Goal: Task Accomplishment & Management: Complete application form

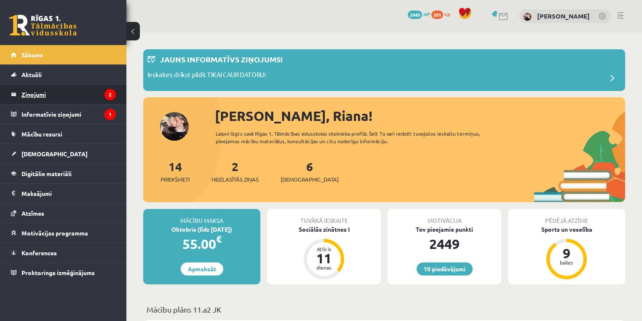
click at [65, 94] on legend "Ziņojumi 2" at bounding box center [68, 94] width 94 height 19
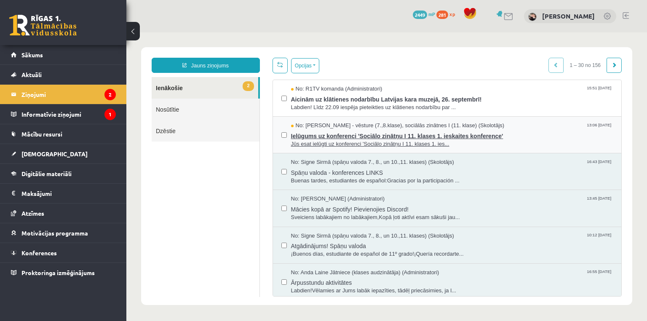
click at [321, 134] on span "Ielūgums uz konferenci 'Sociālo zinātņu I 11. klases 1. ieskaites konference'" at bounding box center [452, 135] width 322 height 11
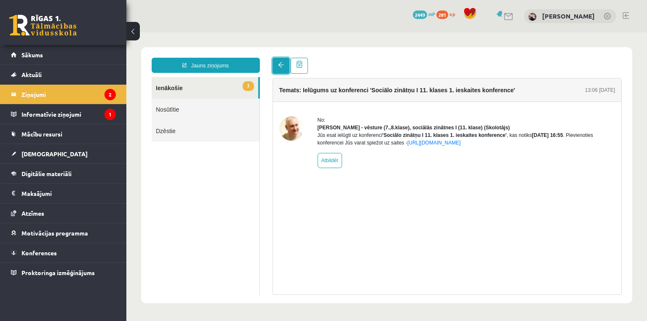
click at [280, 69] on link at bounding box center [281, 66] width 17 height 16
click at [194, 93] on link "1 Ienākošie" at bounding box center [205, 87] width 107 height 21
click at [177, 89] on link "1 Ienākošie" at bounding box center [205, 87] width 107 height 21
click at [37, 97] on legend "Ziņojumi 2" at bounding box center [68, 94] width 94 height 19
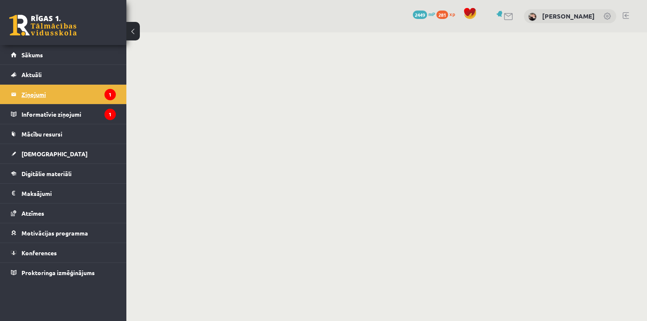
click at [29, 93] on legend "Ziņojumi 1" at bounding box center [68, 94] width 94 height 19
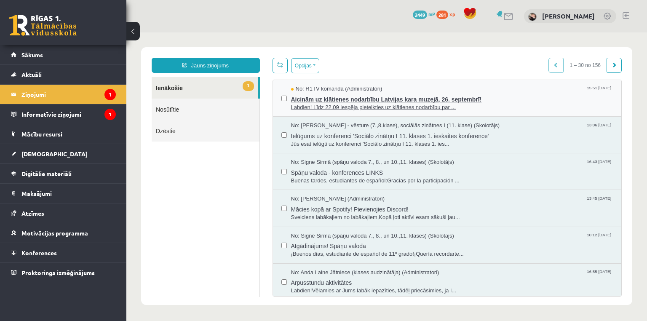
click at [356, 105] on span "Labdien! Līdz 22.09 iespēja pieteikties uz klātienes nodarbību par ..." at bounding box center [452, 108] width 322 height 8
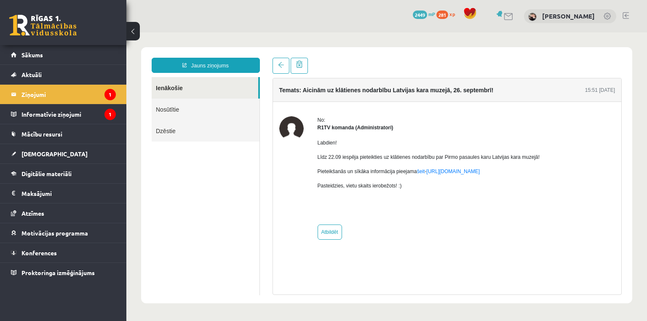
drag, startPoint x: 312, startPoint y: 142, endPoint x: 356, endPoint y: 146, distance: 44.0
click at [341, 147] on div "No: R1TV komanda (Administratori) Labdien! Līdz 22.09 iespēja pieteikties uz kl…" at bounding box center [447, 177] width 336 height 123
click at [366, 148] on div "Labdien! Līdz 22.09 iespēja pieteikties uz klātienes nodarbību par Pirmo pasaul…" at bounding box center [429, 174] width 223 height 87
drag, startPoint x: 378, startPoint y: 148, endPoint x: 394, endPoint y: 147, distance: 15.6
click at [386, 148] on div "Labdien! Līdz 22.09 iespēja pieteikties uz klātienes nodarbību par Pirmo pasaul…" at bounding box center [429, 174] width 223 height 87
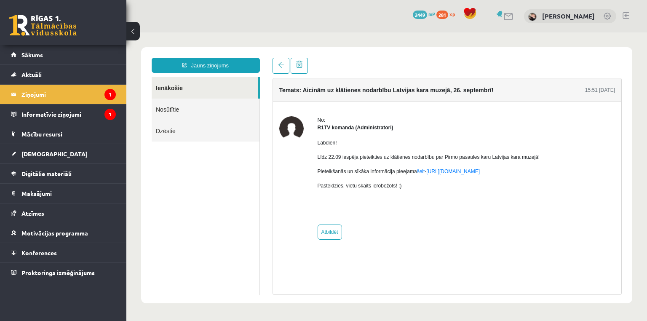
drag, startPoint x: 397, startPoint y: 147, endPoint x: 403, endPoint y: 147, distance: 6.3
click at [403, 147] on div "Labdien! Līdz 22.09 iespēja pieteikties uz klātienes nodarbību par Pirmo pasaul…" at bounding box center [429, 174] width 223 height 87
drag, startPoint x: 423, startPoint y: 145, endPoint x: 449, endPoint y: 145, distance: 26.1
click at [442, 145] on p "Labdien!" at bounding box center [429, 143] width 223 height 8
click at [489, 142] on p "Labdien!" at bounding box center [429, 143] width 223 height 8
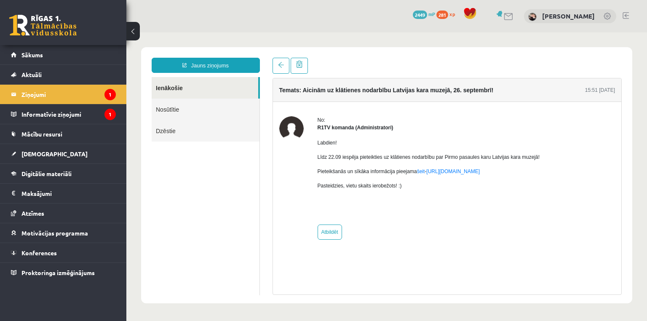
click at [543, 146] on div "No: R1TV komanda (Administratori) Labdien! Līdz 22.09 iespēja pieteikties uz kl…" at bounding box center [447, 177] width 336 height 123
click at [545, 153] on div "No: R1TV komanda (Administratori) Labdien! Līdz 22.09 iespēja pieteikties uz kl…" at bounding box center [447, 177] width 336 height 123
drag, startPoint x: 545, startPoint y: 159, endPoint x: 534, endPoint y: 162, distance: 11.1
click at [534, 162] on div "No: R1TV komanda (Administratori) Labdien! Līdz 22.09 iespēja pieteikties uz kl…" at bounding box center [447, 177] width 336 height 123
click at [535, 159] on p "Līdz 22.09 iespēja pieteikties uz klātienes nodarbību par Pirmo pasaules karu L…" at bounding box center [429, 157] width 223 height 8
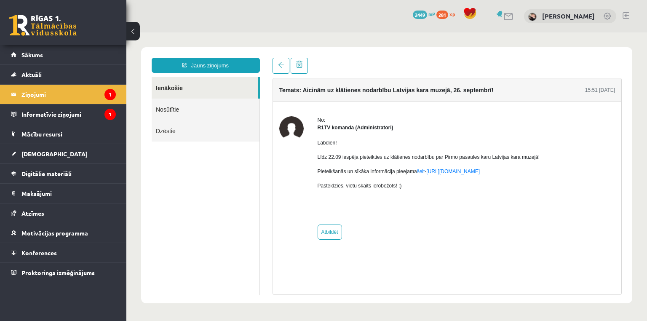
drag, startPoint x: 537, startPoint y: 155, endPoint x: 526, endPoint y: 161, distance: 12.6
click at [536, 155] on div "No: R1TV komanda (Administratori) Labdien! Līdz 22.09 iespēja pieteikties uz kl…" at bounding box center [447, 177] width 336 height 123
click at [46, 94] on legend "Ziņojumi 1" at bounding box center [68, 94] width 94 height 19
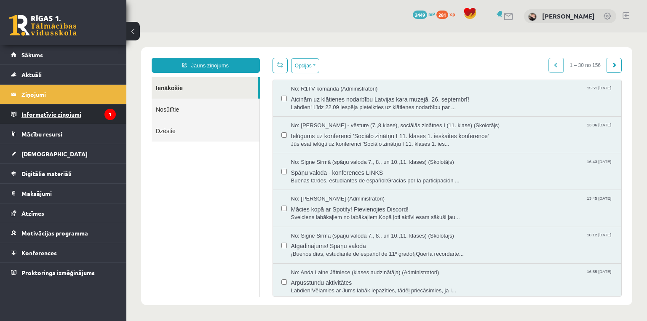
click at [63, 116] on legend "Informatīvie ziņojumi 1" at bounding box center [68, 114] width 94 height 19
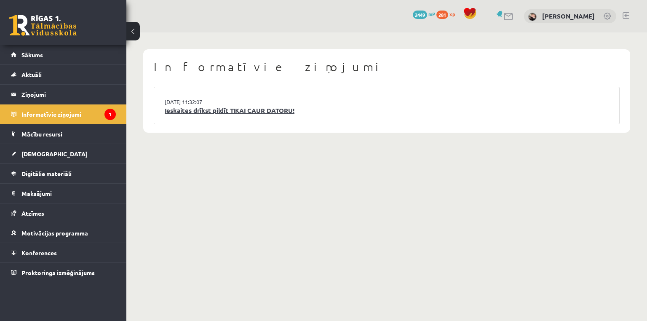
click at [249, 112] on link "Ieskaites drīkst pildīt TIKAI CAUR DATORU!" at bounding box center [387, 111] width 444 height 10
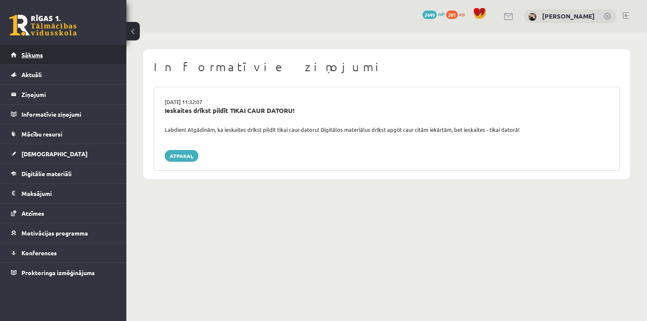
click at [36, 54] on span "Sākums" at bounding box center [31, 55] width 21 height 8
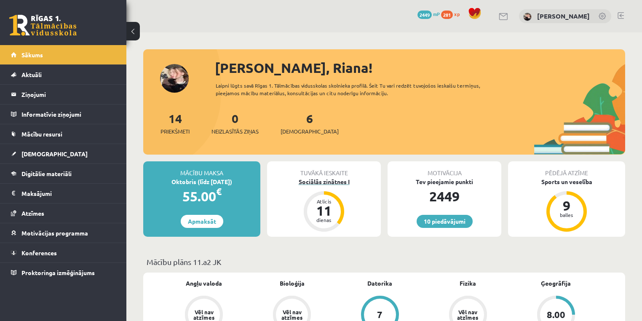
click at [313, 181] on div "Sociālās zinātnes I" at bounding box center [324, 181] width 114 height 9
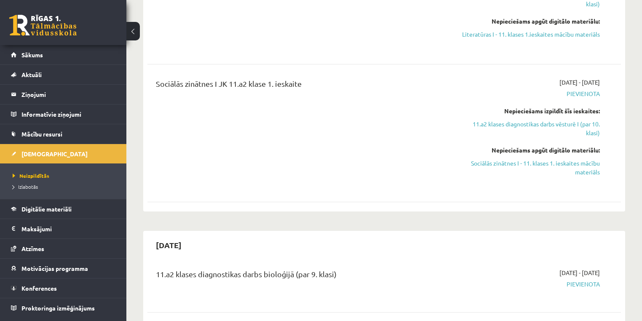
scroll to position [610, 0]
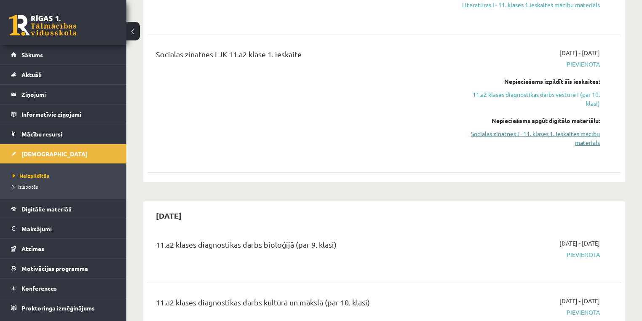
click at [520, 135] on link "Sociālās zinātnes I - 11. klases 1. ieskaites mācību materiāls" at bounding box center [530, 138] width 139 height 18
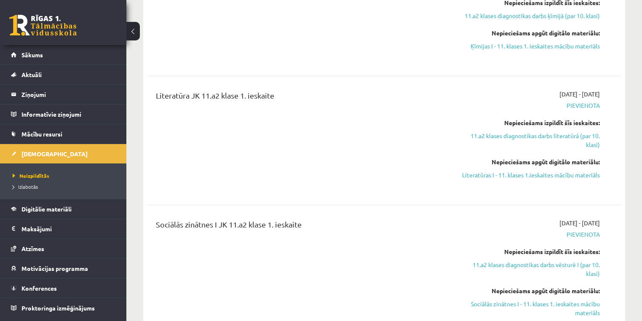
scroll to position [509, 0]
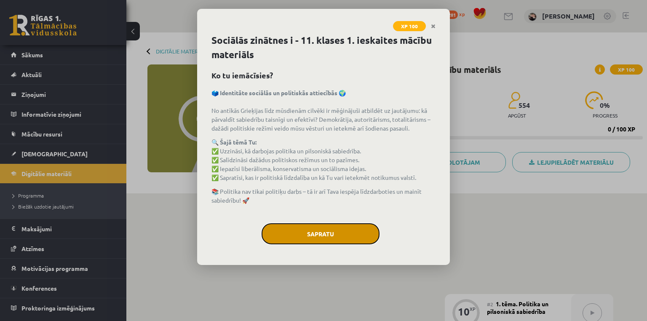
click at [362, 238] on button "Sapratu" at bounding box center [321, 233] width 118 height 21
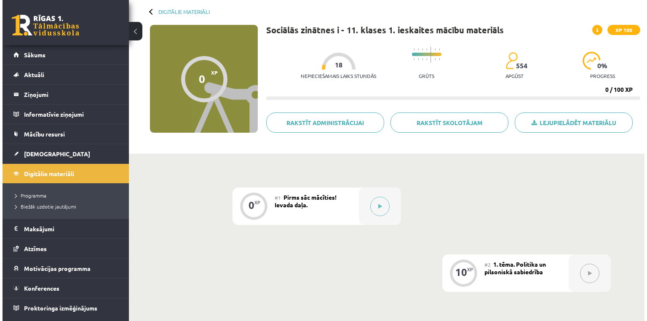
scroll to position [135, 0]
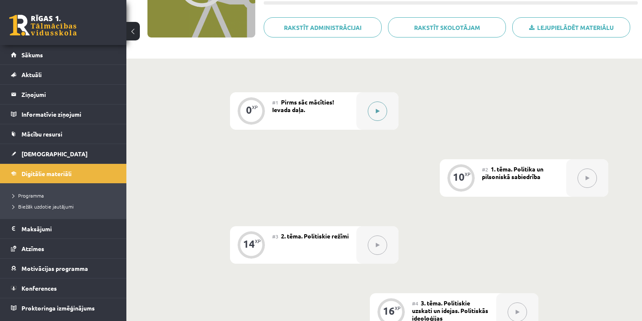
click at [377, 103] on button at bounding box center [377, 111] width 19 height 19
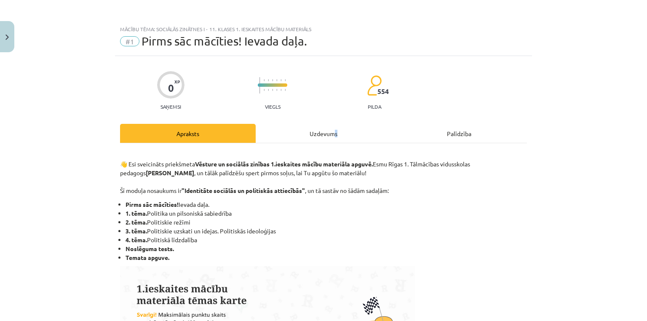
drag, startPoint x: 335, startPoint y: 126, endPoint x: 327, endPoint y: 126, distance: 8.4
click at [330, 126] on div "Uzdevums" at bounding box center [324, 133] width 136 height 19
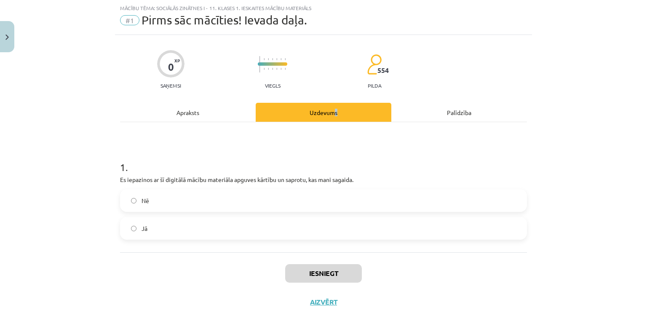
scroll to position [37, 0]
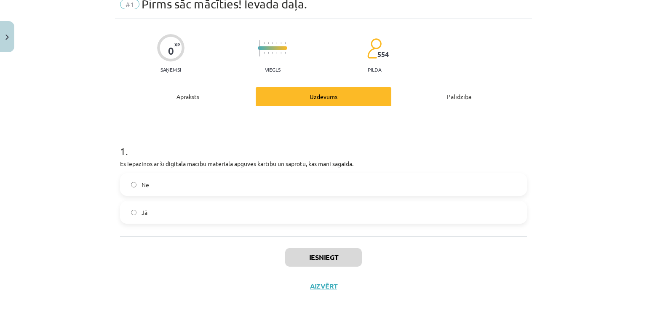
drag, startPoint x: 165, startPoint y: 211, endPoint x: 237, endPoint y: 238, distance: 76.6
click at [167, 211] on label "Jā" at bounding box center [323, 212] width 405 height 21
click at [310, 260] on button "Iesniegt" at bounding box center [323, 257] width 77 height 19
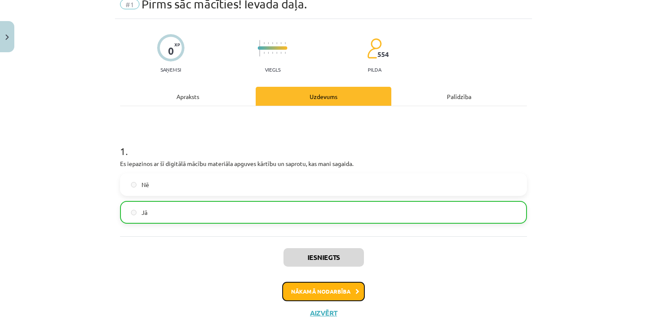
click at [346, 296] on button "Nākamā nodarbība" at bounding box center [323, 291] width 83 height 19
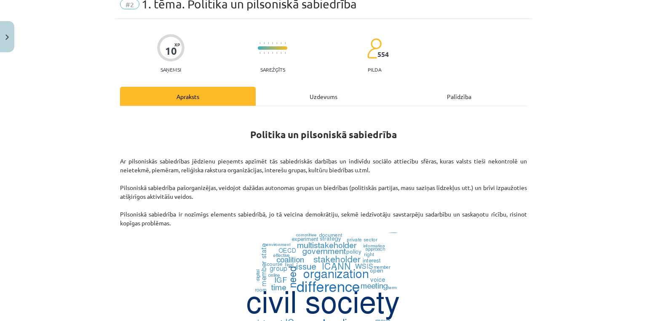
scroll to position [21, 0]
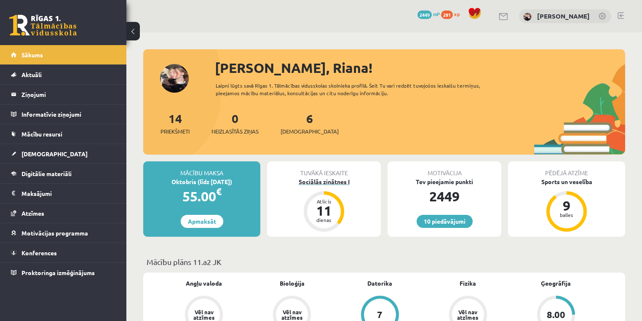
click at [335, 181] on div "Sociālās zinātnes I" at bounding box center [324, 181] width 114 height 9
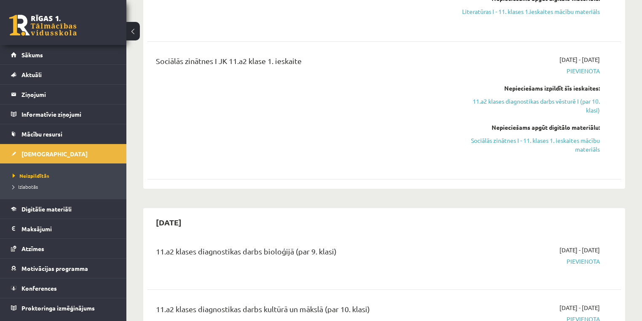
scroll to position [607, 0]
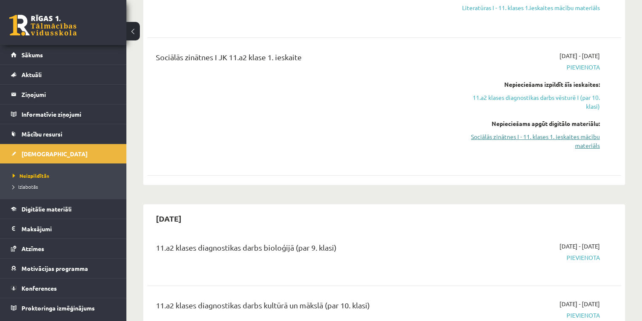
click at [537, 140] on link "Sociālās zinātnes I - 11. klases 1. ieskaites mācību materiāls" at bounding box center [530, 141] width 139 height 18
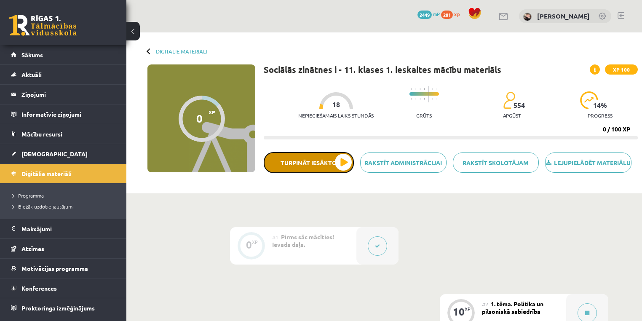
click at [346, 169] on button "Turpināt iesākto" at bounding box center [309, 162] width 90 height 21
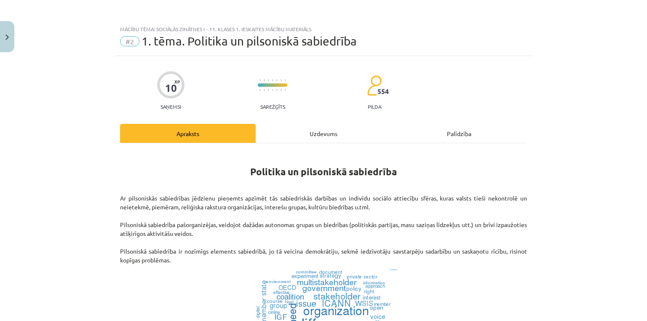
click at [333, 132] on div "Uzdevums" at bounding box center [324, 133] width 136 height 19
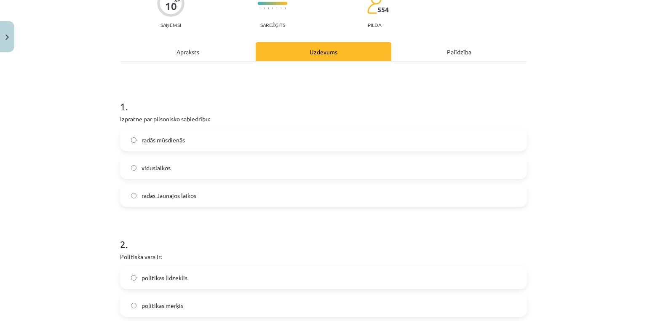
scroll to position [89, 0]
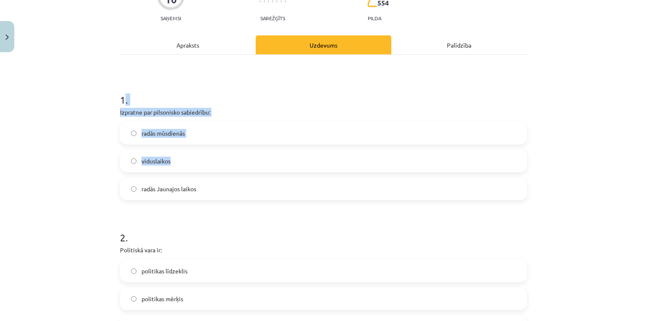
drag, startPoint x: 122, startPoint y: 93, endPoint x: 231, endPoint y: 159, distance: 127.9
click at [239, 161] on div "1 . Izpratne par pilsonisko sabiedrību: radās mūsdienās viduslaikos radās Jauna…" at bounding box center [323, 139] width 407 height 121
click at [62, 96] on div "Mācību tēma: Sociālās zinātnes i - 11. klases 1. ieskaites mācību materiāls #2 …" at bounding box center [323, 160] width 647 height 321
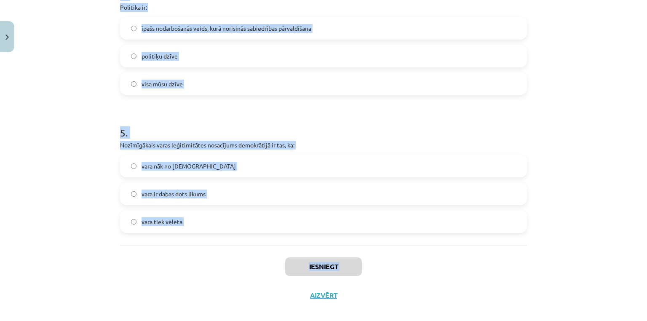
scroll to position [616, 0]
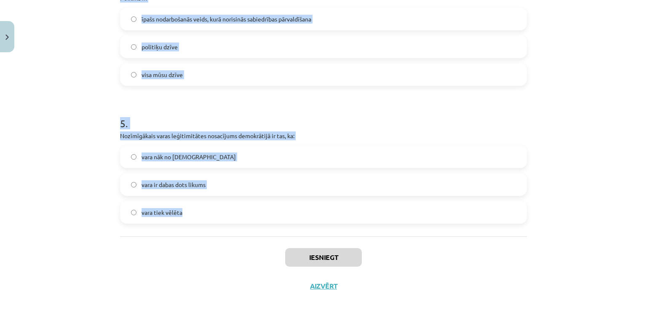
copy form "1 . Izpratne par pilsonisko sabiedrību: radās mūsdienās viduslaikos radās Jauna…"
drag, startPoint x: 76, startPoint y: 99, endPoint x: 322, endPoint y: 217, distance: 273.7
click at [322, 217] on div "Mācību tēma: Sociālās zinātnes i - 11. klases 1. ieskaites mācību materiāls #2 …" at bounding box center [323, 160] width 647 height 321
click at [267, 24] on label "īpašs nodarbošanās veids, kurā norisinās sabiedrības pārvaldīšana" at bounding box center [323, 18] width 405 height 21
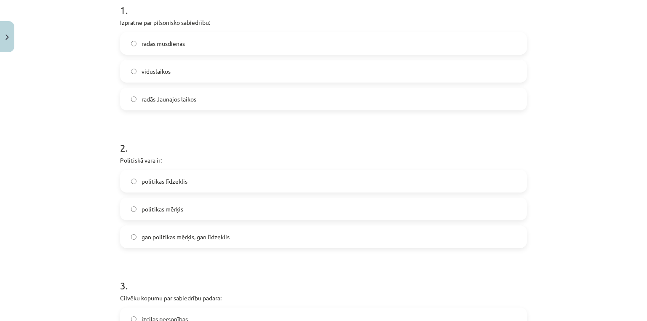
scroll to position [178, 0]
click at [188, 100] on span "radās Jaunajos laikos" at bounding box center [169, 99] width 55 height 9
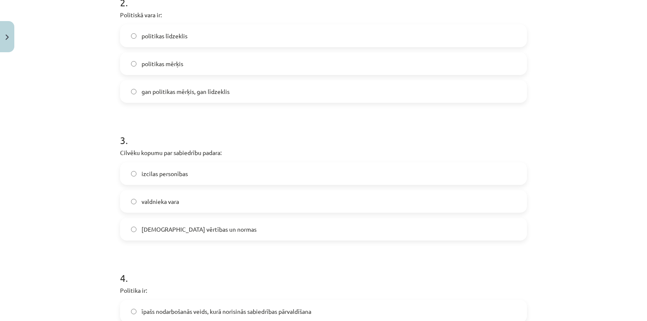
scroll to position [313, 0]
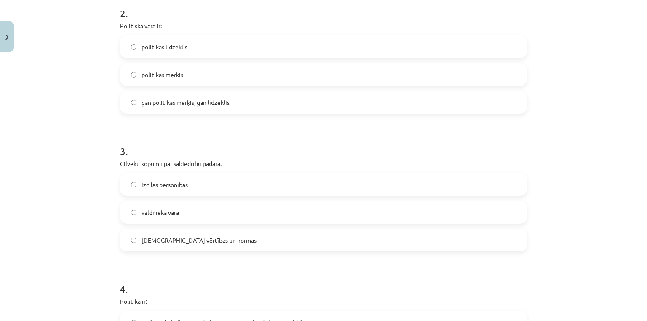
click at [202, 104] on span "gan politikas mērķis, gan līdzeklis" at bounding box center [186, 102] width 88 height 9
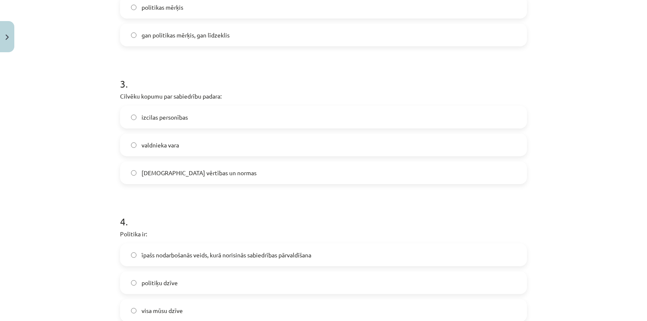
click at [161, 172] on span "kopīgās vērtības un normas" at bounding box center [199, 173] width 115 height 9
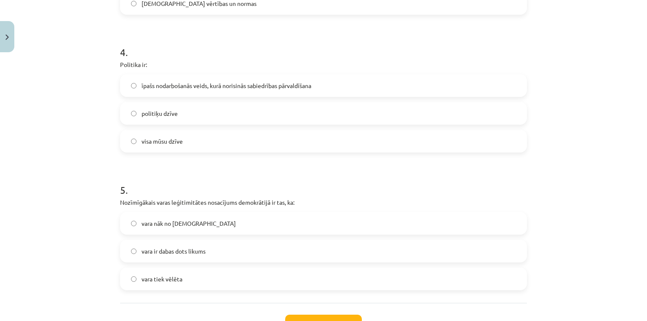
scroll to position [582, 0]
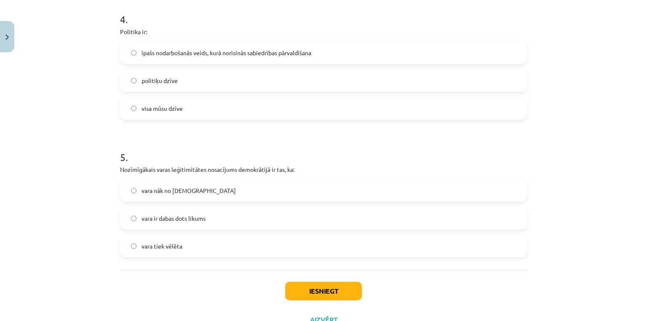
click at [142, 244] on span "vara tiek vēlēta" at bounding box center [162, 246] width 41 height 9
click at [328, 294] on button "Iesniegt" at bounding box center [323, 291] width 77 height 19
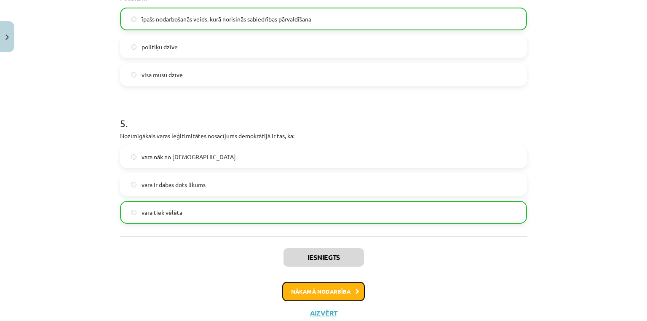
click at [327, 293] on button "Nākamā nodarbība" at bounding box center [323, 291] width 83 height 19
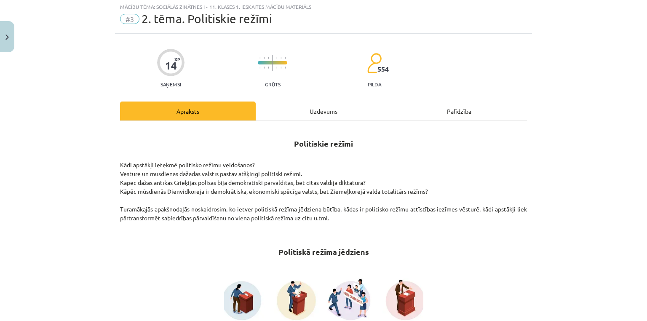
scroll to position [21, 0]
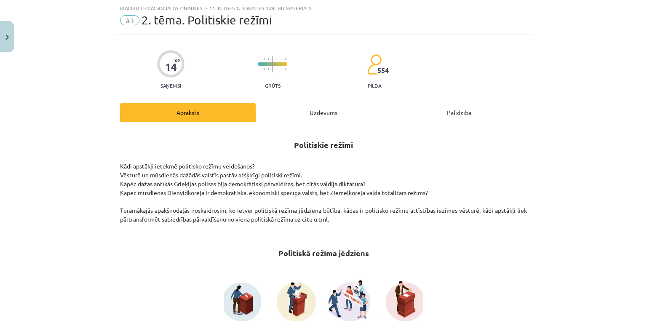
click at [331, 119] on div "Uzdevums" at bounding box center [324, 112] width 136 height 19
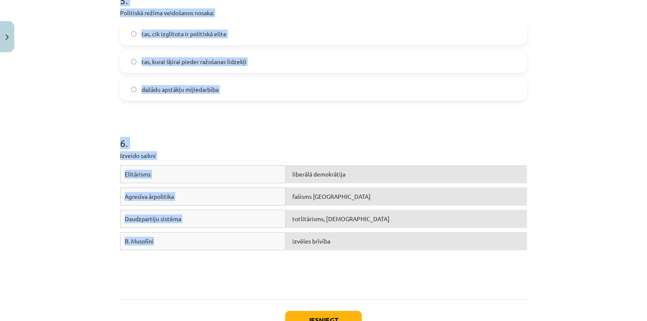
scroll to position [802, 0]
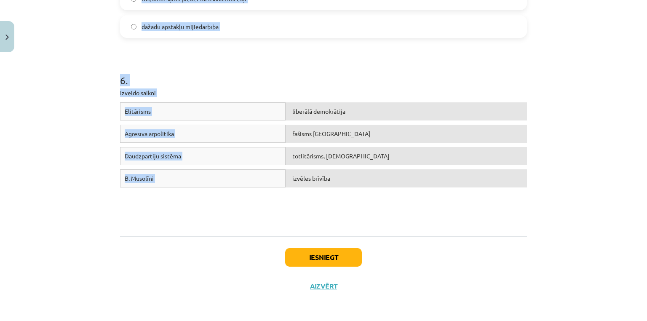
copy form "1 . Nozīmīgā pētījuma „Totalitārisma izcelšanās” autors ir: Raimons Ārons Zbigņ…"
drag, startPoint x: 130, startPoint y: 165, endPoint x: 315, endPoint y: 169, distance: 185.5
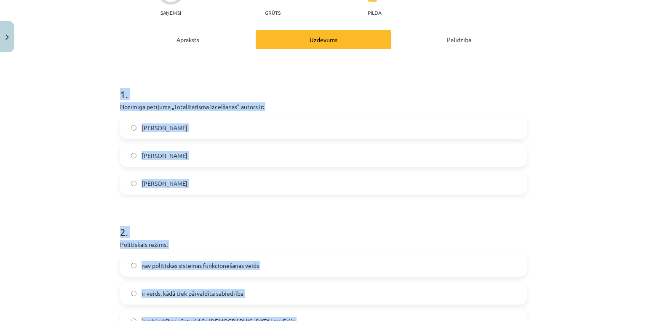
scroll to position [27, 0]
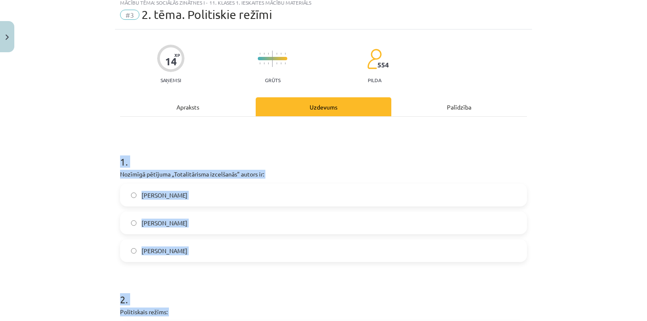
click at [178, 153] on h1 "1 ." at bounding box center [323, 154] width 407 height 26
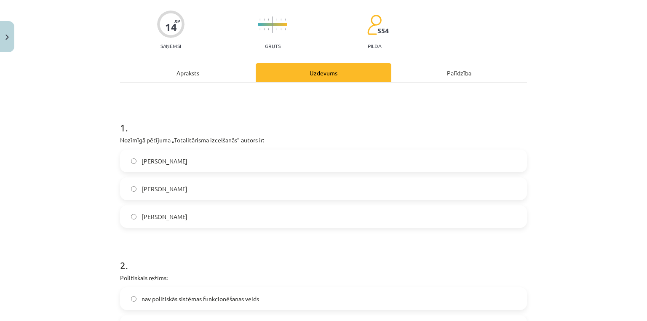
scroll to position [94, 0]
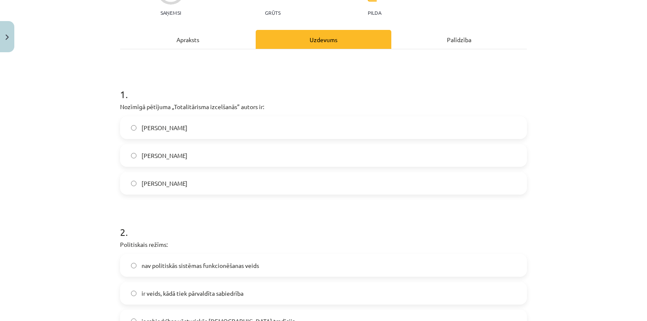
click at [156, 177] on label "Hanna Ārendte" at bounding box center [323, 183] width 405 height 21
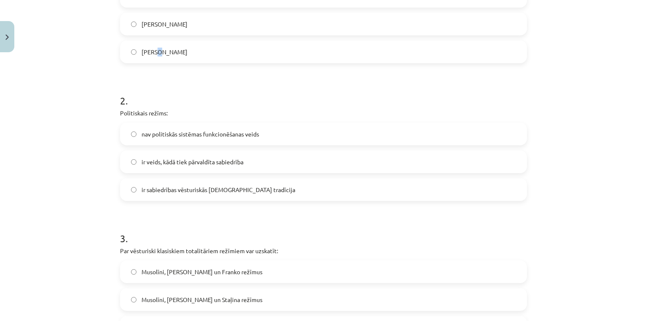
scroll to position [229, 0]
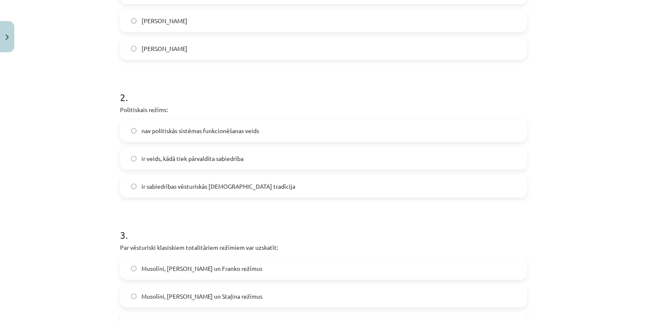
drag, startPoint x: 210, startPoint y: 52, endPoint x: 177, endPoint y: 29, distance: 40.8
click at [210, 52] on label "Hanna Ārendte" at bounding box center [323, 48] width 405 height 21
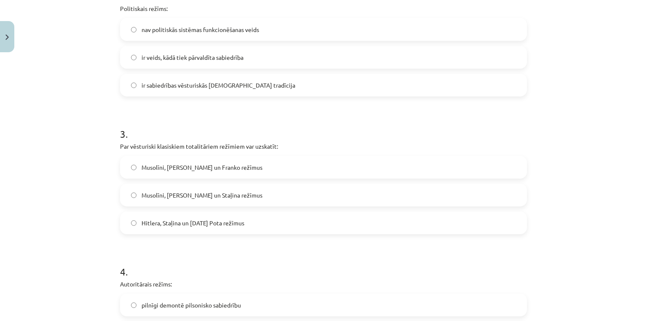
click at [153, 54] on span "ir veids, kādā tiek pārvaldīta sabiedrība" at bounding box center [193, 57] width 102 height 9
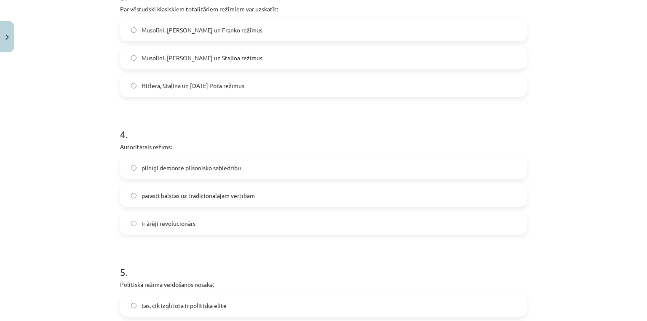
scroll to position [431, 0]
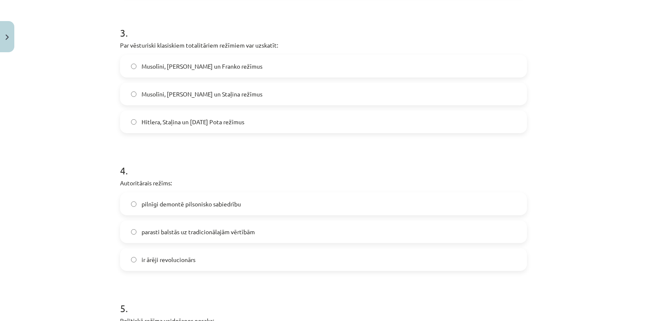
click at [173, 94] on span "Musolīni, Hitlera un Staļina režīmus" at bounding box center [202, 94] width 121 height 9
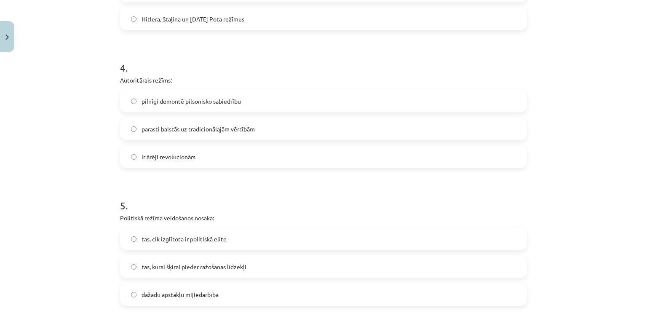
scroll to position [566, 0]
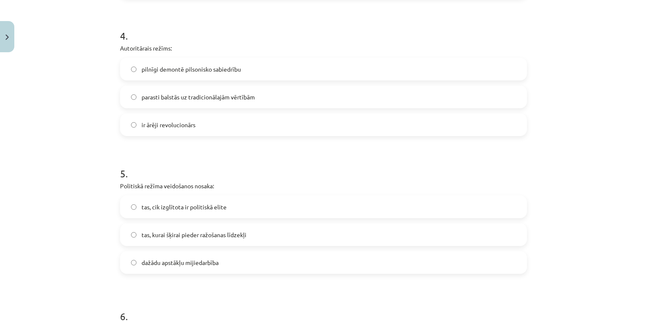
click at [182, 104] on label "parasti balstās uz tradicionālajām vērtībām" at bounding box center [323, 96] width 405 height 21
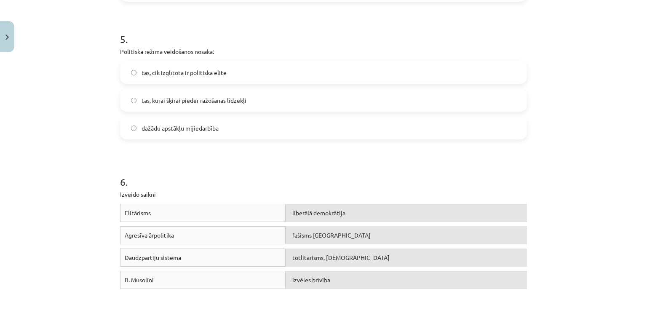
scroll to position [701, 0]
click at [155, 123] on span "dažādu apstākļu mijiedarbība" at bounding box center [180, 127] width 77 height 9
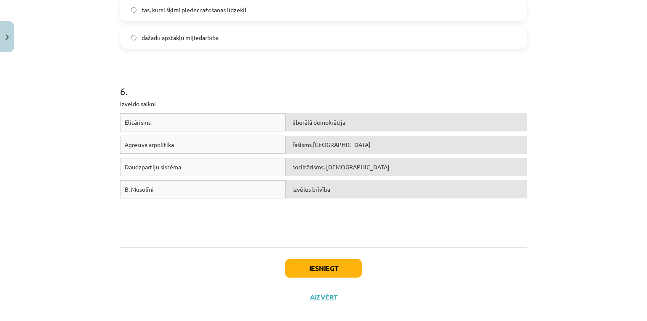
scroll to position [802, 0]
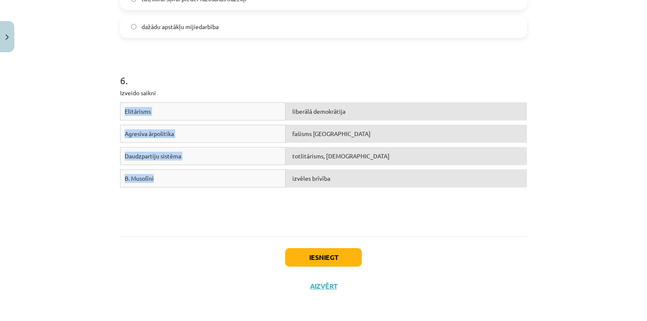
copy div "Elitārisms liberālā demokrātija Agresīva ārpolitika fašisms Itālijā Daudzpartij…"
drag, startPoint x: 101, startPoint y: 106, endPoint x: 201, endPoint y: 175, distance: 121.7
click at [201, 175] on div "Mācību tēma: Sociālās zinātnes i - 11. klases 1. ieskaites mācību materiāls #3 …" at bounding box center [323, 160] width 647 height 321
click at [165, 180] on div "B. Musolīni" at bounding box center [203, 178] width 166 height 18
click at [330, 261] on button "Iesniegt" at bounding box center [323, 257] width 77 height 19
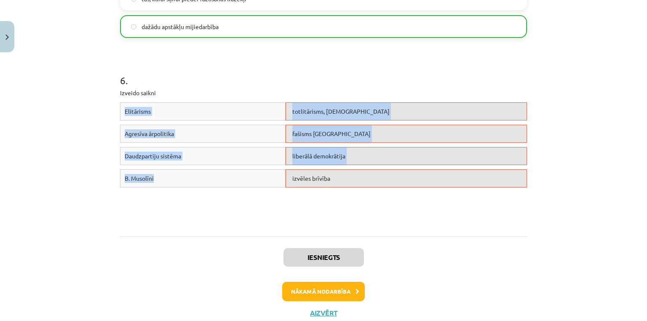
click at [231, 205] on div "Elitārisms totlitārisms, šovinisms Agresīva ārpolitika fašisms Itālijā Daudzpar…" at bounding box center [323, 165] width 407 height 126
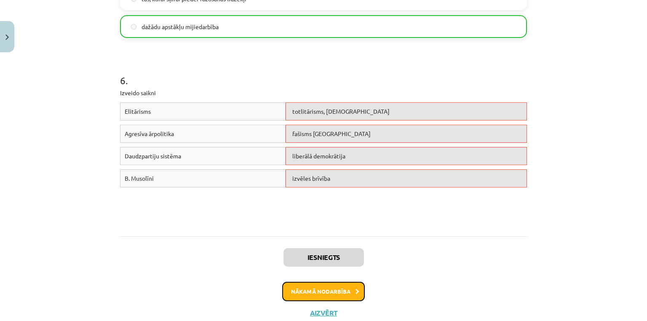
click at [345, 293] on button "Nākamā nodarbība" at bounding box center [323, 291] width 83 height 19
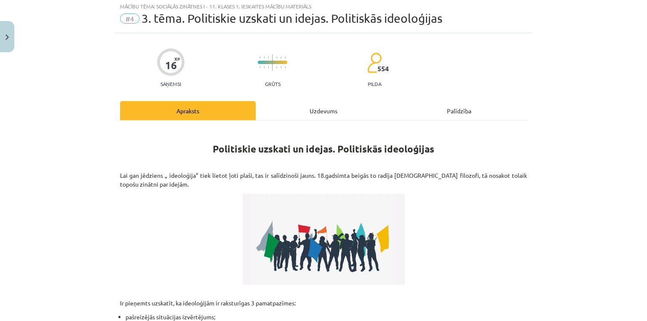
scroll to position [21, 0]
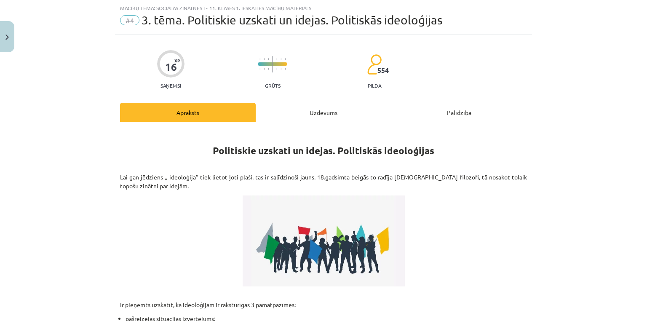
click at [312, 113] on div "Uzdevums" at bounding box center [324, 112] width 136 height 19
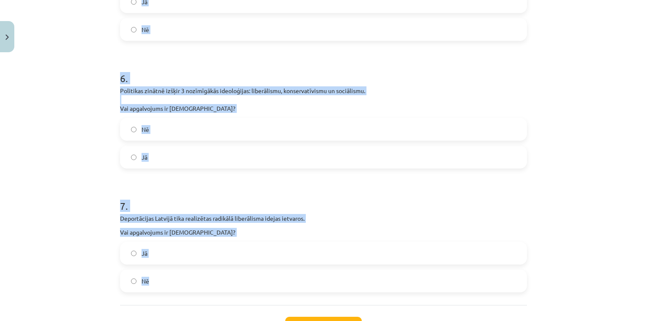
scroll to position [865, 0]
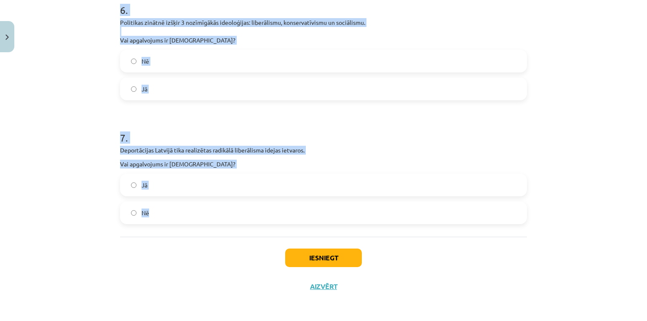
copy form "1 . Klasiskais liberālisms noliedz individuālismu un cilvēku vienlīdzību. Vai a…"
drag, startPoint x: 111, startPoint y: 94, endPoint x: 415, endPoint y: 233, distance: 334.6
click at [415, 233] on div "Mācību tēma: Sociālās zinātnes i - 11. klases 1. ieskaites mācību materiāls #4 …" at bounding box center [323, 160] width 647 height 321
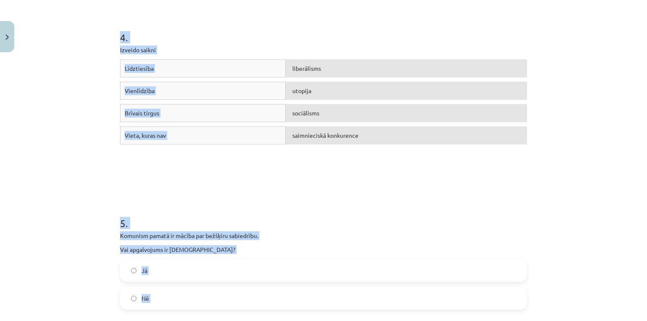
scroll to position [494, 0]
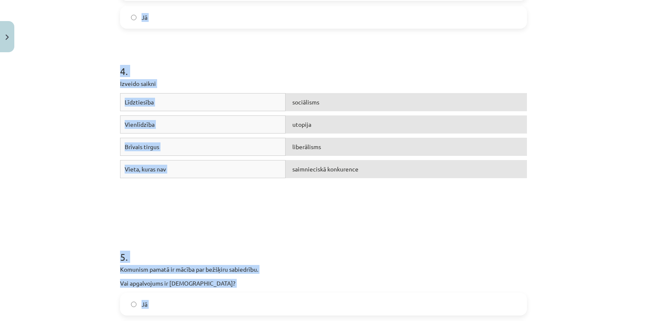
click at [299, 107] on div "sociālisms" at bounding box center [406, 102] width 241 height 18
click at [316, 168] on span "saimnieciskā konkurence" at bounding box center [325, 169] width 66 height 8
click at [238, 71] on h1 "4 ." at bounding box center [323, 64] width 407 height 26
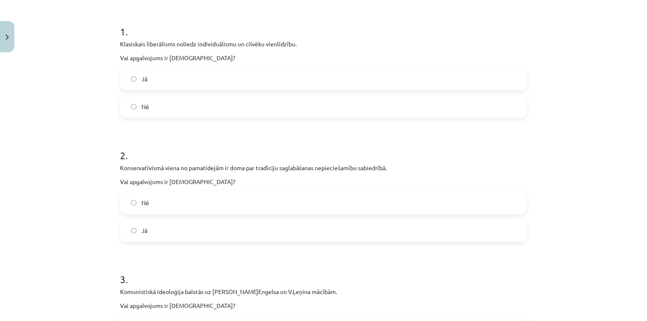
scroll to position [123, 0]
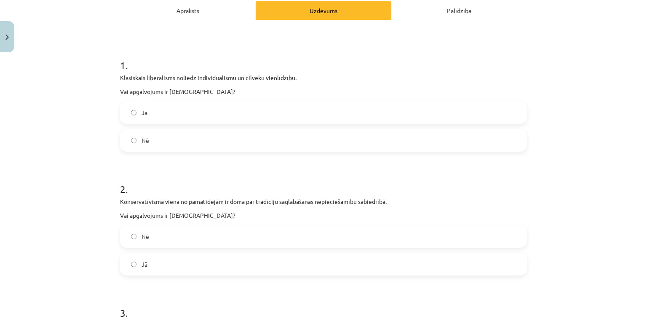
click at [265, 131] on label "Nē" at bounding box center [323, 140] width 405 height 21
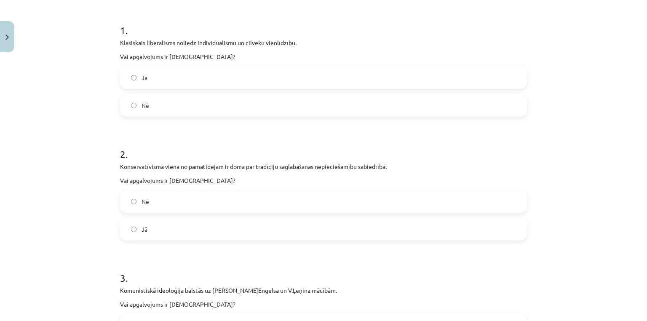
scroll to position [190, 0]
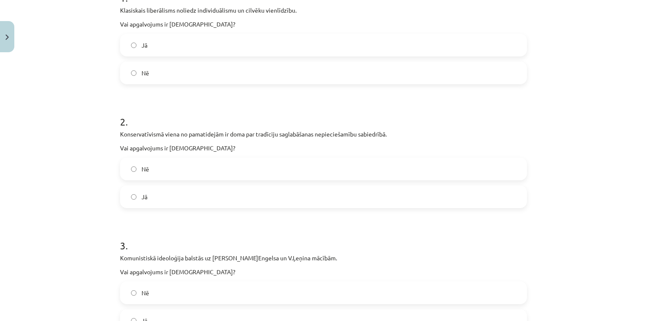
click at [242, 194] on label "Jā" at bounding box center [323, 196] width 405 height 21
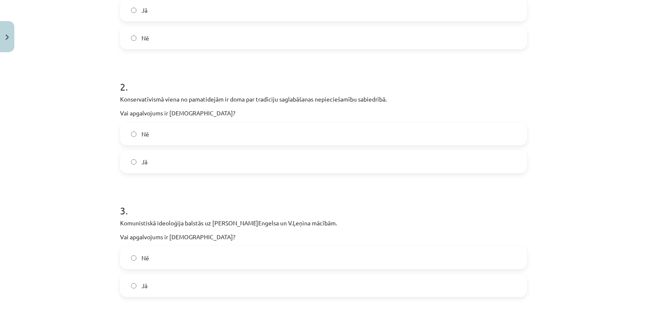
scroll to position [325, 0]
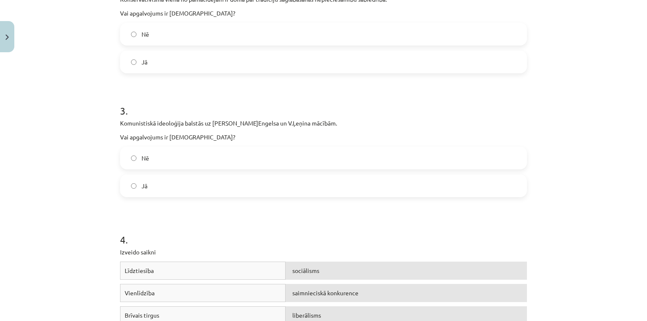
click at [222, 186] on label "Jā" at bounding box center [323, 185] width 405 height 21
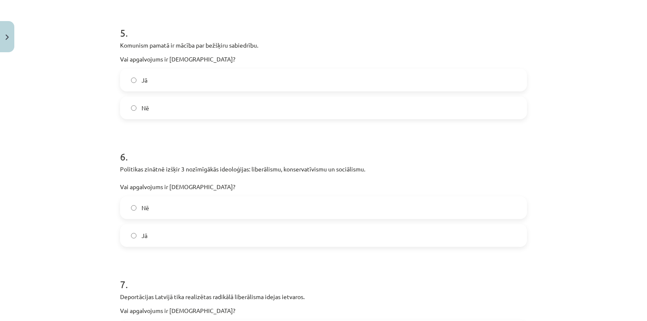
scroll to position [730, 0]
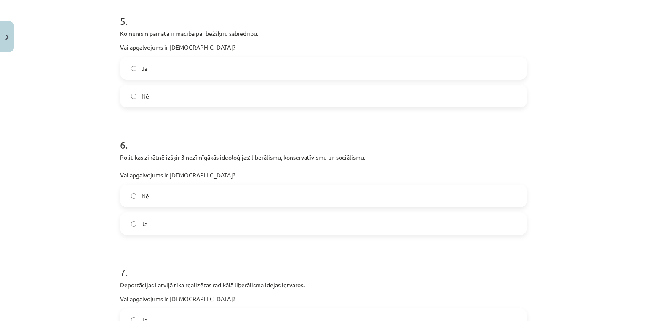
click at [185, 70] on label "Jā" at bounding box center [323, 68] width 405 height 21
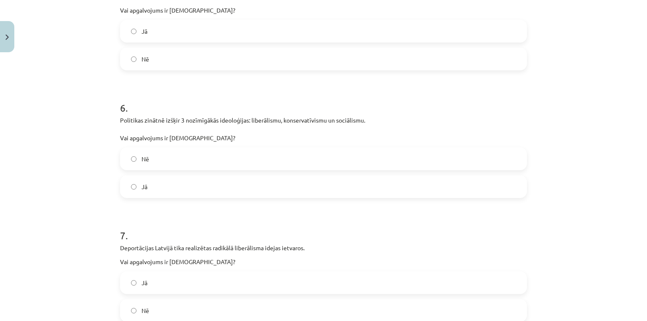
scroll to position [831, 0]
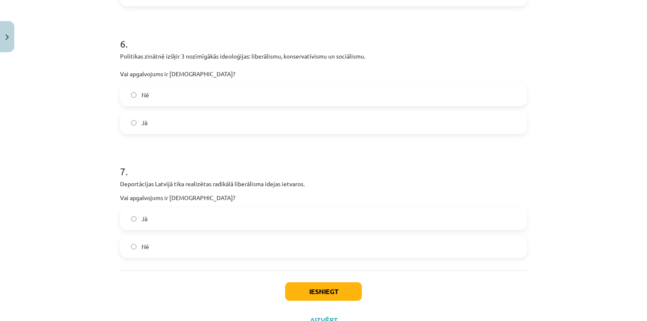
drag, startPoint x: 190, startPoint y: 122, endPoint x: 182, endPoint y: 167, distance: 45.7
click at [190, 123] on label "Jā" at bounding box center [323, 122] width 405 height 21
click at [184, 249] on label "Nē" at bounding box center [323, 246] width 405 height 21
click at [304, 297] on button "Iesniegt" at bounding box center [323, 291] width 77 height 19
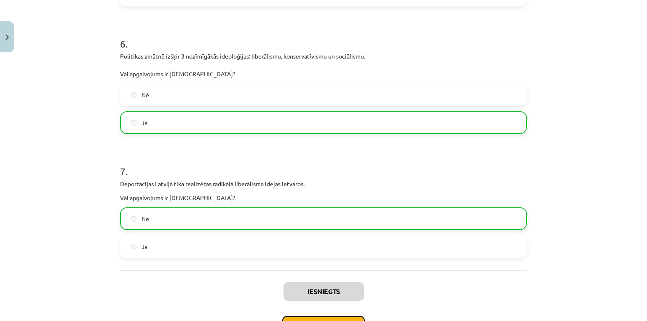
click at [343, 320] on button "Nākamā nodarbība" at bounding box center [323, 325] width 83 height 19
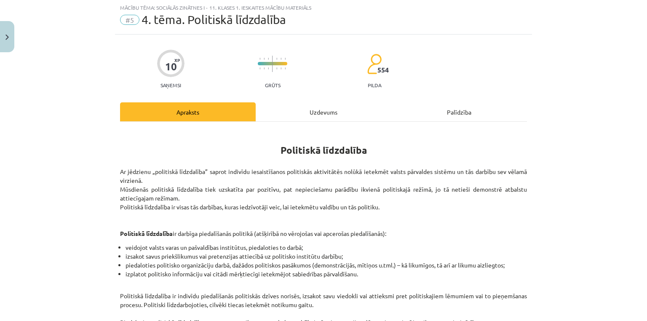
scroll to position [21, 0]
click at [320, 114] on div "Uzdevums" at bounding box center [324, 112] width 136 height 19
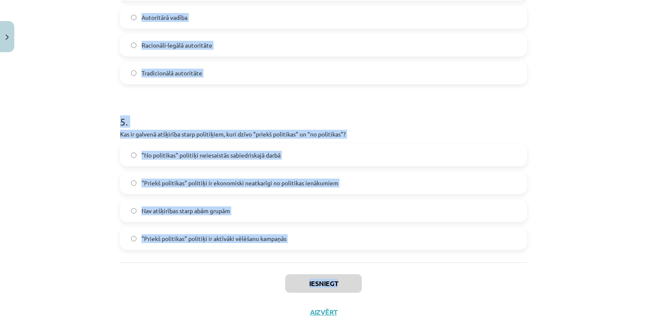
scroll to position [755, 0]
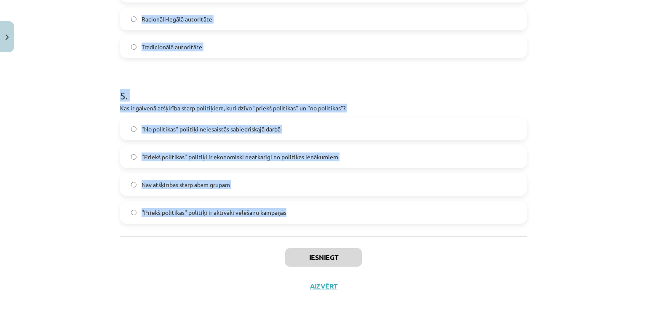
copy form "1 . Kas ir politiskā līdzdalība? Iedzīvotāju vēlme palikt neitrāliem politiskaj…"
drag, startPoint x: 115, startPoint y: 128, endPoint x: 314, endPoint y: 150, distance: 200.1
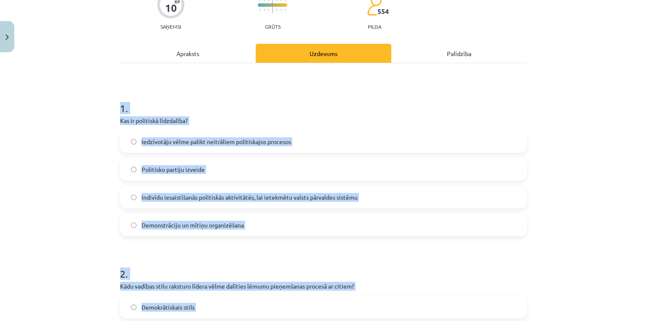
scroll to position [47, 0]
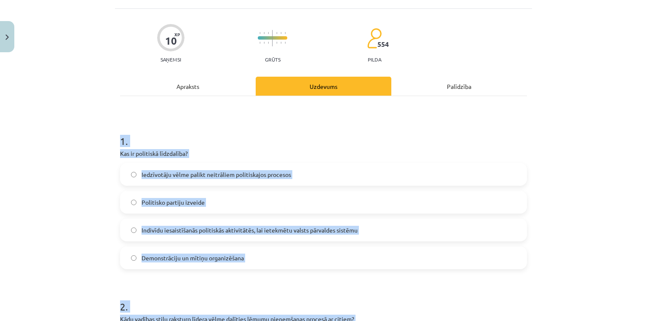
click at [202, 131] on h1 "1 ." at bounding box center [323, 134] width 407 height 26
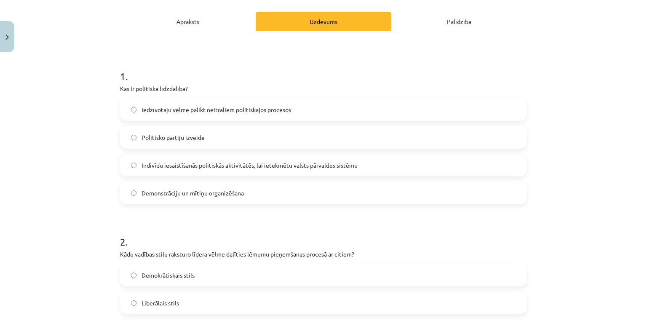
scroll to position [115, 0]
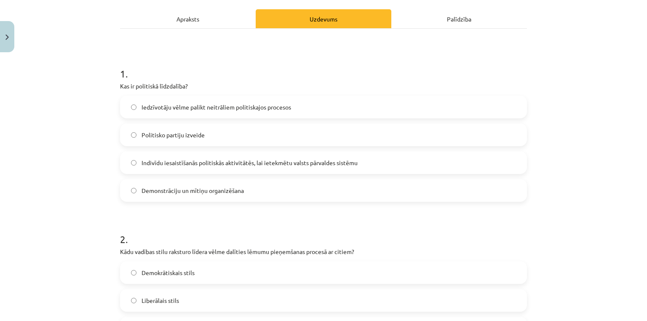
click at [187, 166] on span "Indivīdu iesaistīšanās politiskās aktivitātēs, lai ietekmētu valsts pārvaldes s…" at bounding box center [250, 162] width 216 height 9
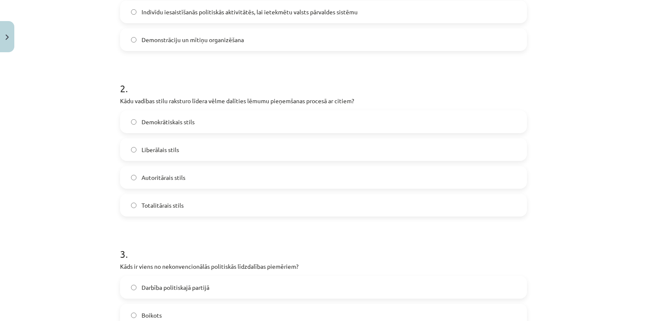
scroll to position [317, 0]
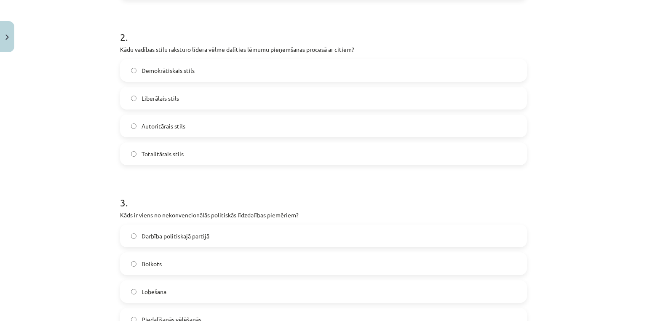
click at [166, 65] on label "Demokrātiskais stils" at bounding box center [323, 70] width 405 height 21
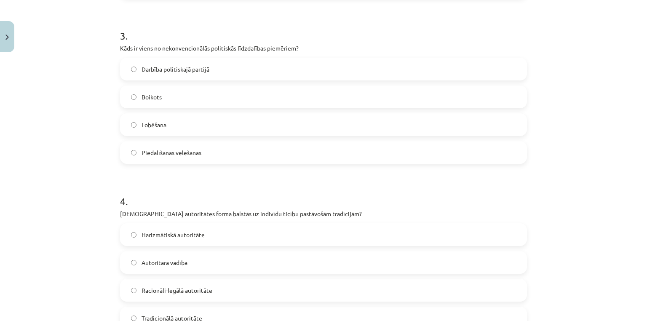
scroll to position [486, 0]
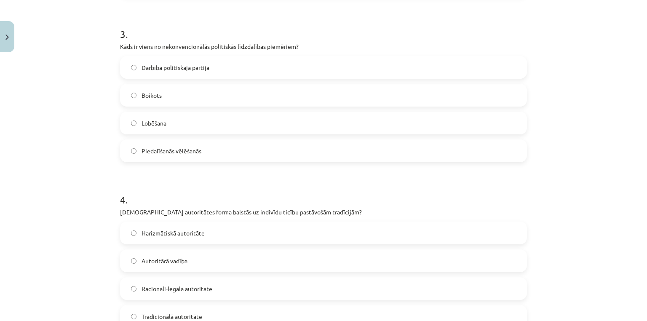
click at [179, 99] on label "Boikots" at bounding box center [323, 95] width 405 height 21
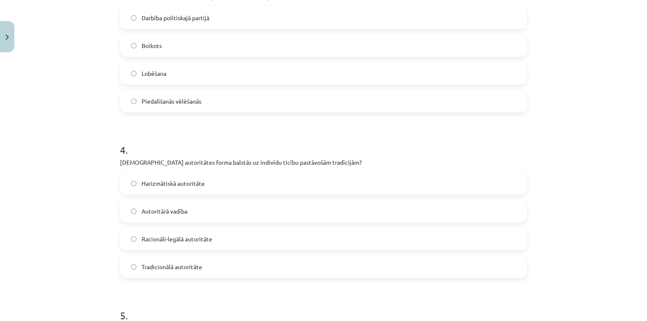
scroll to position [620, 0]
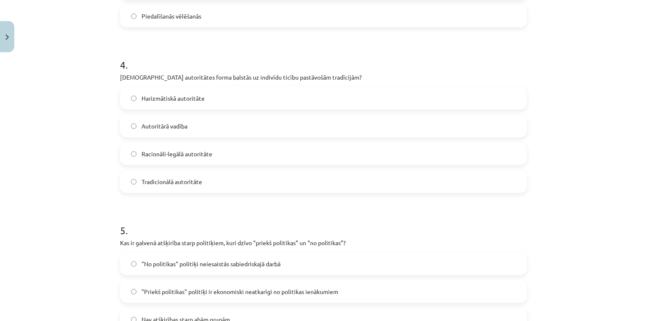
click at [179, 175] on label "Tradicionālā autoritāte" at bounding box center [323, 181] width 405 height 21
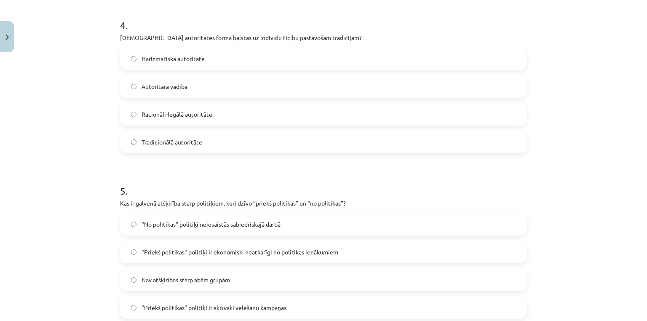
scroll to position [755, 0]
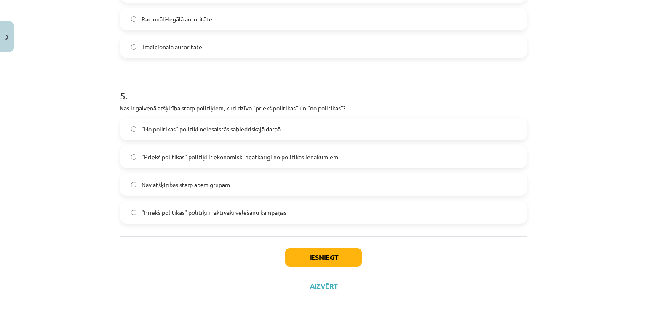
click at [181, 161] on span ""Priekš politikas" politiķi ir ekonomiski neatkarīgi no politikas ienākumiem" at bounding box center [240, 157] width 197 height 9
click at [334, 258] on button "Iesniegt" at bounding box center [323, 257] width 77 height 19
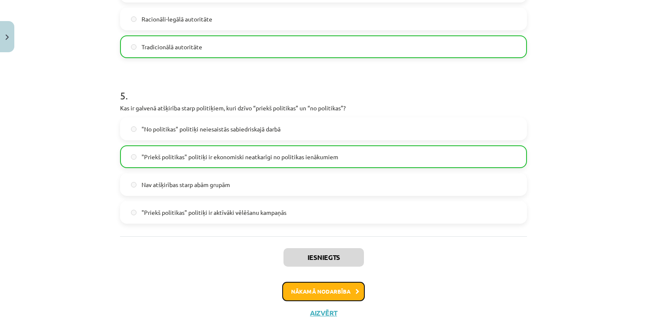
click at [347, 288] on button "Nākamā nodarbība" at bounding box center [323, 291] width 83 height 19
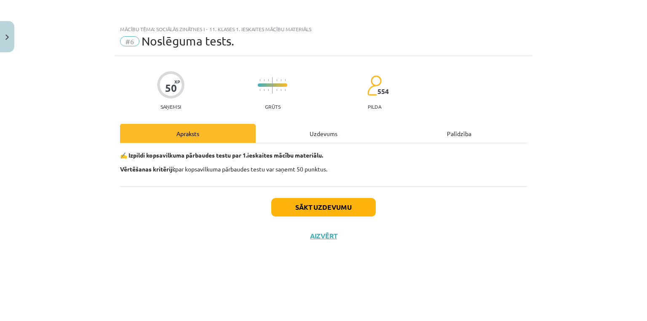
scroll to position [0, 0]
click at [334, 211] on button "Sākt uzdevumu" at bounding box center [323, 207] width 105 height 19
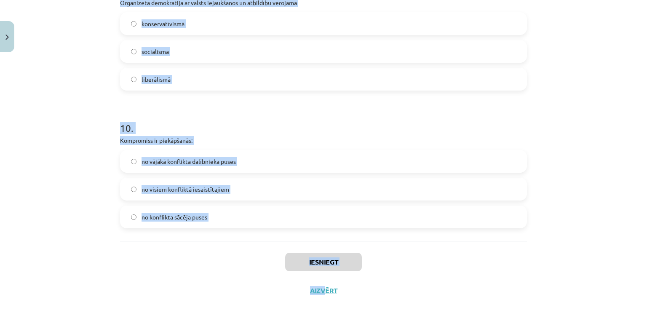
scroll to position [1305, 0]
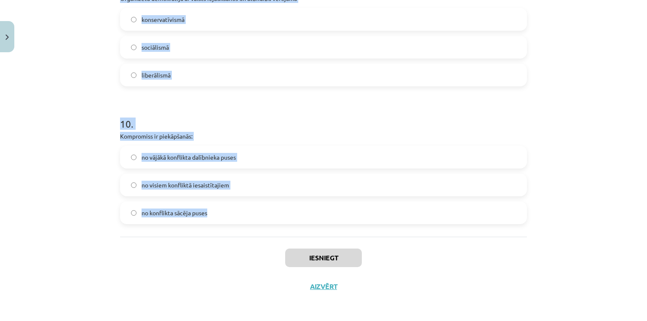
copy form "1 . Elitārai demokrātijai raksturīgie apstākļi ir liberālisms teokrātija sociāl…"
drag, startPoint x: 113, startPoint y: 189, endPoint x: 298, endPoint y: 202, distance: 185.9
click at [355, 218] on div "Mācību tēma: Sociālās zinātnes i - 11. klases 1. ieskaites mācību materiāls #6 …" at bounding box center [323, 160] width 647 height 321
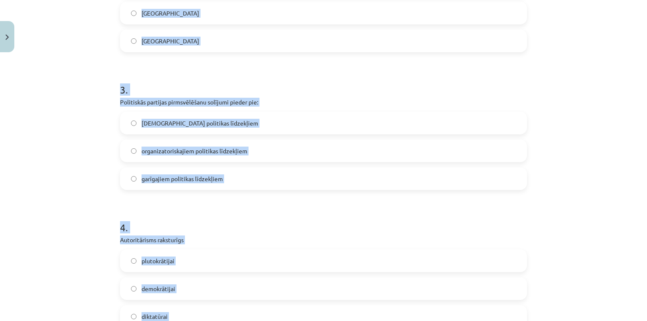
scroll to position [3, 0]
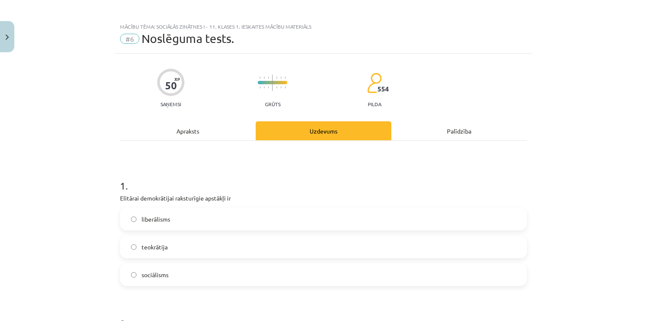
click at [158, 222] on span "liberālisms" at bounding box center [156, 219] width 29 height 9
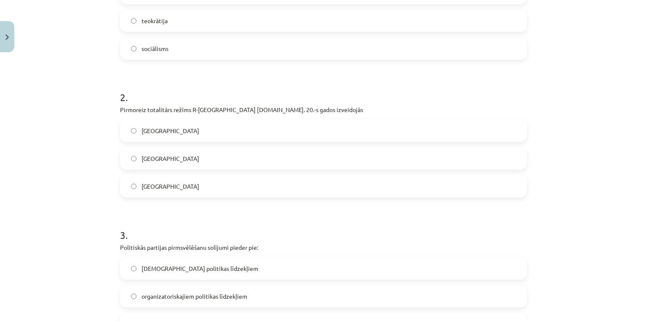
scroll to position [239, 0]
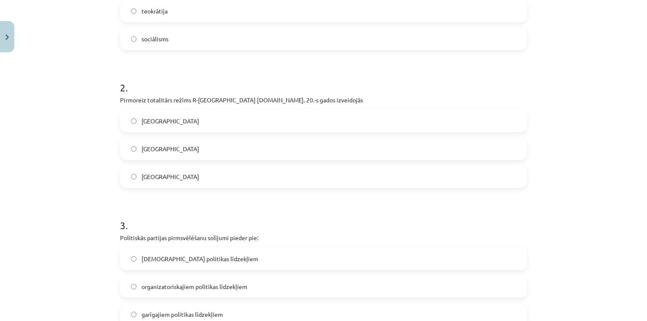
click at [158, 175] on label "Itālijā" at bounding box center [323, 176] width 405 height 21
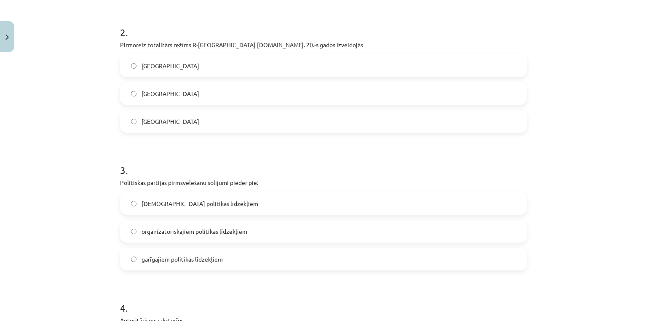
scroll to position [340, 0]
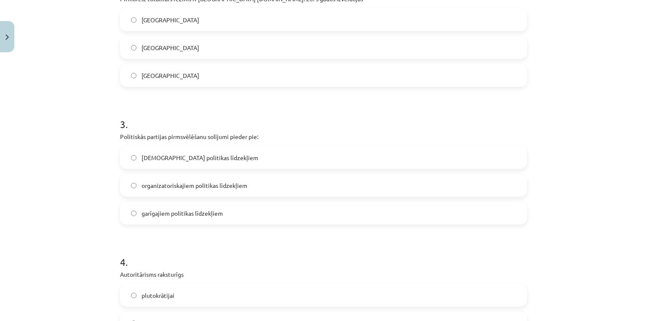
click at [174, 217] on label "garīgajiem politikas līdzekļiem" at bounding box center [323, 213] width 405 height 21
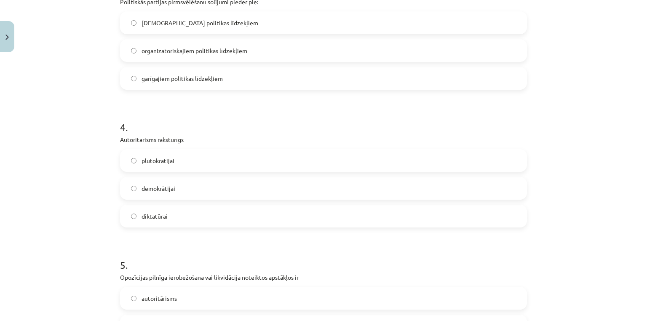
click at [162, 191] on span "demokrātijai" at bounding box center [159, 188] width 34 height 9
click at [163, 207] on label "diktatūrai" at bounding box center [323, 216] width 405 height 21
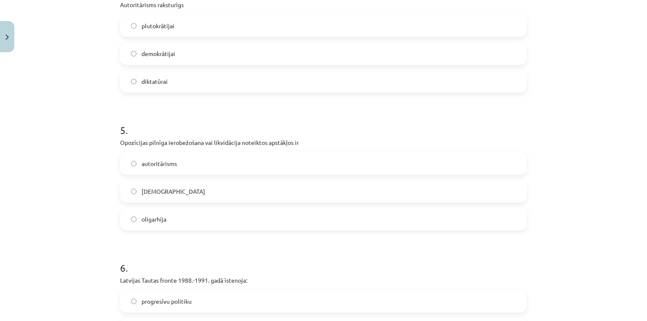
click at [184, 182] on label "totalitārisms" at bounding box center [323, 191] width 405 height 21
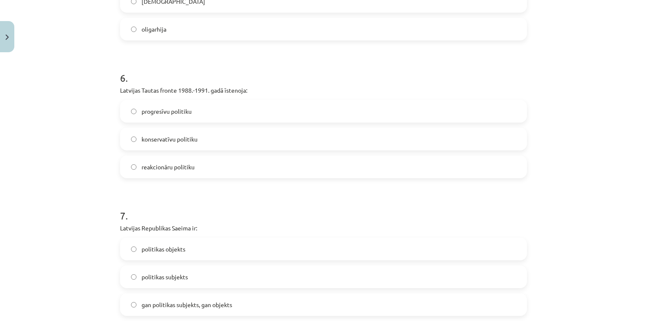
scroll to position [812, 0]
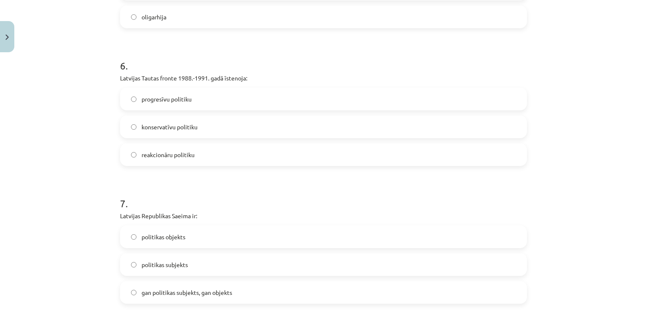
click at [164, 108] on label "progresīvu politiku" at bounding box center [323, 99] width 405 height 21
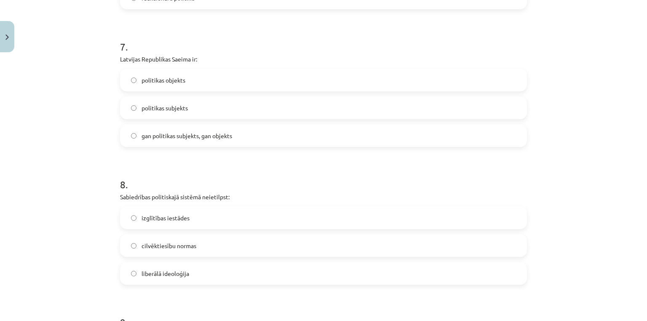
scroll to position [980, 0]
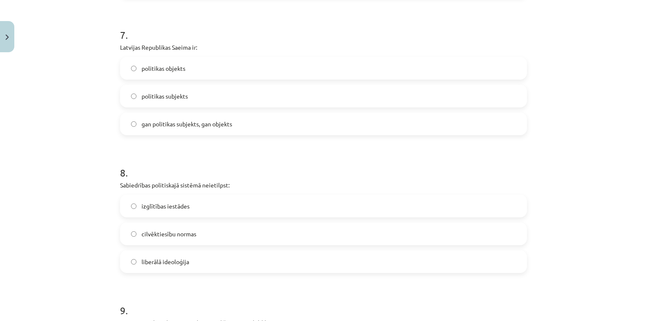
click at [172, 98] on span "politikas subjekts" at bounding box center [165, 96] width 46 height 9
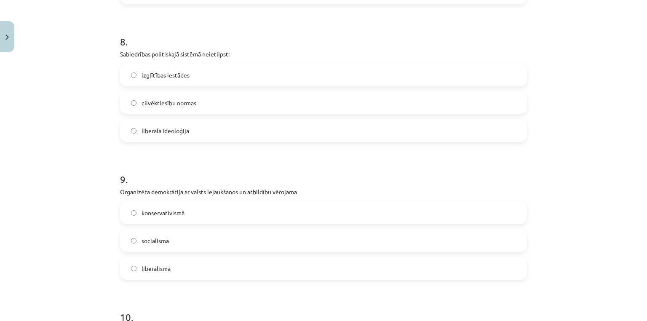
scroll to position [1149, 0]
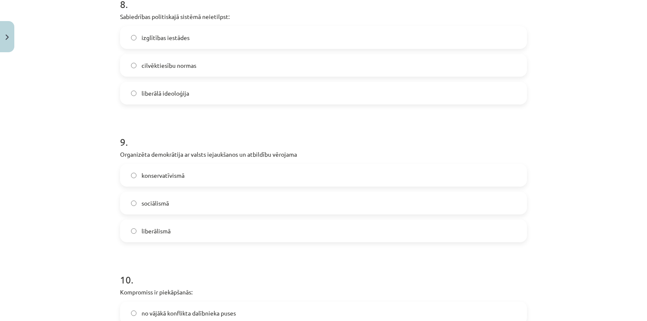
click at [160, 46] on label "izglītības iestādes" at bounding box center [323, 37] width 405 height 21
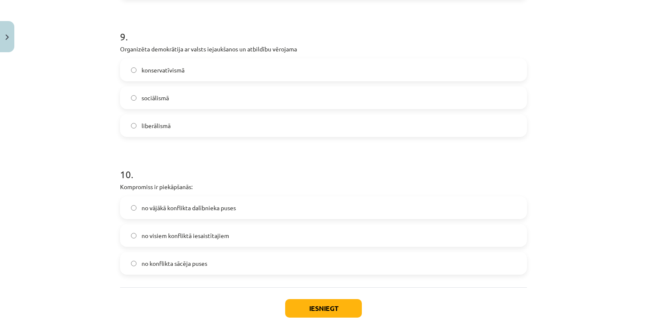
scroll to position [1284, 0]
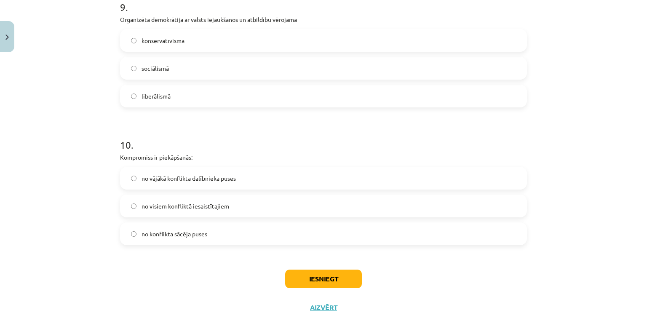
click at [182, 70] on label "sociālismā" at bounding box center [323, 68] width 405 height 21
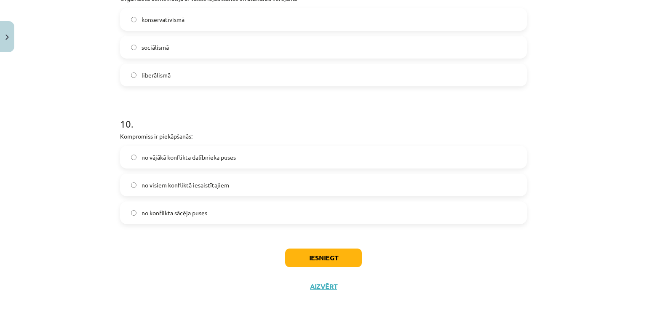
click at [173, 177] on label "no visiem konfliktā iesaistītajiem" at bounding box center [323, 184] width 405 height 21
click at [304, 255] on button "Iesniegt" at bounding box center [323, 258] width 77 height 19
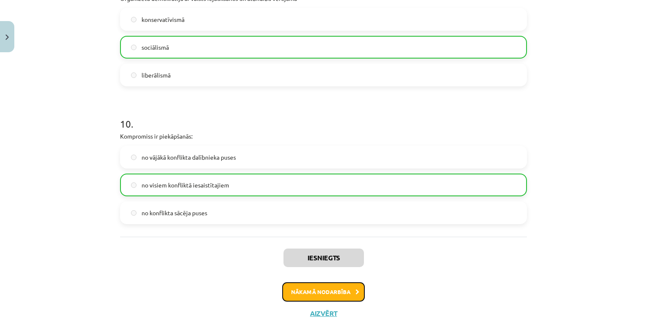
click at [307, 288] on button "Nākamā nodarbība" at bounding box center [323, 291] width 83 height 19
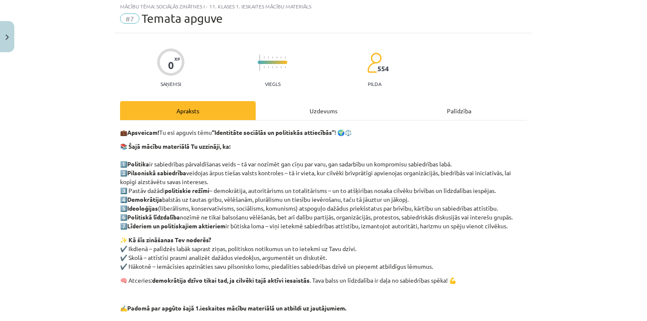
scroll to position [21, 0]
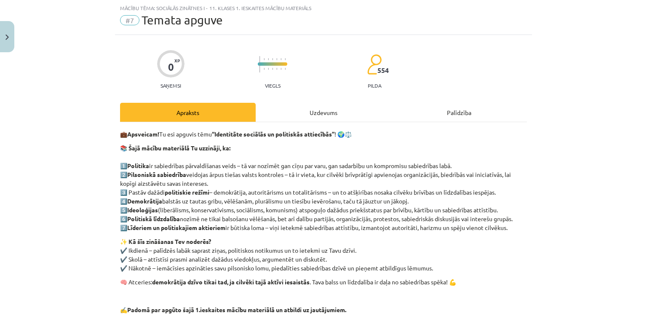
click at [302, 113] on div "Uzdevums" at bounding box center [324, 112] width 136 height 19
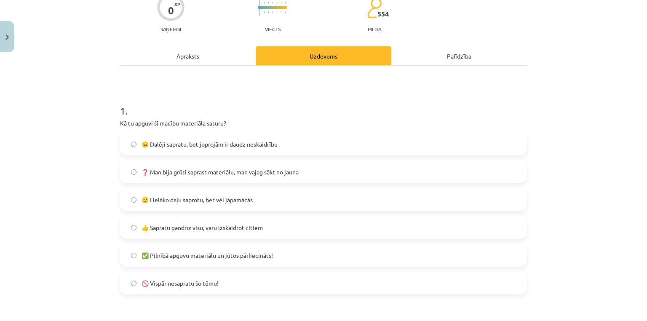
scroll to position [89, 0]
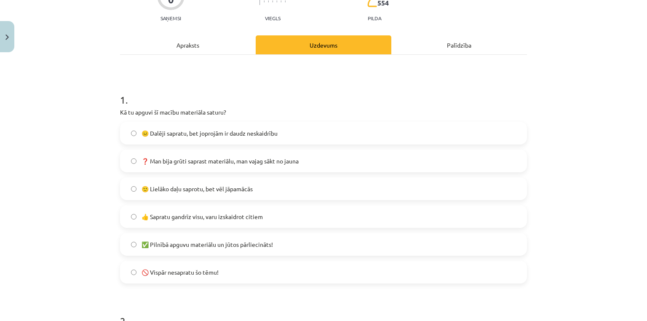
click at [201, 134] on span "😐 Dalēji sapratu, bet joprojām ir daudz neskaidrību" at bounding box center [210, 133] width 136 height 9
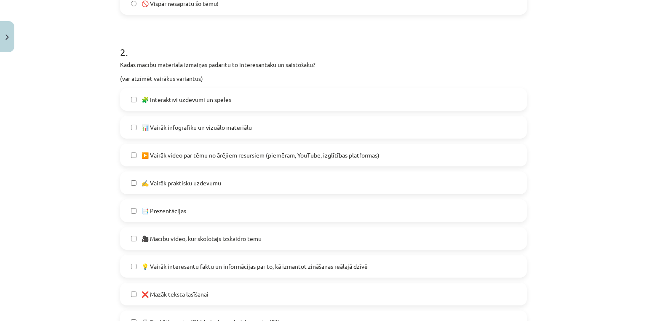
scroll to position [358, 0]
click at [161, 103] on label "🧩 Interaktīvi uzdevumi un spēles" at bounding box center [323, 98] width 405 height 21
click at [180, 130] on span "📊 Vairāk infografiku un vizuālo materiālu" at bounding box center [197, 126] width 110 height 9
click at [184, 159] on label "▶️ Vairāk video par tēmu no ārējiem resursiem (piemēram, YouTube, izglītības pl…" at bounding box center [323, 154] width 405 height 21
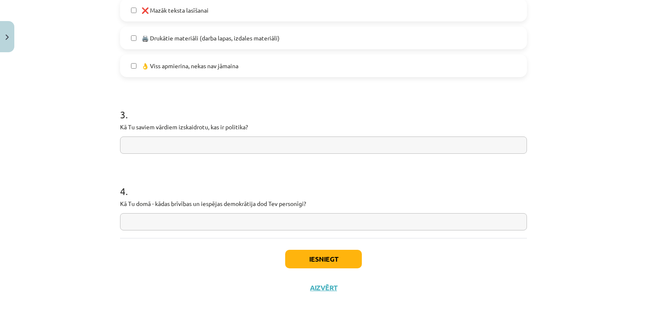
scroll to position [643, 0]
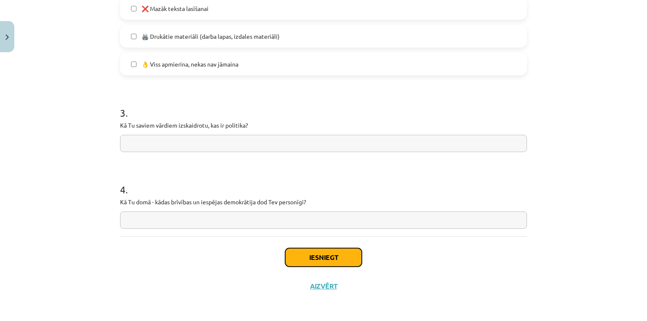
click at [297, 250] on button "Iesniegt" at bounding box center [323, 257] width 77 height 19
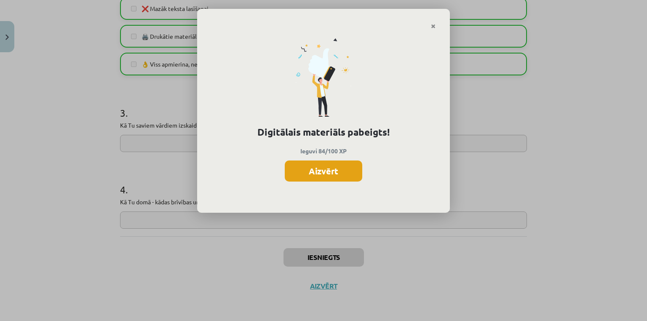
click at [319, 173] on button "Aizvērt" at bounding box center [324, 171] width 78 height 21
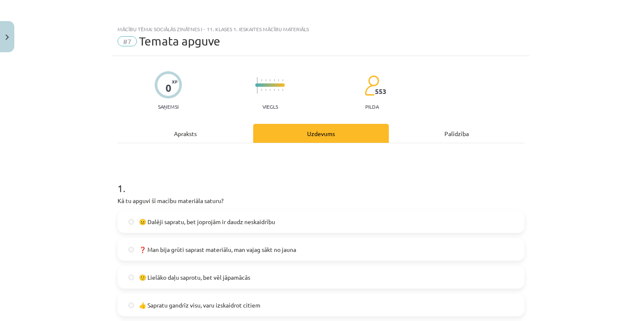
scroll to position [0, 0]
click at [2, 34] on button "Close" at bounding box center [7, 36] width 14 height 31
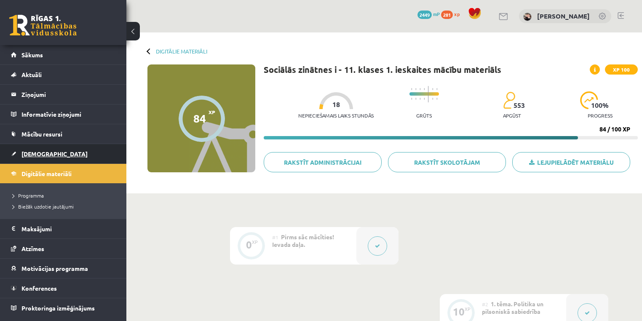
click at [37, 150] on span "[DEMOGRAPHIC_DATA]" at bounding box center [54, 154] width 66 height 8
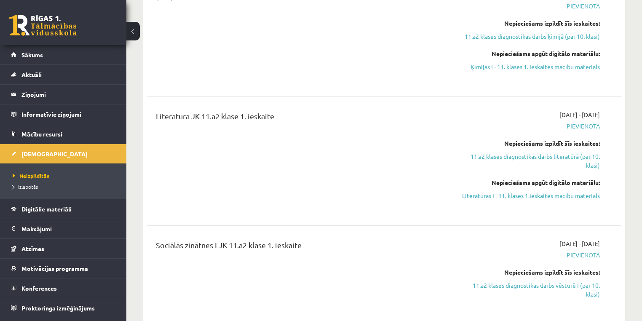
scroll to position [472, 0]
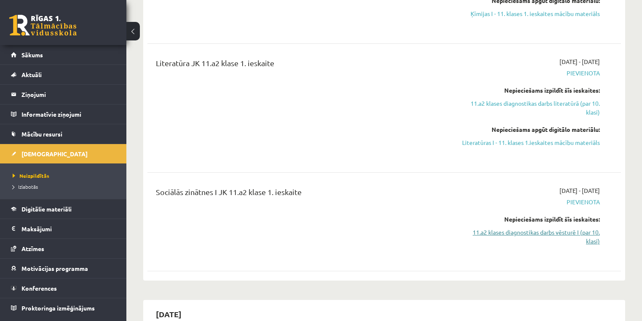
click at [540, 232] on link "11.a2 klases diagnostikas darbs vēsturē I (par 10. klasi)" at bounding box center [530, 237] width 139 height 18
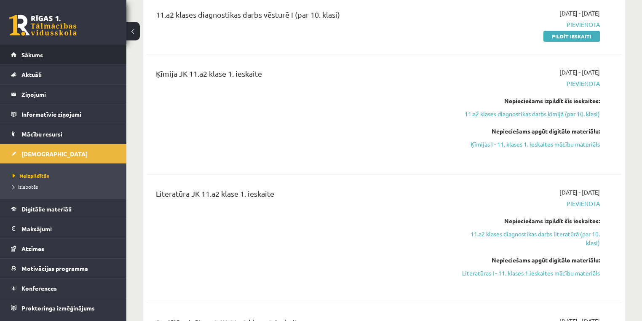
click at [24, 58] on link "Sākums" at bounding box center [63, 54] width 105 height 19
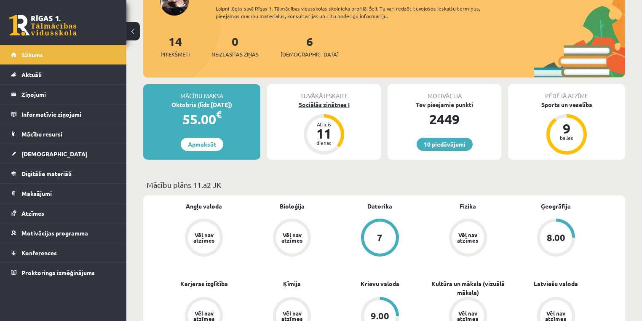
scroll to position [101, 0]
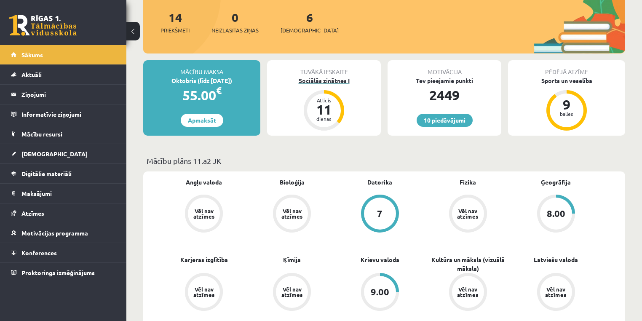
click at [329, 84] on div "Sociālās zinātnes I" at bounding box center [324, 80] width 114 height 9
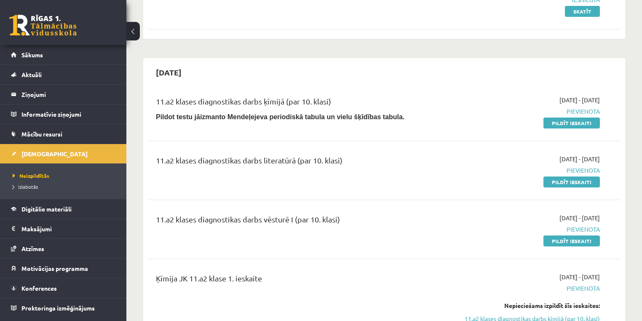
scroll to position [135, 0]
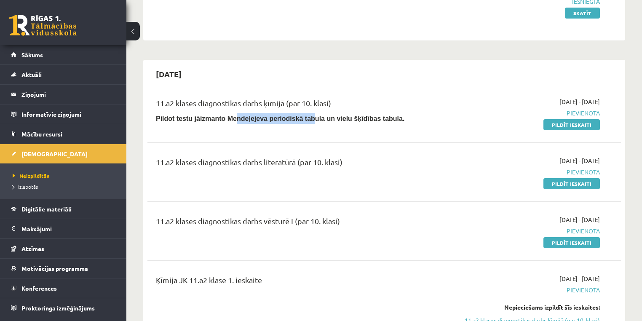
drag, startPoint x: 231, startPoint y: 121, endPoint x: 296, endPoint y: 116, distance: 65.1
click at [296, 116] on b "Pildot testu jāizmanto Mendeļejeva periodiskā tabula un vielu šķīdības tabula." at bounding box center [280, 118] width 249 height 7
drag, startPoint x: 356, startPoint y: 122, endPoint x: 367, endPoint y: 122, distance: 11.4
click at [364, 122] on p "Pildot testu jāizmanto Mendeļejeva periodiskā tabula un vielu šķīdības tabula." at bounding box center [302, 118] width 292 height 11
click at [381, 121] on p "Pildot testu jāizmanto Mendeļejeva periodiskā tabula un vielu šķīdības tabula." at bounding box center [302, 118] width 292 height 11
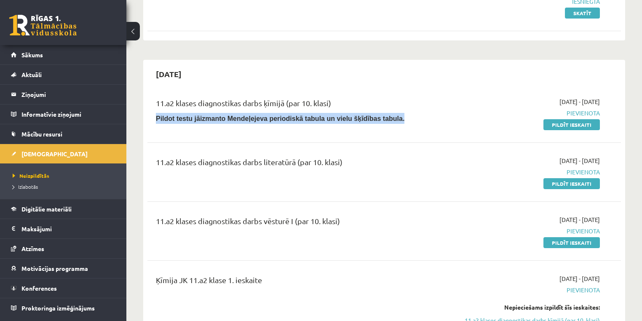
drag, startPoint x: 383, startPoint y: 121, endPoint x: 157, endPoint y: 133, distance: 226.2
click at [157, 133] on div "11.a2 klases diagnostikas darbs ķīmijā (par 10. klasi) Pildot testu jāizmanto M…" at bounding box center [385, 113] width 474 height 48
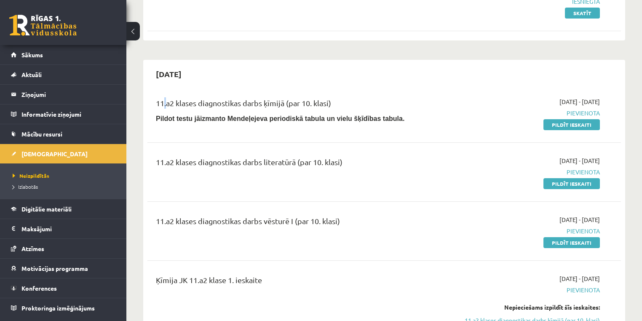
click at [162, 111] on div "11.a2 klases diagnostikas darbs ķīmijā (par 10. klasi)" at bounding box center [302, 105] width 292 height 16
drag, startPoint x: 172, startPoint y: 105, endPoint x: 410, endPoint y: 110, distance: 238.2
click at [398, 108] on div "11.a2 klases diagnostikas darbs ķīmijā (par 10. klasi)" at bounding box center [302, 105] width 292 height 16
drag, startPoint x: 305, startPoint y: 117, endPoint x: 315, endPoint y: 117, distance: 10.1
click at [306, 117] on b "Pildot testu jāizmanto Mendeļejeva periodiskā tabula un vielu šķīdības tabula." at bounding box center [280, 118] width 249 height 7
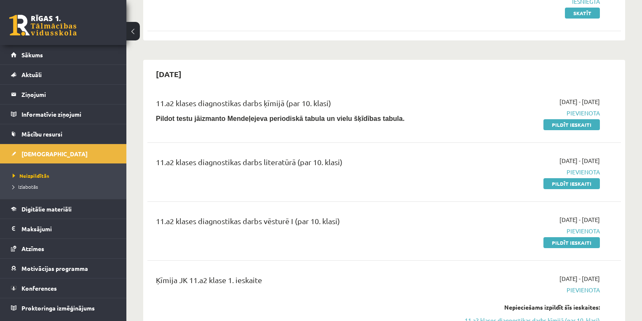
drag, startPoint x: 315, startPoint y: 117, endPoint x: 352, endPoint y: 117, distance: 37.1
click at [325, 118] on b "Pildot testu jāizmanto Mendeļejeva periodiskā tabula un vielu šķīdības tabula." at bounding box center [280, 118] width 249 height 7
drag, startPoint x: 352, startPoint y: 117, endPoint x: 363, endPoint y: 118, distance: 11.0
click at [362, 118] on b "Pildot testu jāizmanto Mendeļejeva periodiskā tabula un vielu šķīdības tabula." at bounding box center [280, 118] width 249 height 7
drag, startPoint x: 373, startPoint y: 120, endPoint x: 414, endPoint y: 116, distance: 41.4
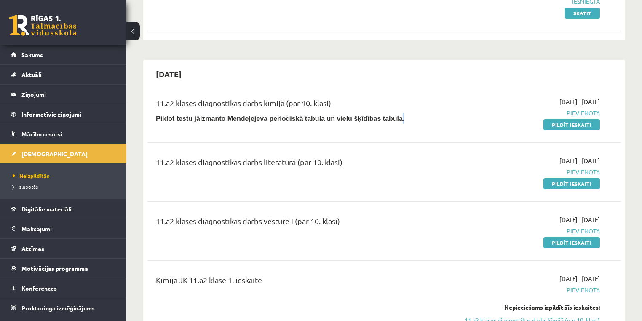
click at [379, 120] on p "Pildot testu jāizmanto Mendeļejeva periodiskā tabula un vielu šķīdības tabula." at bounding box center [302, 118] width 292 height 11
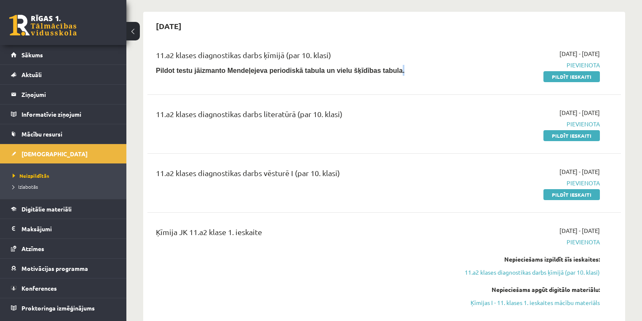
scroll to position [236, 0]
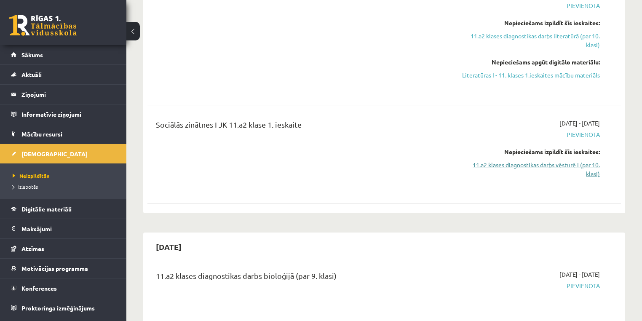
click at [518, 167] on link "11.a2 klases diagnostikas darbs vēsturē I (par 10. klasi)" at bounding box center [530, 170] width 139 height 18
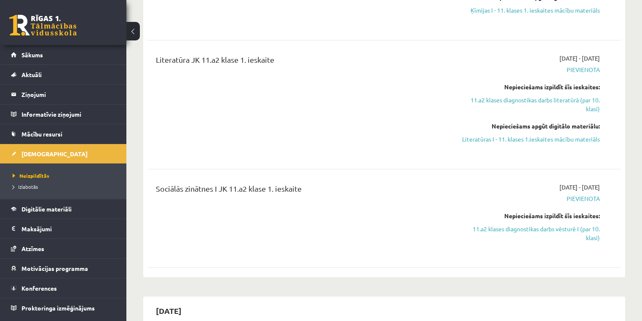
scroll to position [476, 0]
click at [536, 229] on link "11.a2 klases diagnostikas darbs vēsturē I (par 10. klasi)" at bounding box center [530, 233] width 139 height 18
click at [527, 229] on link "11.a2 klases diagnostikas darbs vēsturē I (par 10. klasi)" at bounding box center [530, 233] width 139 height 18
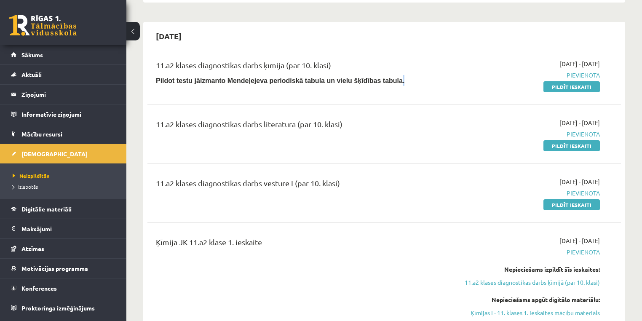
scroll to position [139, 0]
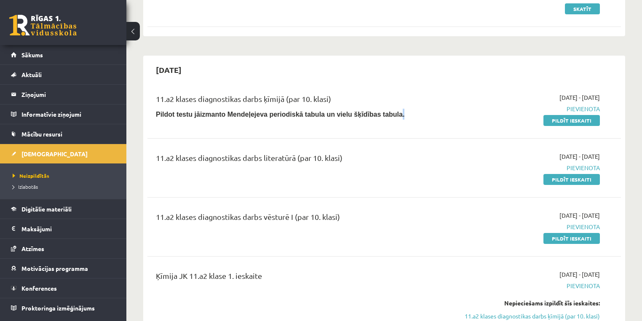
click at [432, 128] on div "11.a2 klases diagnostikas darbs ķīmijā (par 10. klasi) Pildot testu jāizmanto M…" at bounding box center [385, 109] width 474 height 48
drag, startPoint x: 320, startPoint y: 178, endPoint x: 322, endPoint y: 184, distance: 6.4
click at [322, 184] on div "11.a2 klases diagnostikas darbs literatūrā (par 10. klasi) 2025-09-16 - 2025-09…" at bounding box center [385, 168] width 474 height 48
drag, startPoint x: 321, startPoint y: 223, endPoint x: 337, endPoint y: 221, distance: 16.6
click at [337, 221] on div "11.a2 klases diagnostikas darbs vēsturē I (par 10. klasi)" at bounding box center [302, 219] width 292 height 16
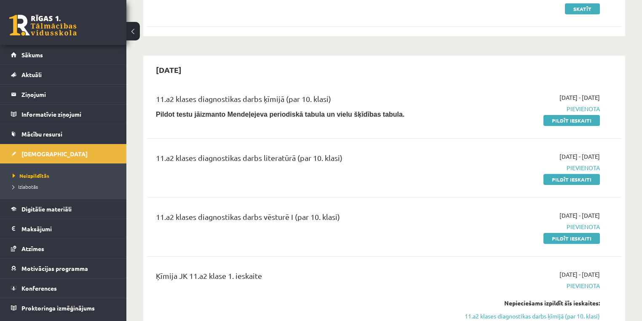
click at [392, 223] on div "11.a2 klases diagnostikas darbs vēsturē I (par 10. klasi)" at bounding box center [302, 219] width 292 height 16
drag, startPoint x: 428, startPoint y: 225, endPoint x: 455, endPoint y: 221, distance: 27.7
click at [438, 224] on div "11.a2 klases diagnostikas darbs vēsturē I (par 10. klasi)" at bounding box center [302, 219] width 292 height 16
click at [491, 228] on span "Pievienota" at bounding box center [530, 227] width 139 height 9
click at [562, 236] on link "Pildīt ieskaiti" at bounding box center [572, 238] width 56 height 11
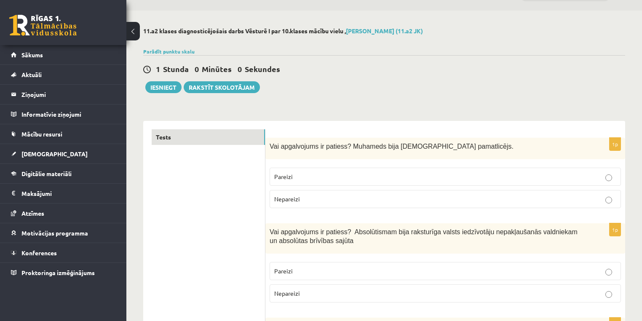
scroll to position [34, 0]
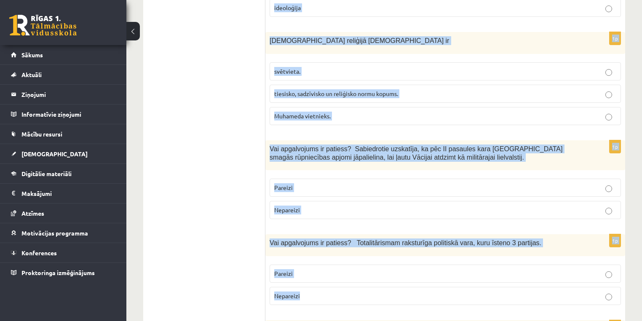
drag, startPoint x: 266, startPoint y: 133, endPoint x: 469, endPoint y: 282, distance: 251.8
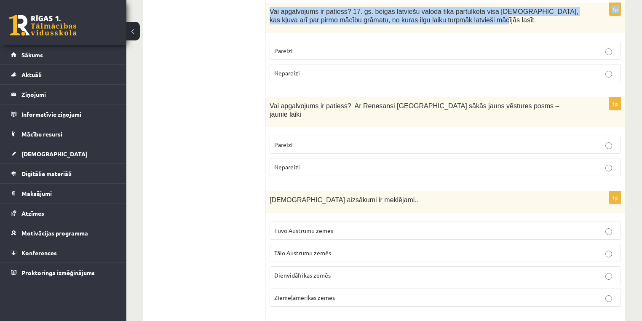
drag, startPoint x: 469, startPoint y: 282, endPoint x: 514, endPoint y: 280, distance: 45.5
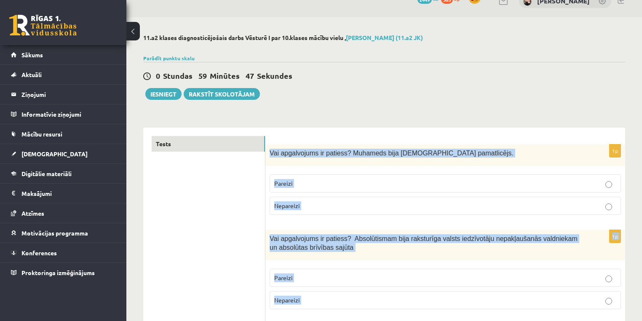
scroll to position [0, 0]
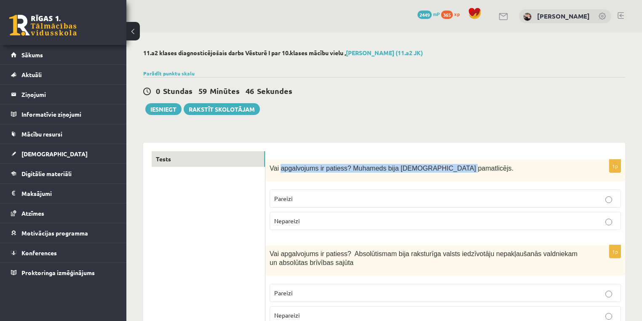
drag, startPoint x: 280, startPoint y: 152, endPoint x: 392, endPoint y: 172, distance: 113.8
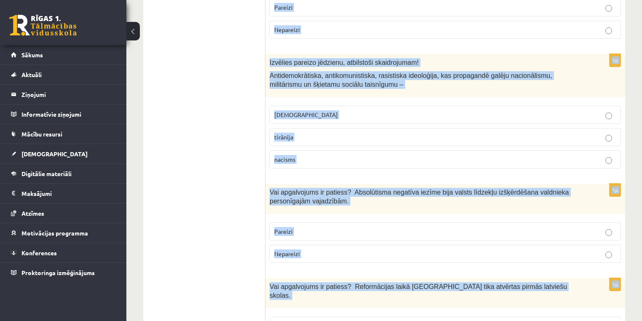
scroll to position [2867, 0]
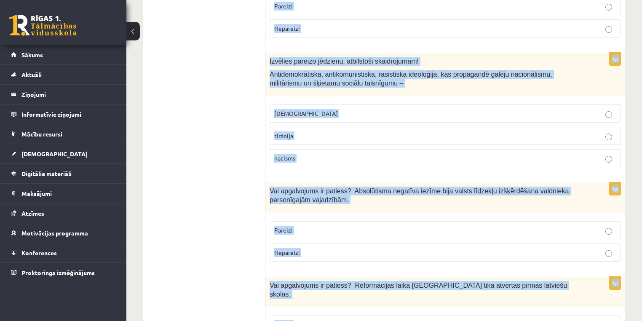
copy form "Vai apgalvojums ir patiess? Muhameds bija islāma pamatlicējs. Pareizi Nepareizi…"
drag, startPoint x: 270, startPoint y: 152, endPoint x: 630, endPoint y: 292, distance: 386.9
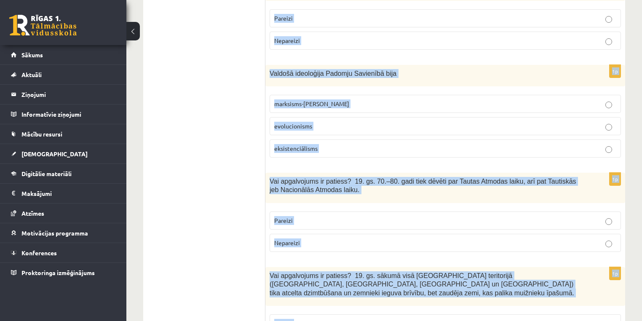
scroll to position [0, 0]
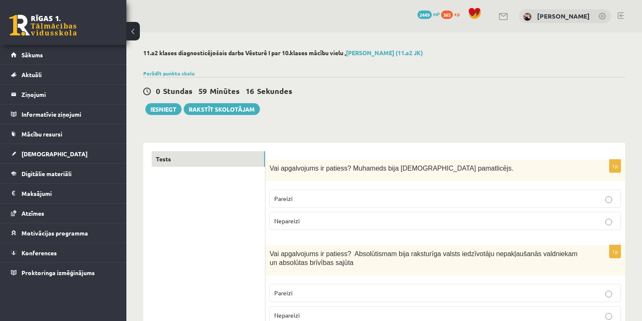
click at [384, 195] on p "Pareizi" at bounding box center [445, 198] width 342 height 9
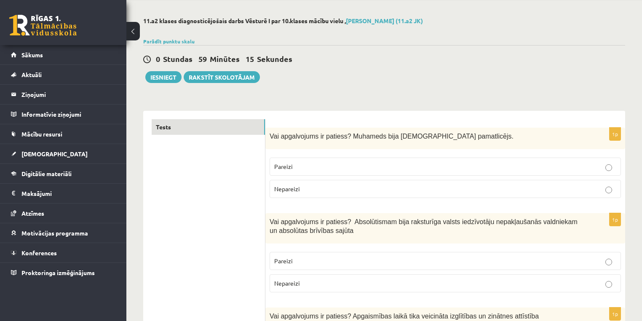
scroll to position [101, 0]
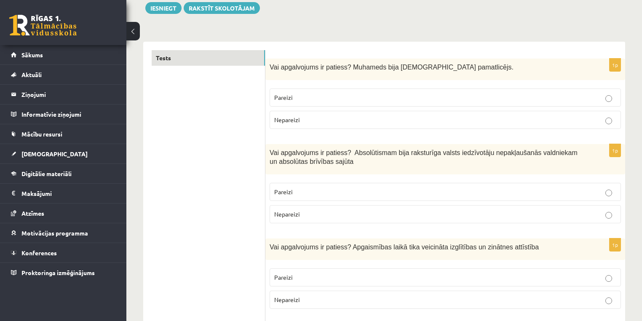
click at [377, 210] on p "Nepareizi" at bounding box center [445, 214] width 342 height 9
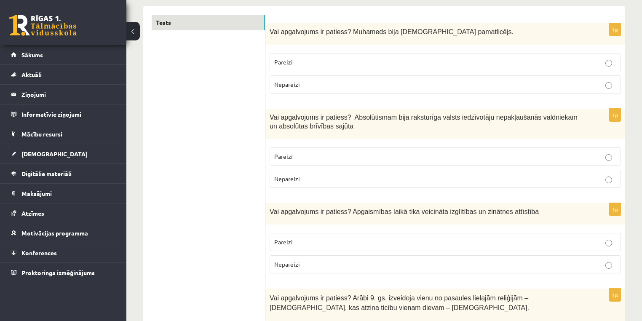
scroll to position [202, 0]
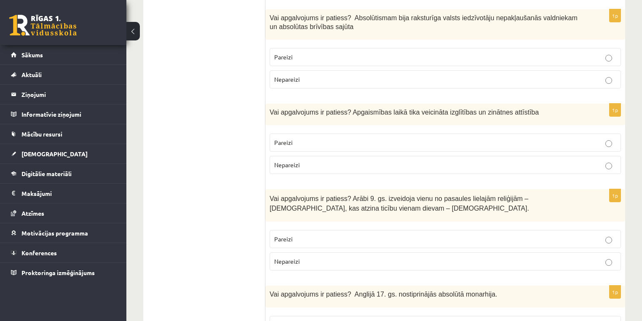
click at [335, 138] on p "Pareizi" at bounding box center [445, 142] width 342 height 9
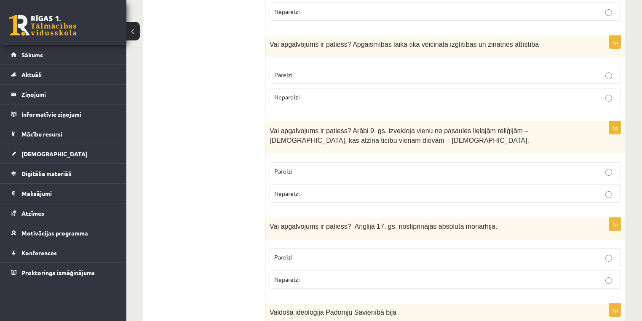
scroll to position [303, 0]
click at [384, 196] on p "Nepareizi" at bounding box center [445, 194] width 342 height 9
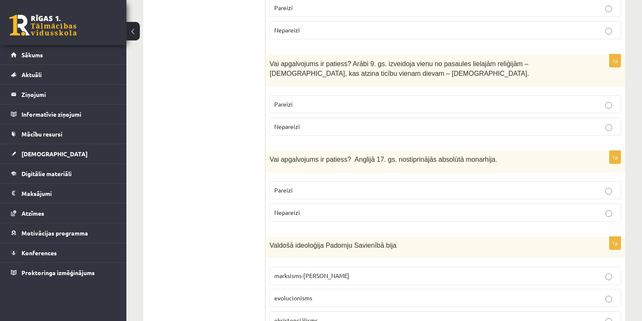
scroll to position [438, 0]
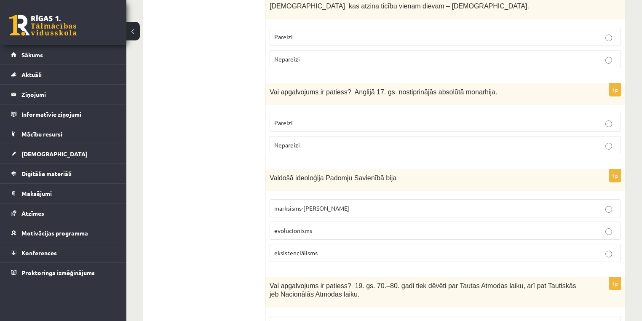
click at [355, 143] on p "Nepareizi" at bounding box center [445, 145] width 342 height 9
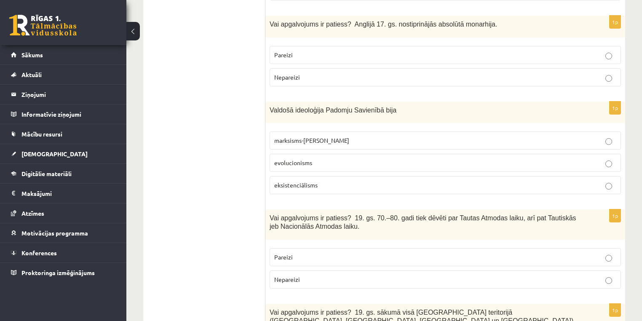
scroll to position [539, 0]
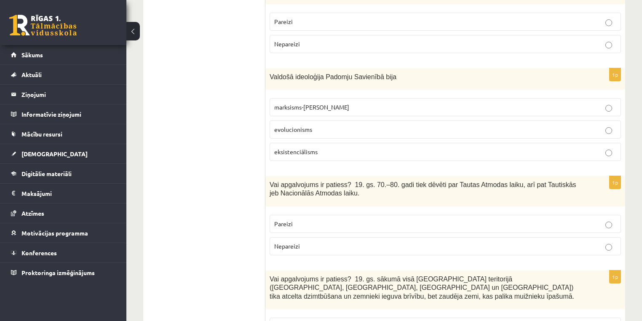
click at [303, 104] on span "marksisms-ļeņinisms" at bounding box center [311, 107] width 75 height 8
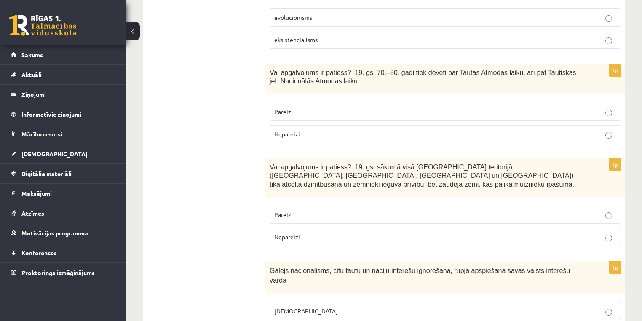
scroll to position [641, 0]
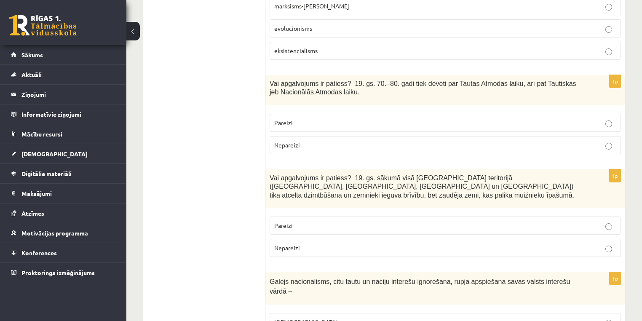
click at [388, 124] on p "Pareizi" at bounding box center [445, 122] width 342 height 9
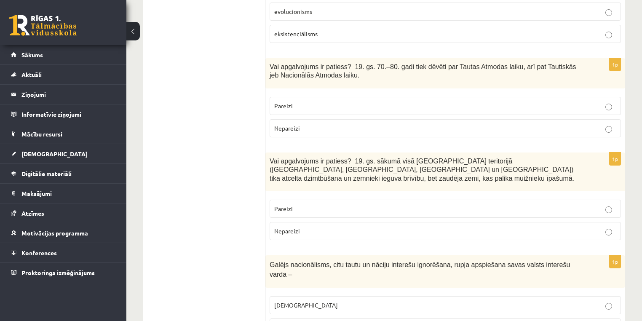
scroll to position [674, 0]
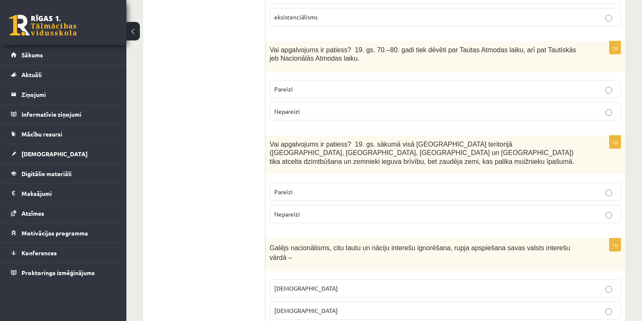
click at [332, 210] on p "Nepareizi" at bounding box center [445, 214] width 342 height 9
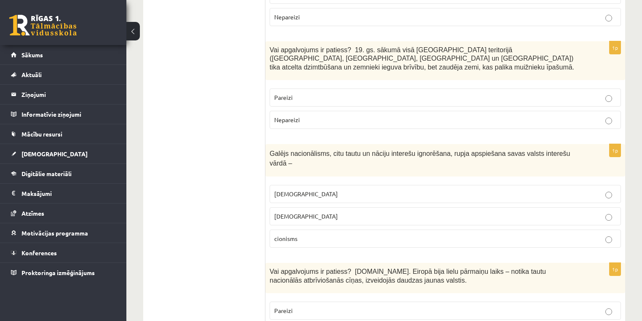
scroll to position [775, 0]
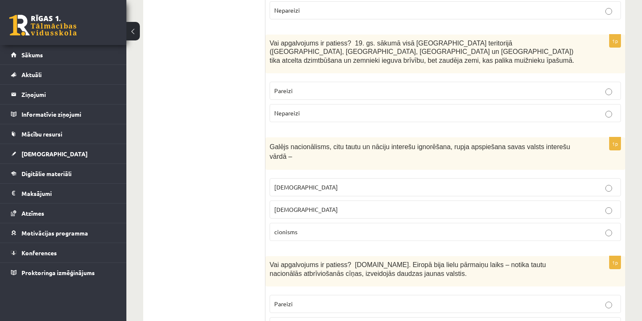
click at [308, 183] on p "šovinisms" at bounding box center [445, 187] width 342 height 9
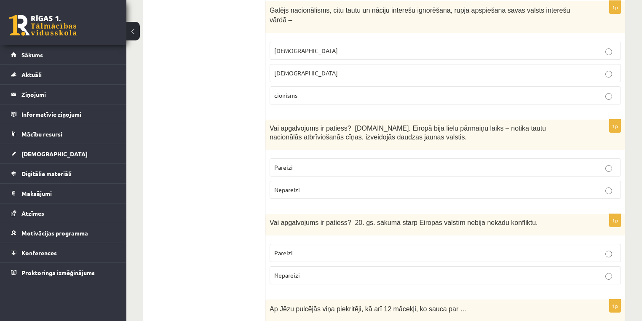
scroll to position [910, 0]
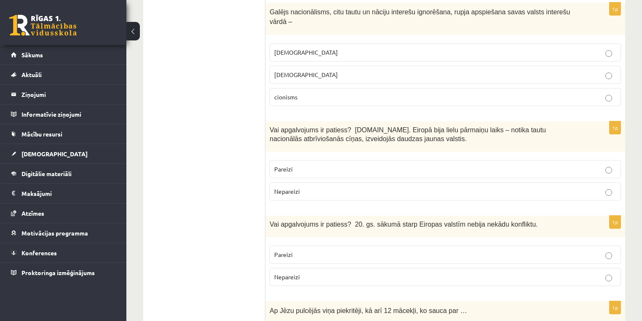
click at [374, 165] on p "Pareizi" at bounding box center [445, 169] width 342 height 9
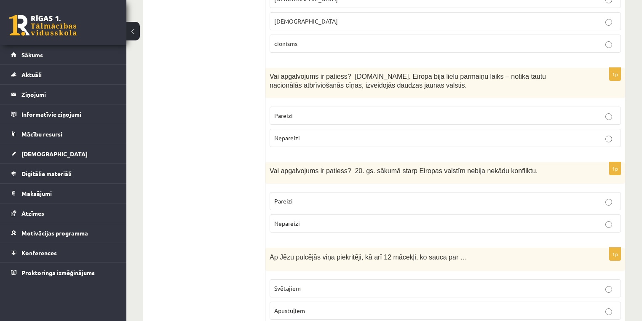
scroll to position [978, 0]
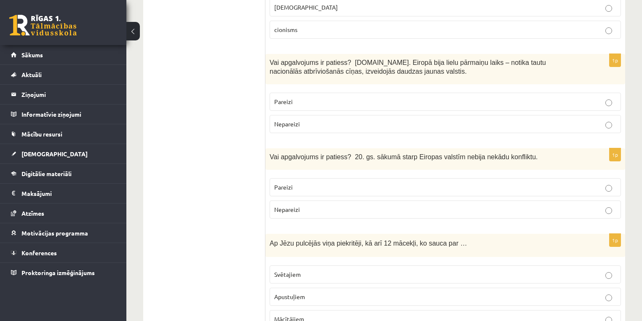
click at [332, 205] on p "Nepareizi" at bounding box center [445, 209] width 342 height 9
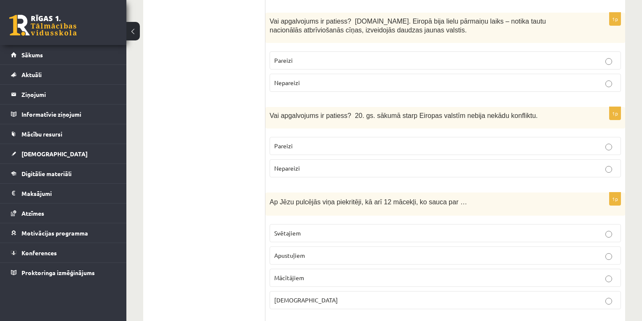
scroll to position [1079, 0]
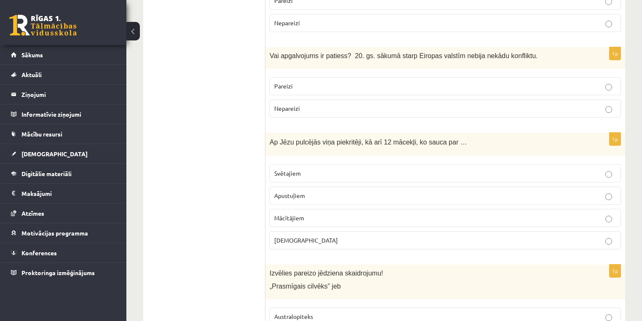
click at [292, 187] on label "Apustuļiem" at bounding box center [445, 196] width 351 height 18
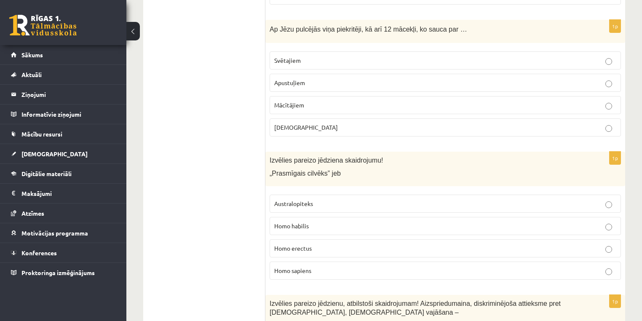
scroll to position [1247, 0]
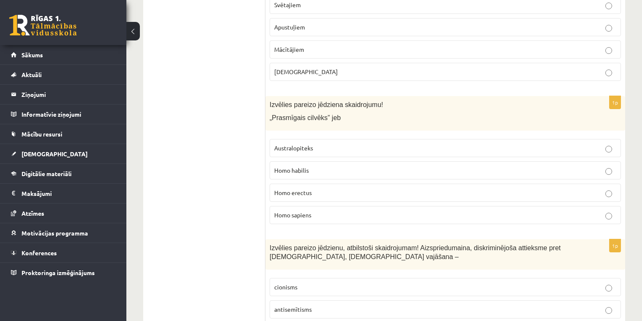
click at [323, 166] on p "Homo habilis" at bounding box center [445, 170] width 342 height 9
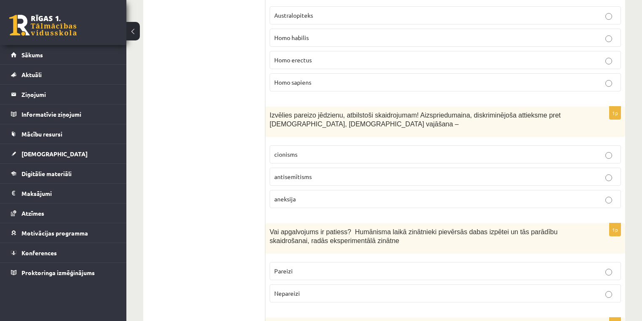
scroll to position [1416, 0]
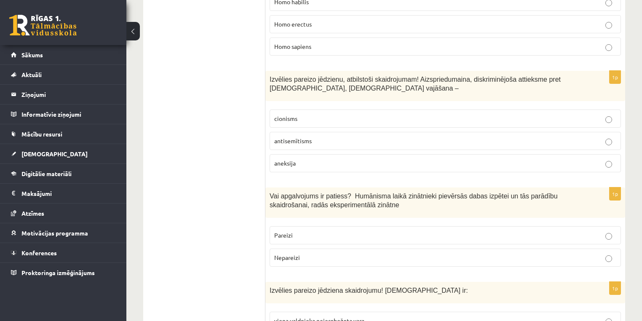
click at [293, 137] on span "antisemītisms" at bounding box center [293, 141] width 38 height 8
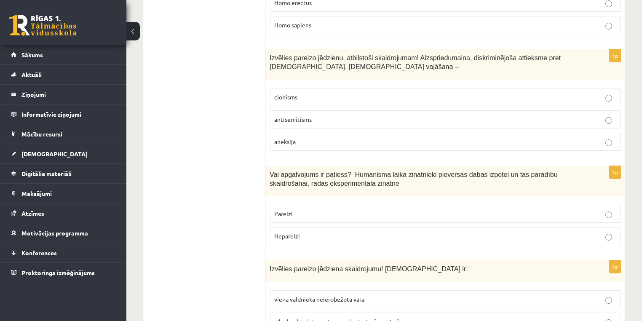
scroll to position [1450, 0]
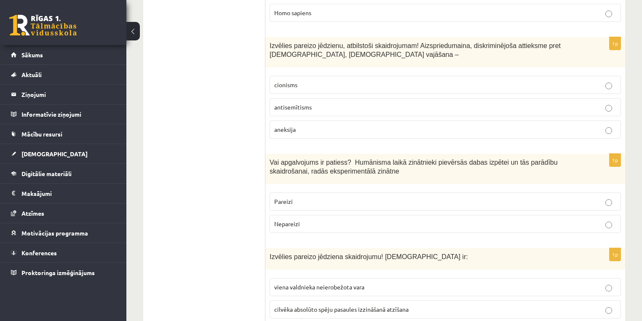
click at [308, 193] on label "Pareizi" at bounding box center [445, 202] width 351 height 18
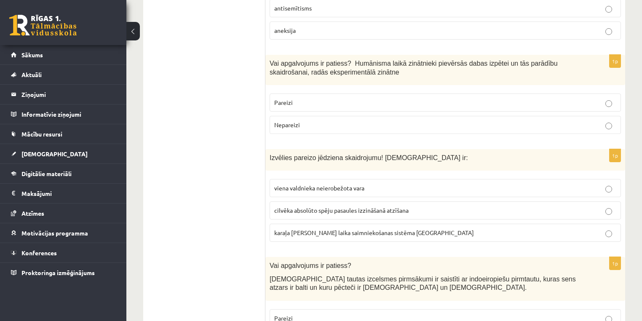
scroll to position [1551, 0]
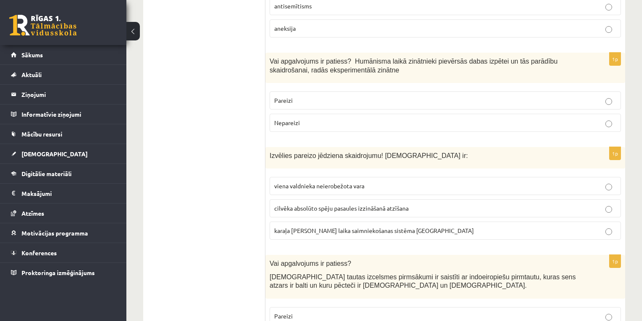
click at [278, 182] on span "viena valdnieka neierobežota vara" at bounding box center [319, 186] width 90 height 8
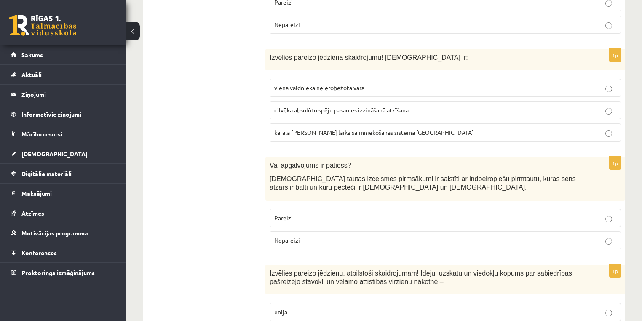
scroll to position [1652, 0]
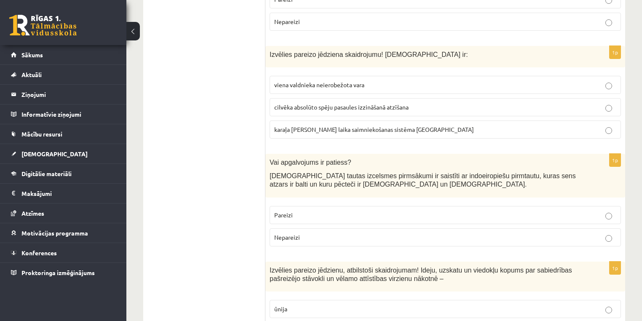
click at [317, 211] on p "Pareizi" at bounding box center [445, 215] width 342 height 9
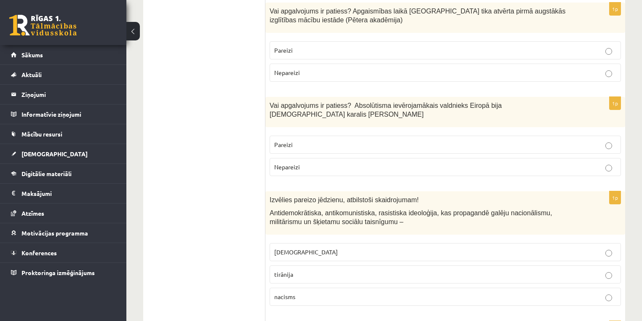
scroll to position [2867, 0]
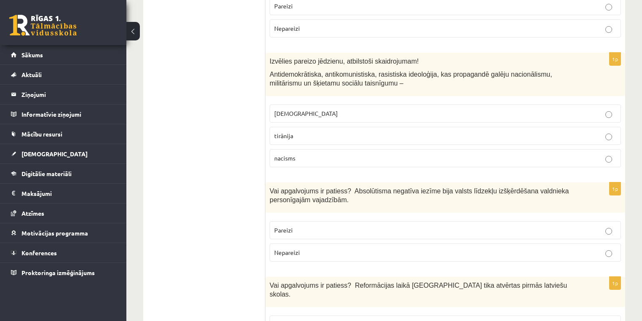
drag, startPoint x: 311, startPoint y: 262, endPoint x: 299, endPoint y: 223, distance: 40.7
click at [311, 320] on p "Pareizi" at bounding box center [445, 324] width 342 height 9
click at [298, 226] on p "Pareizi" at bounding box center [445, 230] width 342 height 9
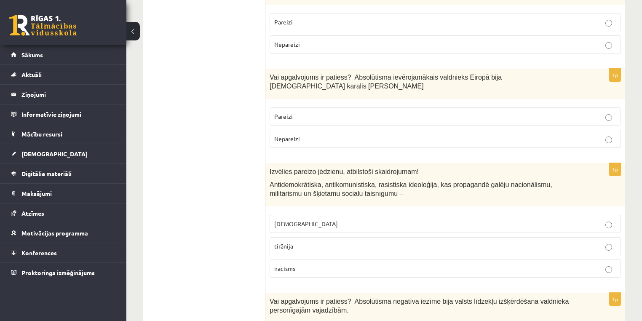
scroll to position [2733, 0]
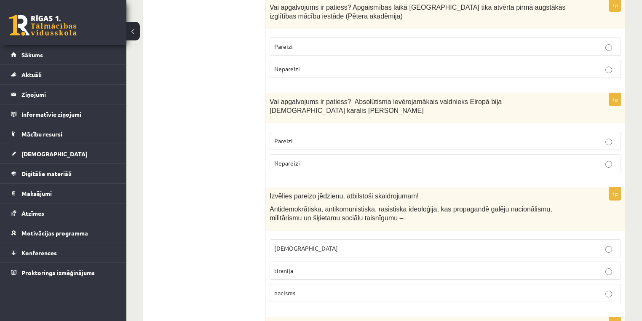
click at [296, 244] on p "fašisms" at bounding box center [445, 248] width 342 height 9
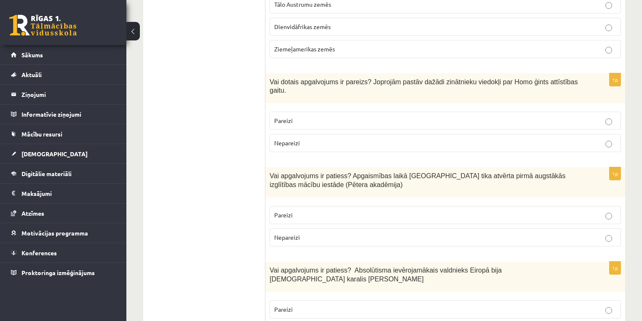
scroll to position [2631, 0]
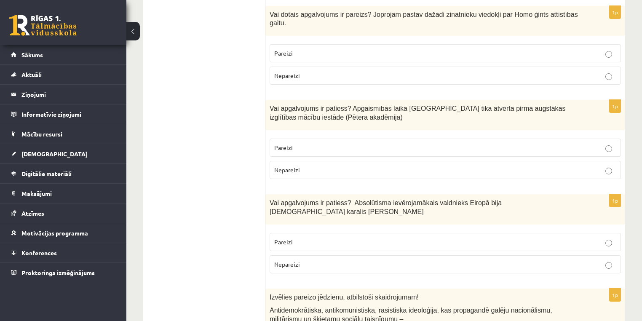
click at [325, 238] on p "Pareizi" at bounding box center [445, 242] width 342 height 9
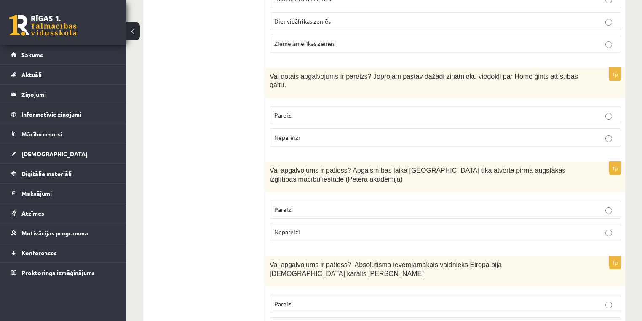
scroll to position [2530, 0]
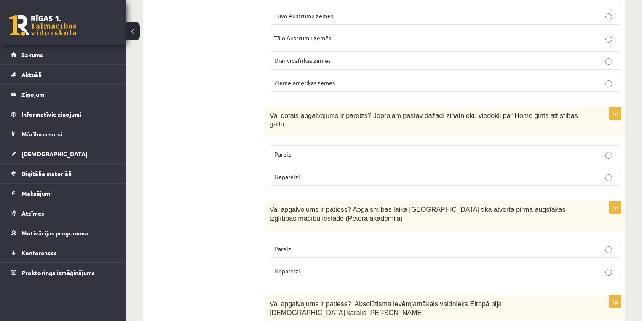
click at [314, 244] on p "Pareizi" at bounding box center [445, 248] width 342 height 9
click at [308, 150] on p "Pareizi" at bounding box center [445, 154] width 342 height 9
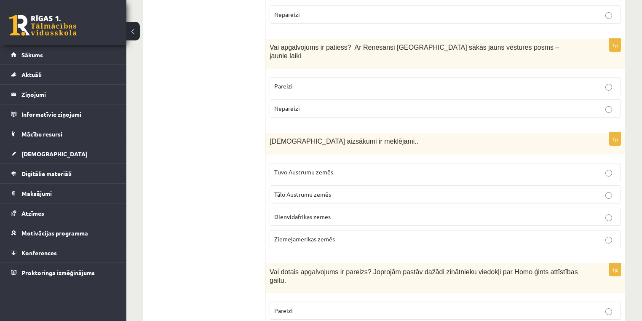
scroll to position [2362, 0]
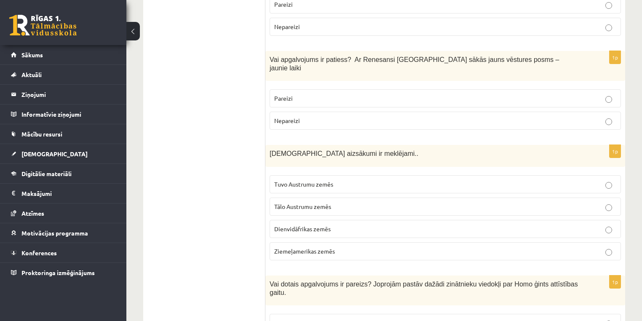
click at [288, 175] on label "Tuvo Austrumu zemēs" at bounding box center [445, 184] width 351 height 18
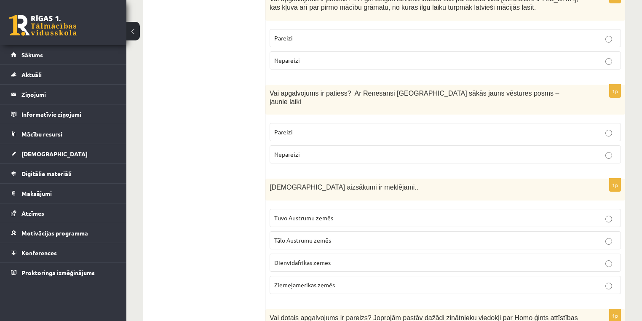
scroll to position [2294, 0]
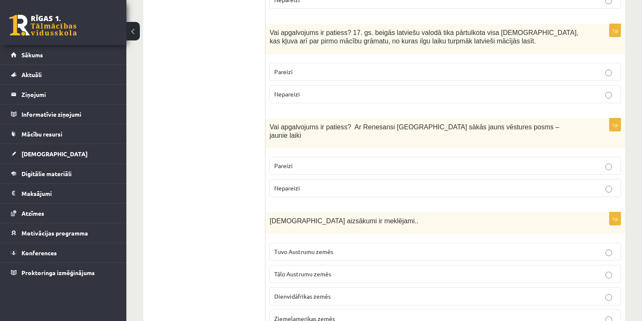
click at [296, 161] on p "Pareizi" at bounding box center [445, 165] width 342 height 9
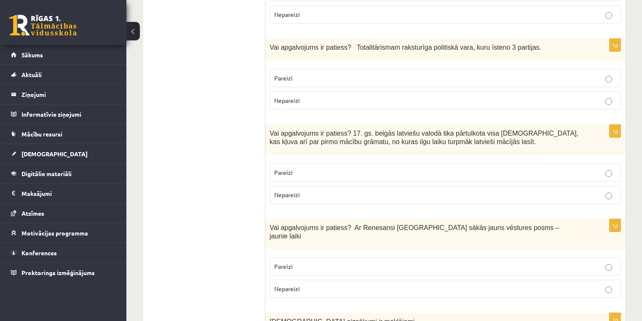
scroll to position [2193, 0]
click at [296, 169] on p "Pareizi" at bounding box center [445, 173] width 342 height 9
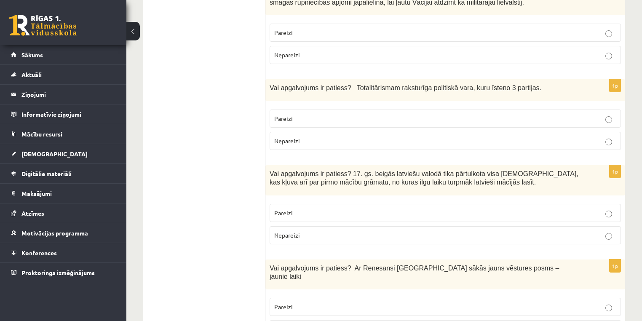
scroll to position [2092, 0]
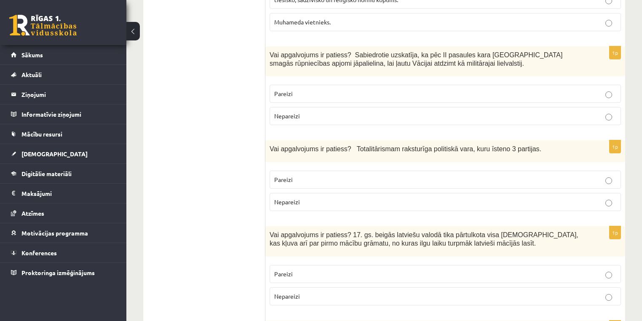
click at [293, 198] on span "Nepareizi" at bounding box center [287, 202] width 26 height 8
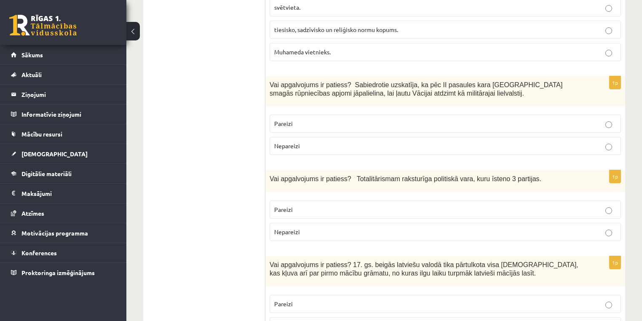
scroll to position [2025, 0]
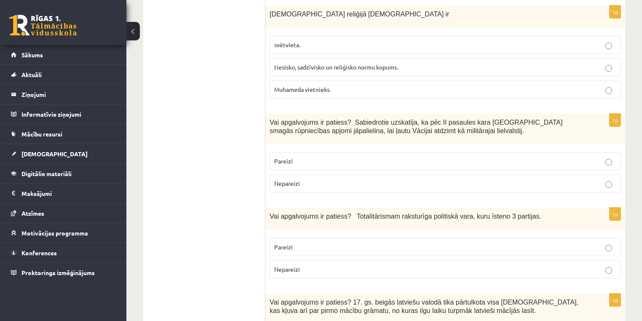
click at [349, 174] on label "Nepareizi" at bounding box center [445, 183] width 351 height 18
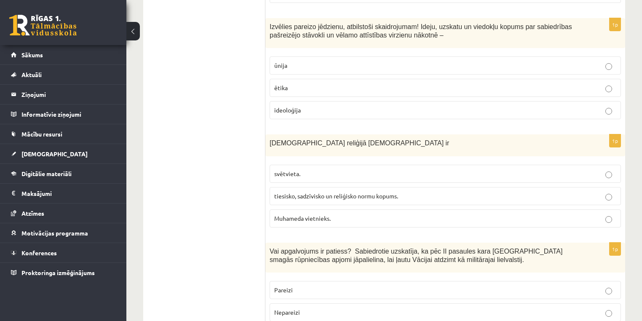
scroll to position [1856, 0]
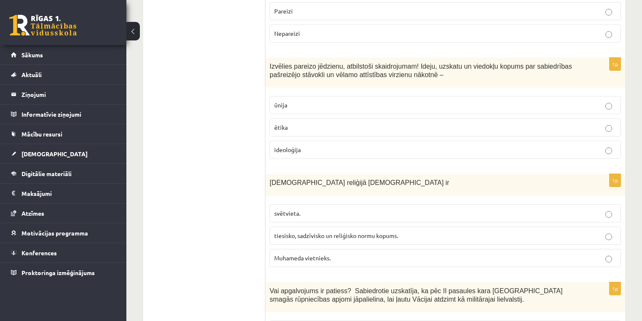
click at [314, 232] on span "tiesisko, sadzīvisko un reliģisko normu kopums." at bounding box center [336, 236] width 124 height 8
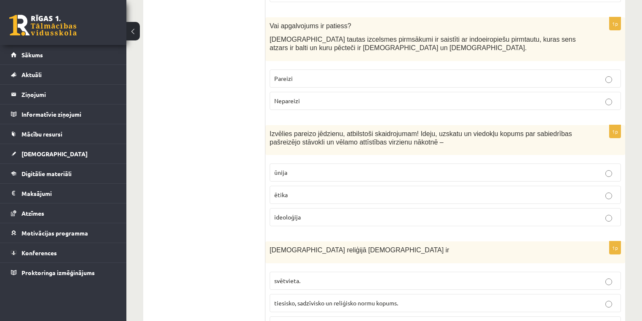
click at [280, 169] on span "ūnija" at bounding box center [280, 173] width 13 height 8
click at [312, 213] on p "ideoloģija" at bounding box center [445, 217] width 342 height 9
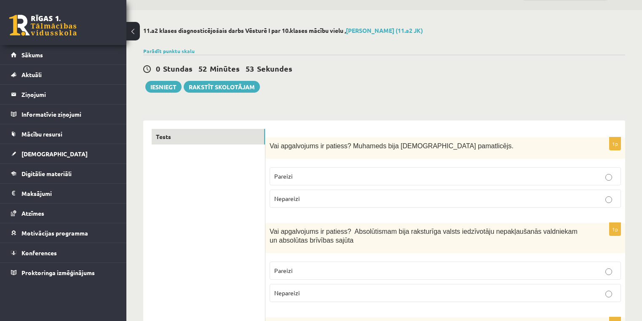
scroll to position [34, 0]
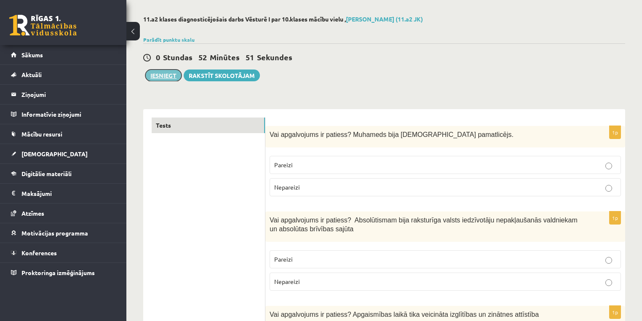
click at [172, 76] on button "Iesniegt" at bounding box center [163, 76] width 36 height 12
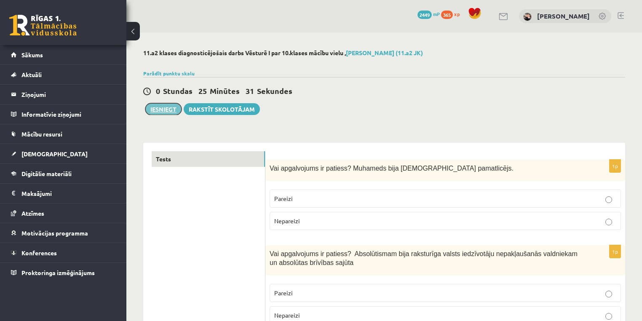
click at [176, 113] on button "Iesniegt" at bounding box center [163, 109] width 36 height 12
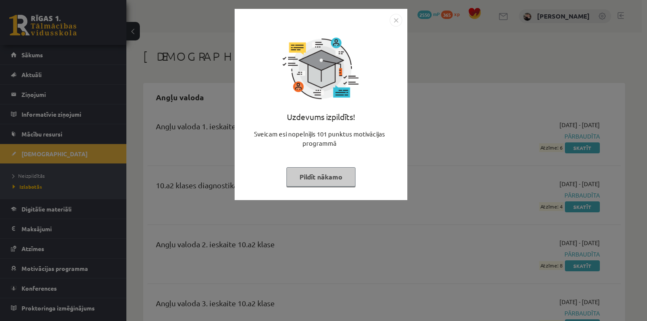
click at [314, 178] on button "Pildīt nākamo" at bounding box center [321, 176] width 69 height 19
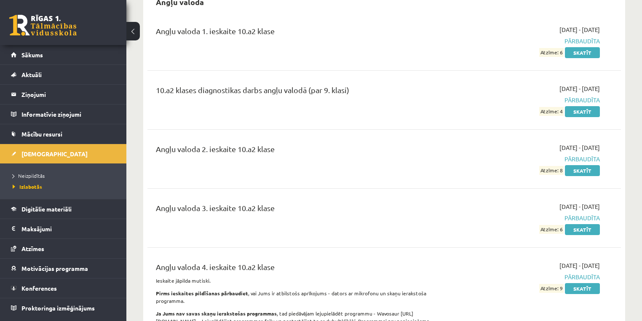
scroll to position [135, 0]
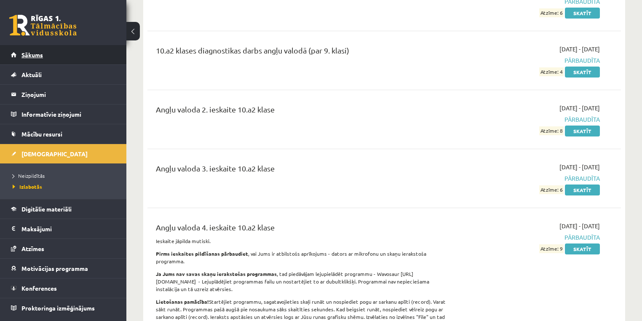
click at [31, 58] on link "Sākums" at bounding box center [63, 54] width 105 height 19
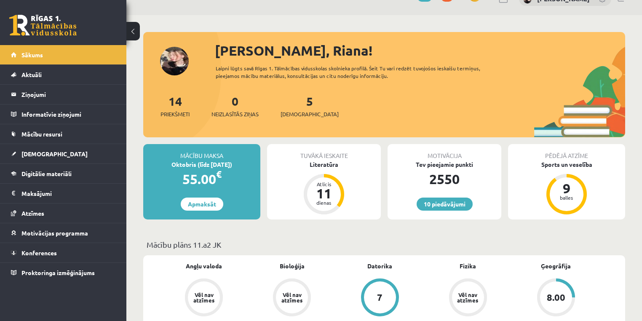
scroll to position [34, 0]
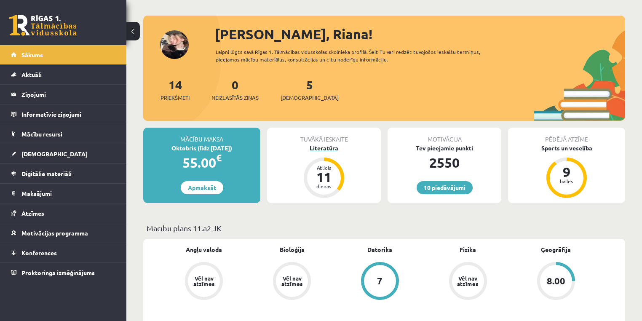
click at [327, 146] on div "Literatūra" at bounding box center [324, 148] width 114 height 9
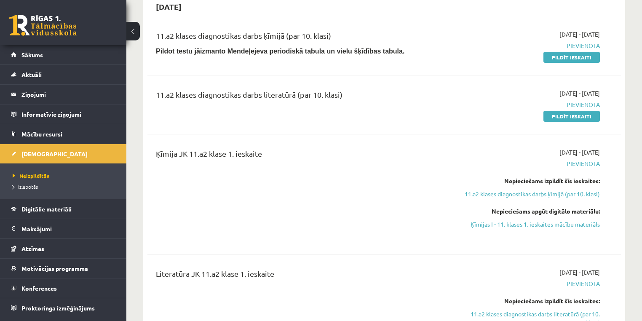
scroll to position [101, 0]
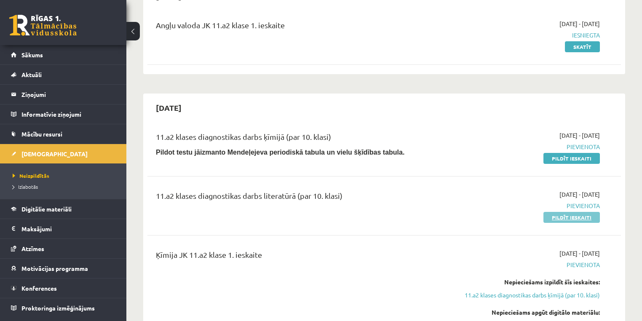
click at [575, 221] on link "Pildīt ieskaiti" at bounding box center [572, 217] width 56 height 11
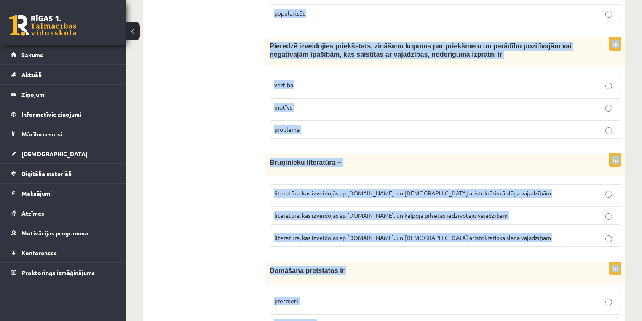
scroll to position [3183, 0]
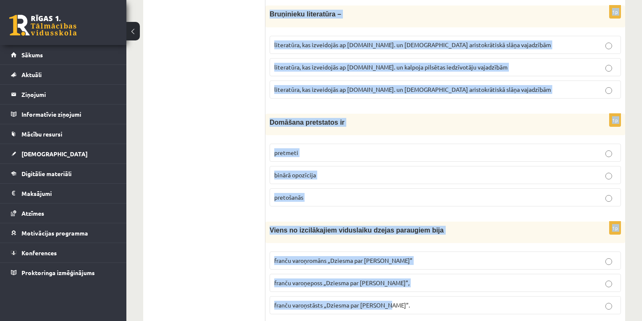
copy form "Renesansē priekšnoteikumus literatūras demokratizācijas procesam radīja pilsētu…"
drag, startPoint x: 270, startPoint y: 165, endPoint x: 490, endPoint y: 290, distance: 252.9
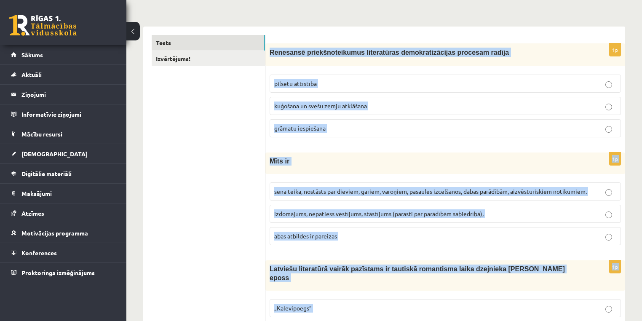
scroll to position [24, 0]
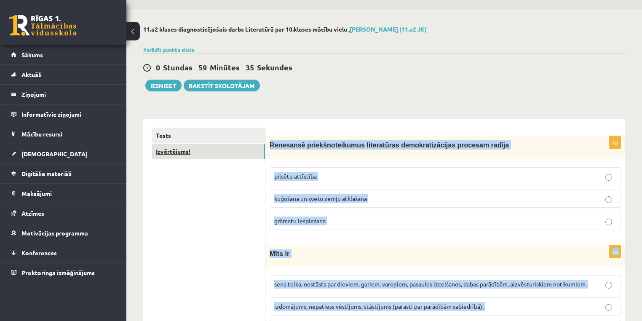
click at [181, 150] on link "Izvērtējums!" at bounding box center [208, 152] width 113 height 16
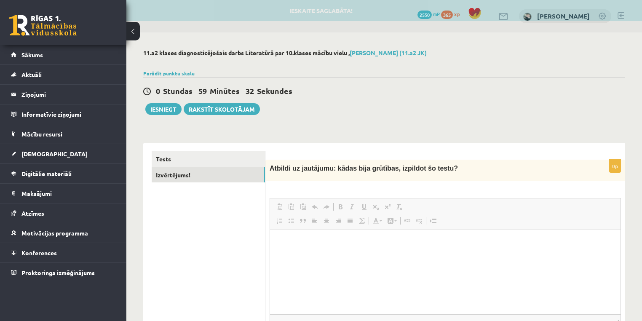
scroll to position [0, 0]
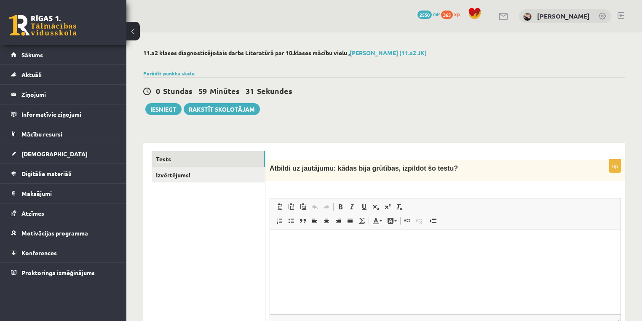
click at [163, 154] on link "Tests" at bounding box center [208, 159] width 113 height 16
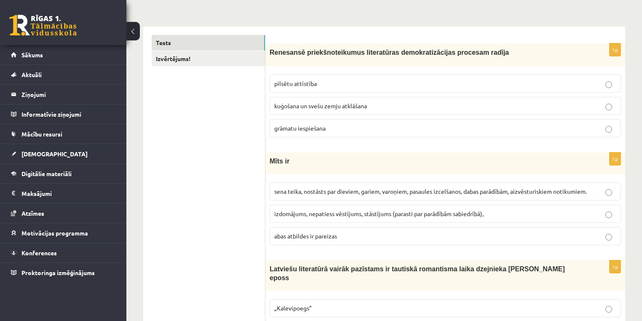
scroll to position [135, 0]
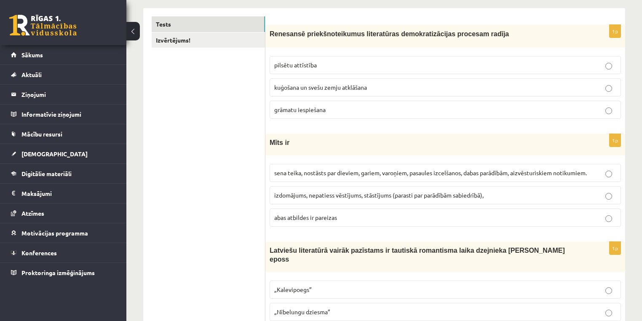
click at [288, 64] on span "pilsētu attīstība" at bounding box center [295, 65] width 43 height 8
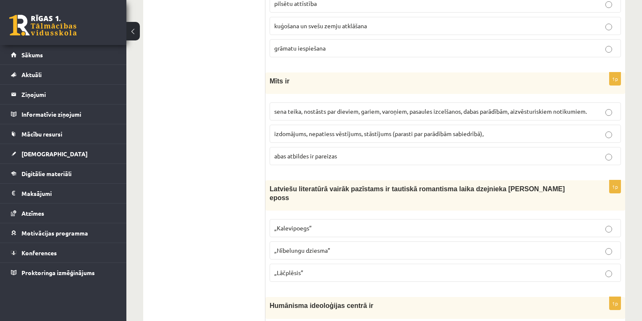
scroll to position [202, 0]
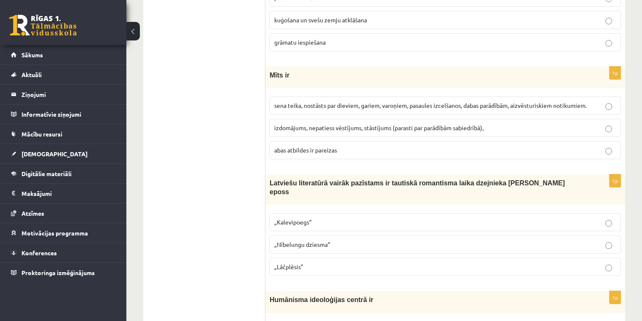
click at [312, 107] on span "sena teika, nostāsts par dieviem, gariem, varoņiem, pasaules izcelšanos, dabas …" at bounding box center [430, 106] width 313 height 8
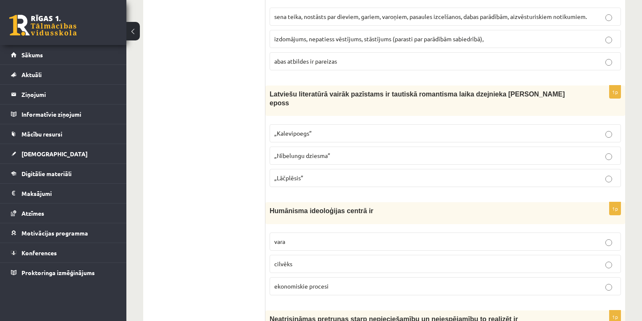
scroll to position [303, 0]
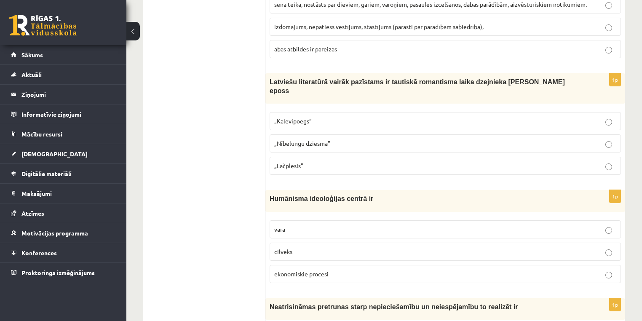
click at [311, 117] on span "„Kalevipoegs”" at bounding box center [293, 121] width 38 height 8
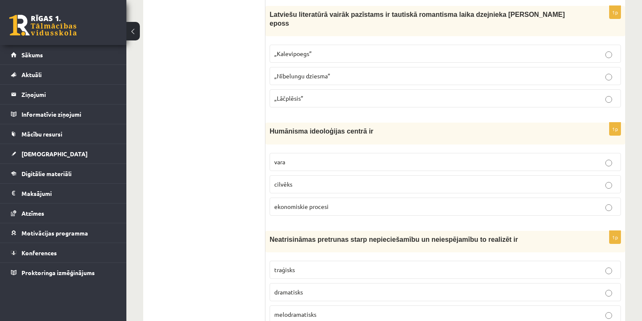
click at [330, 180] on p "cilvēks" at bounding box center [445, 184] width 342 height 9
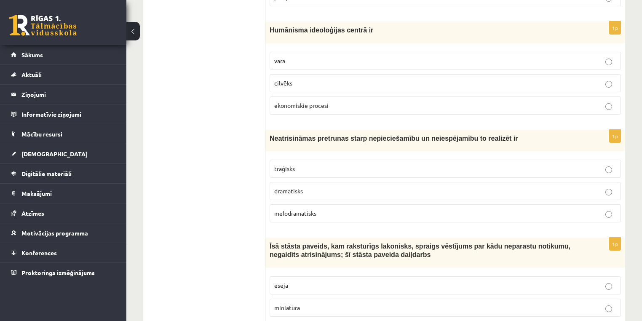
click at [327, 164] on p "traģisks" at bounding box center [445, 168] width 342 height 9
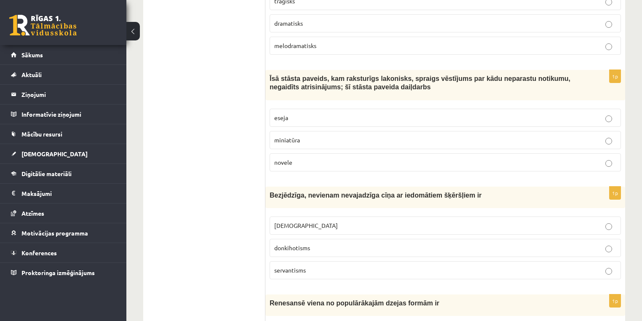
scroll to position [641, 0]
click at [356, 157] on p "novele" at bounding box center [445, 161] width 342 height 9
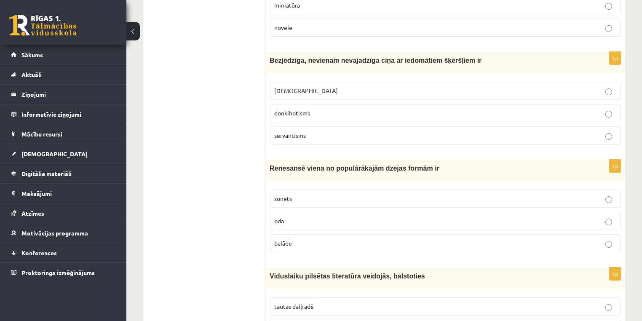
scroll to position [775, 0]
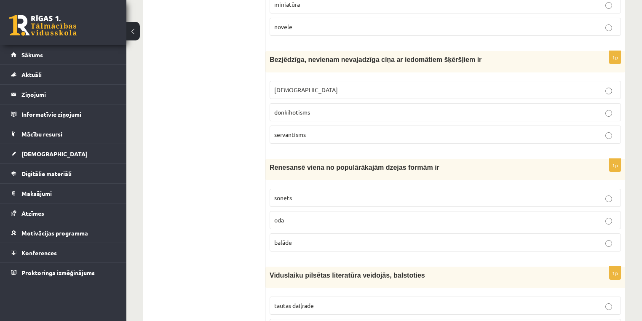
click at [334, 108] on p "donkihotisms" at bounding box center [445, 112] width 342 height 9
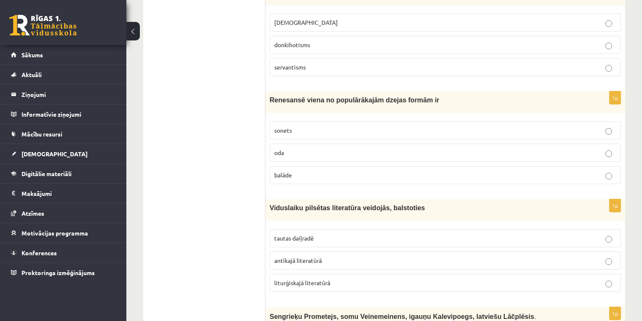
click at [314, 126] on p "sonets" at bounding box center [445, 130] width 342 height 9
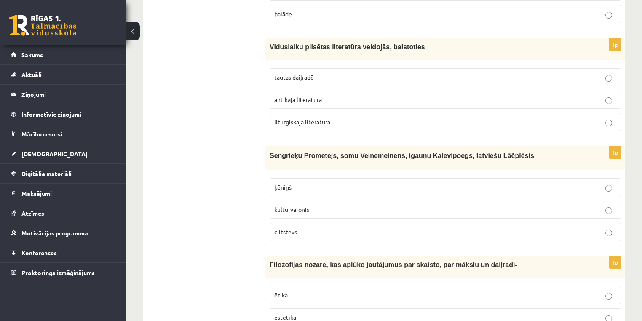
scroll to position [1011, 0]
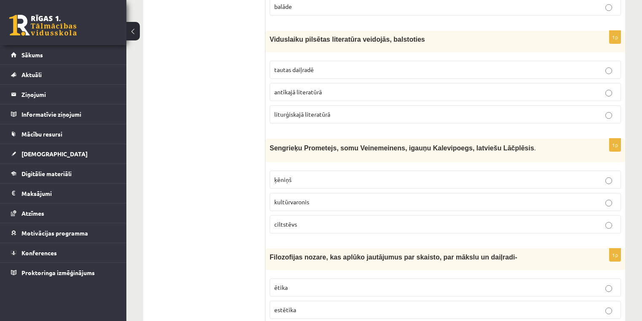
click at [300, 66] on span "tautas daiļradē" at bounding box center [294, 70] width 40 height 8
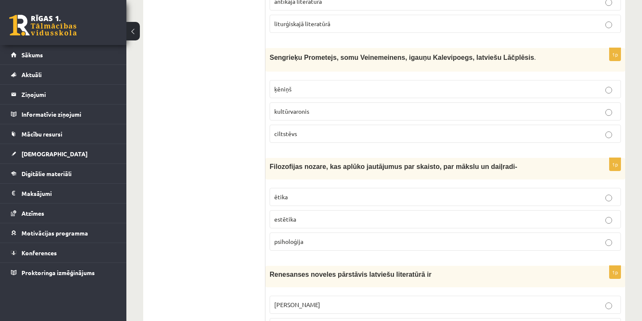
scroll to position [1113, 0]
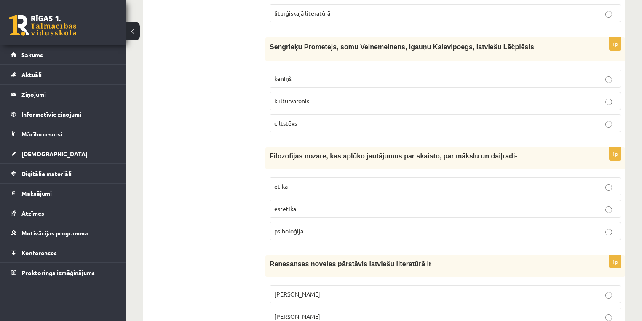
click at [290, 97] on span "kultūrvaronis" at bounding box center [291, 101] width 35 height 8
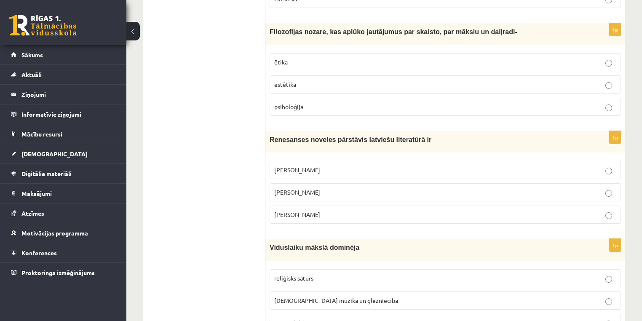
scroll to position [1247, 0]
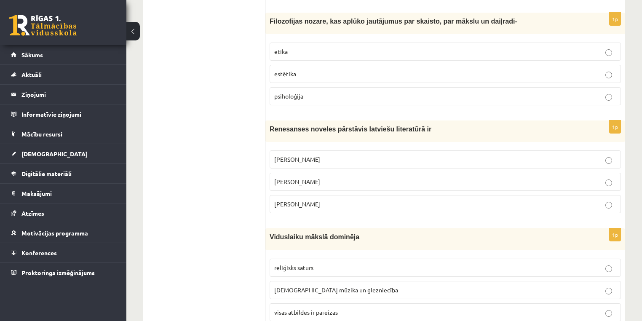
drag, startPoint x: 300, startPoint y: 62, endPoint x: 288, endPoint y: 59, distance: 12.2
click at [296, 70] on p "estētika" at bounding box center [445, 74] width 342 height 9
click at [326, 177] on p "Kārlis Skalbe" at bounding box center [445, 181] width 342 height 9
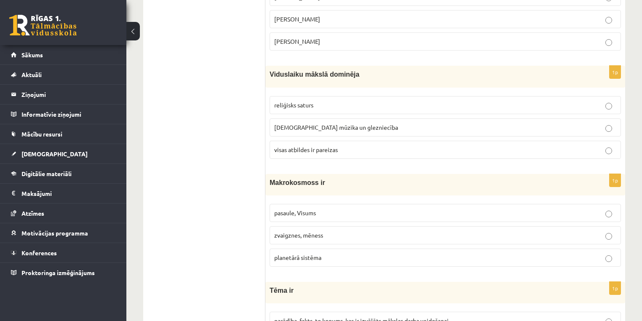
scroll to position [1416, 0]
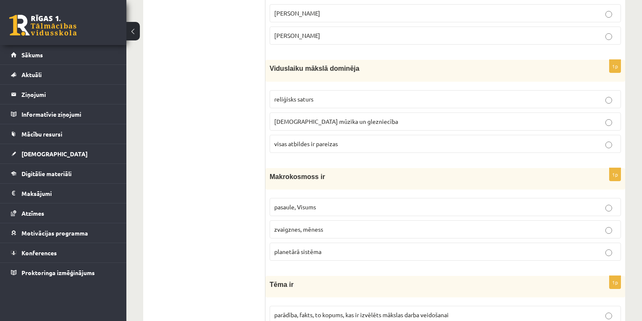
click at [312, 140] on span "visas atbildes ir pareizas" at bounding box center [306, 144] width 64 height 8
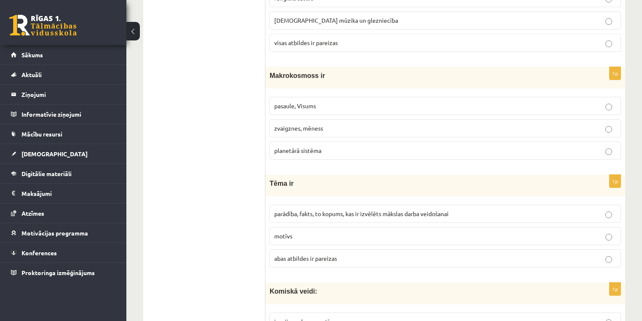
scroll to position [1585, 0]
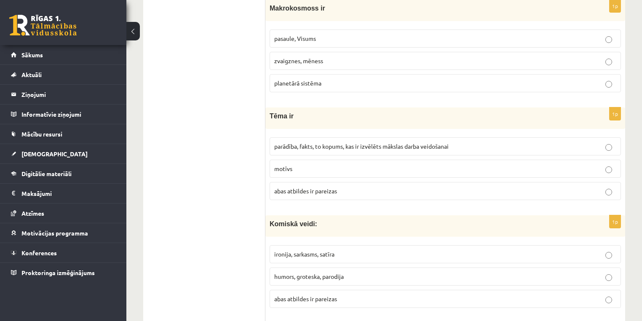
click at [314, 35] on span "pasaule, Visums" at bounding box center [295, 39] width 42 height 8
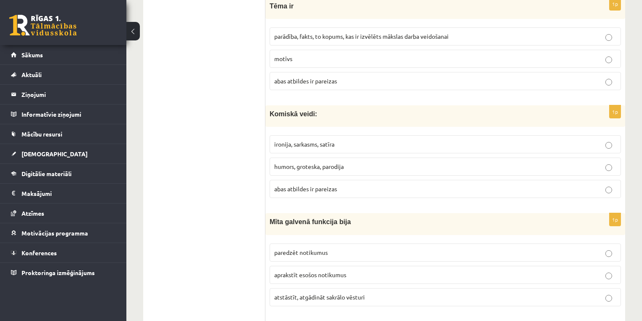
scroll to position [1652, 0]
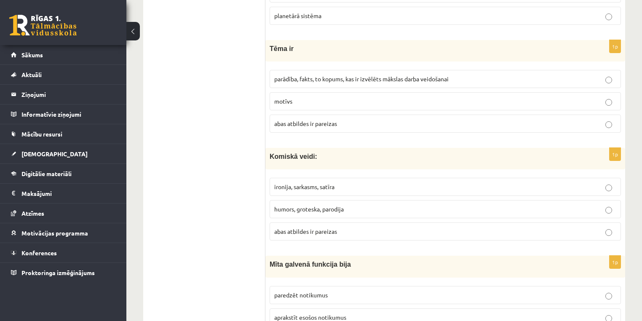
click at [360, 119] on p "abas atbildes ir pareizas" at bounding box center [445, 123] width 342 height 9
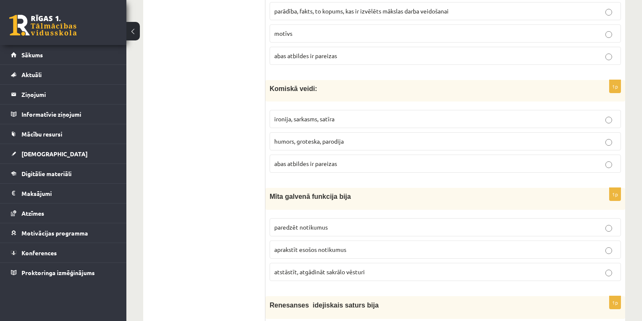
scroll to position [1753, 0]
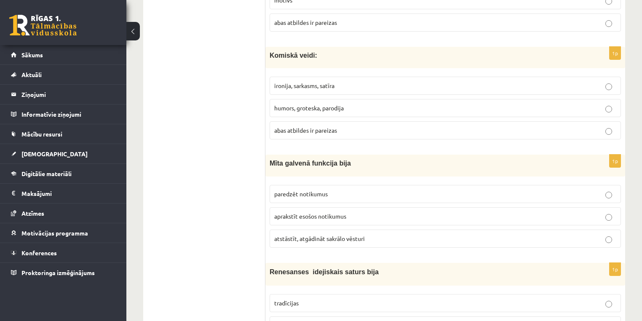
click at [327, 126] on span "abas atbildes ir pareizas" at bounding box center [305, 130] width 63 height 8
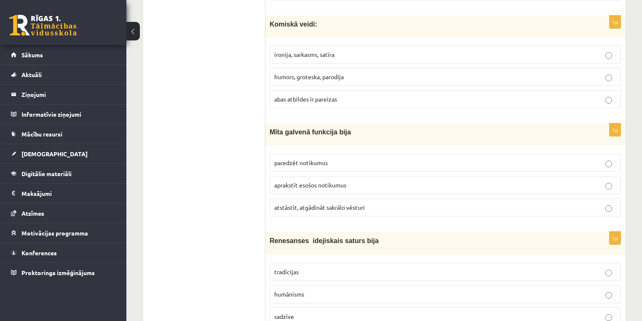
scroll to position [1854, 0]
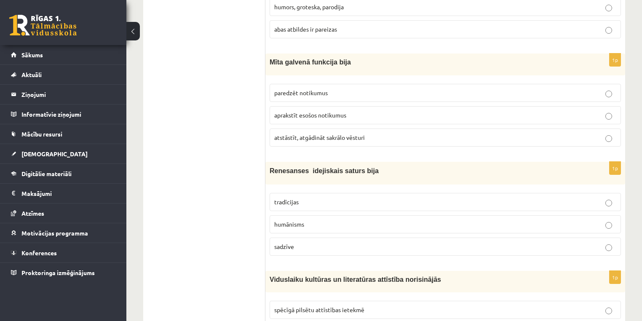
click at [341, 129] on label "atstāstīt, atgādināt sakrālo vēsturi" at bounding box center [445, 138] width 351 height 18
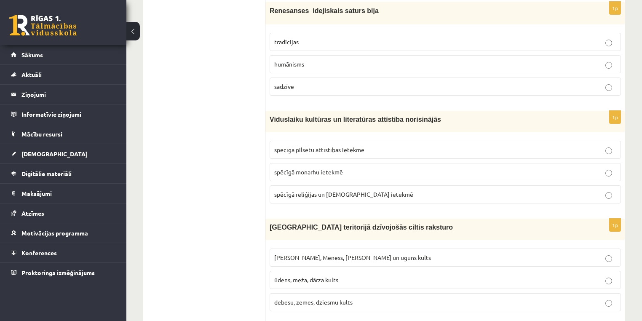
scroll to position [2023, 0]
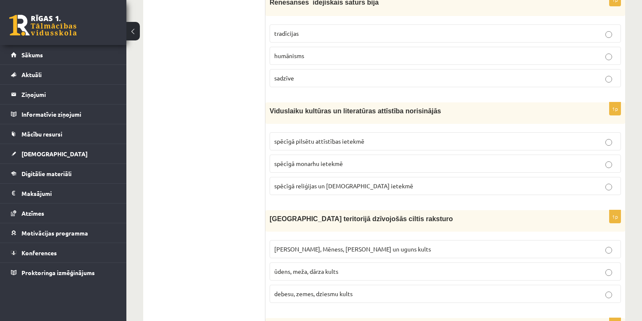
click at [324, 51] on p "humānisms" at bounding box center [445, 55] width 342 height 9
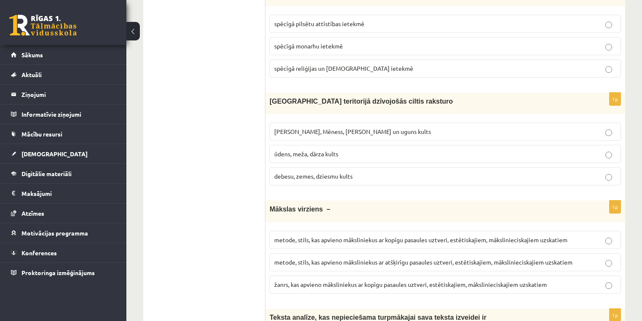
scroll to position [2124, 0]
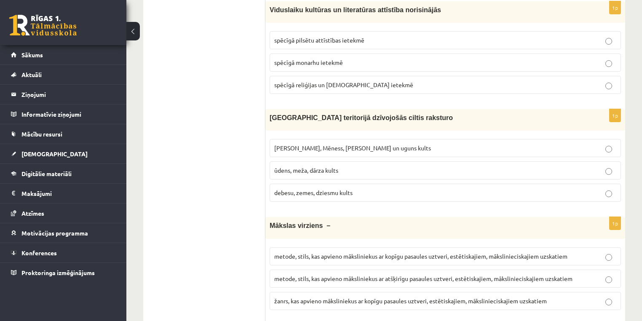
click at [331, 81] on span "spēcīgā reliģijas un baznīcas ietekmē" at bounding box center [343, 85] width 139 height 8
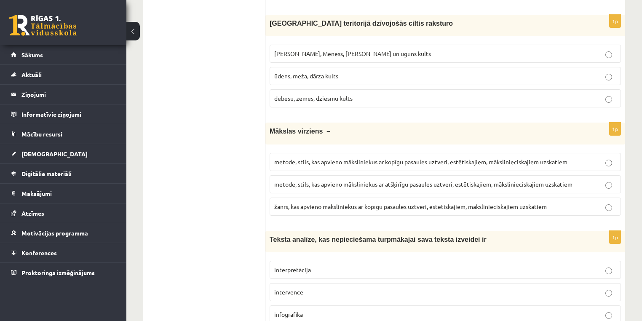
scroll to position [2225, 0]
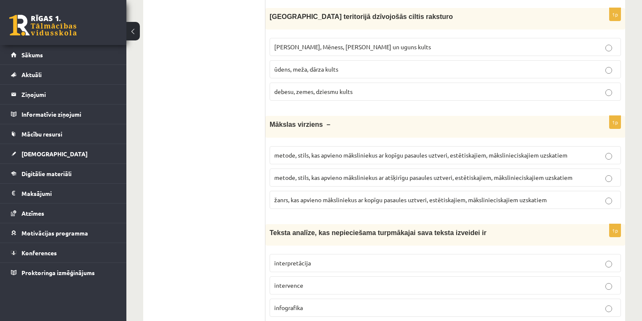
click at [336, 43] on span "Saules, Mēness, Pērkona un uguns kults" at bounding box center [352, 47] width 157 height 8
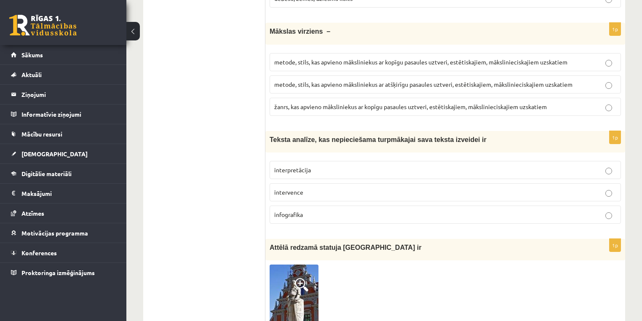
scroll to position [2326, 0]
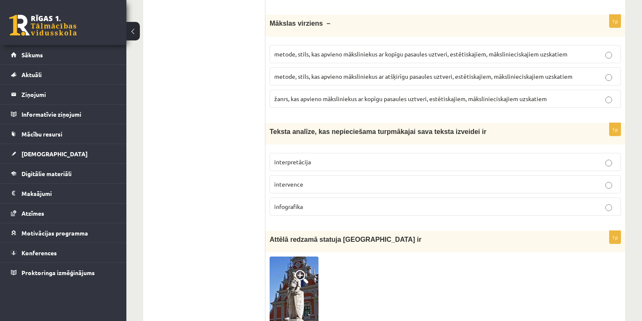
click at [436, 45] on label "metode, stils, kas apvieno māksliniekus ar kopīgu pasaules uztveri, estētiskaji…" at bounding box center [445, 54] width 351 height 18
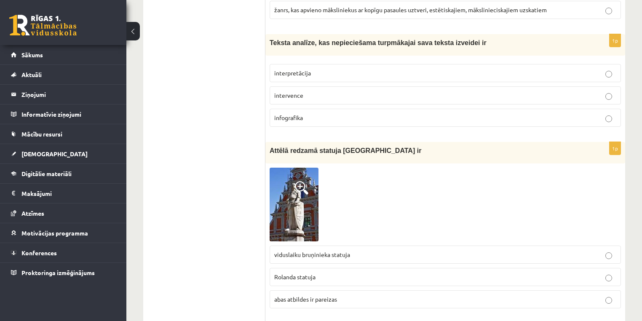
scroll to position [2428, 0]
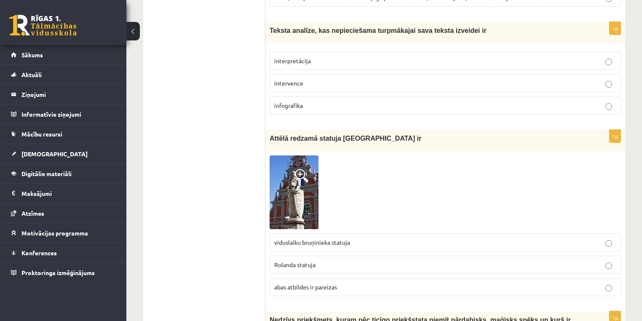
click at [303, 57] on span "interpretācija" at bounding box center [292, 61] width 37 height 8
click at [303, 79] on p "intervence" at bounding box center [445, 83] width 342 height 9
click at [331, 56] on p "interpretācija" at bounding box center [445, 60] width 342 height 9
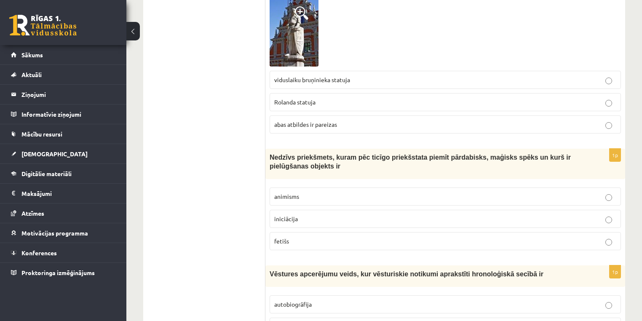
scroll to position [2630, 0]
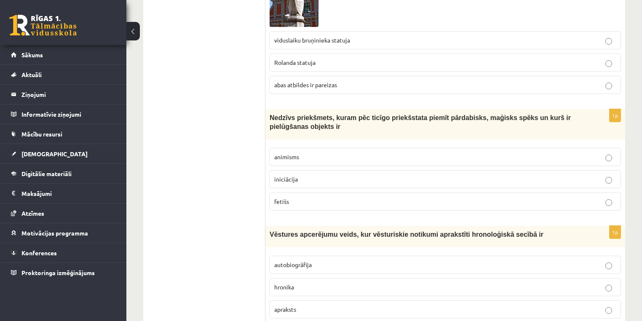
click at [319, 197] on p "fetišs" at bounding box center [445, 201] width 342 height 9
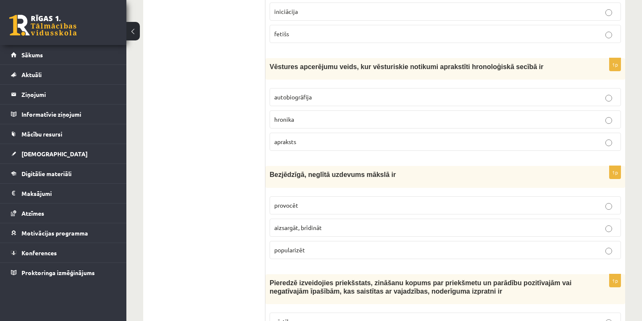
scroll to position [2798, 0]
click at [297, 114] on p "hronika" at bounding box center [445, 118] width 342 height 9
click at [303, 200] on p "provocēt" at bounding box center [445, 204] width 342 height 9
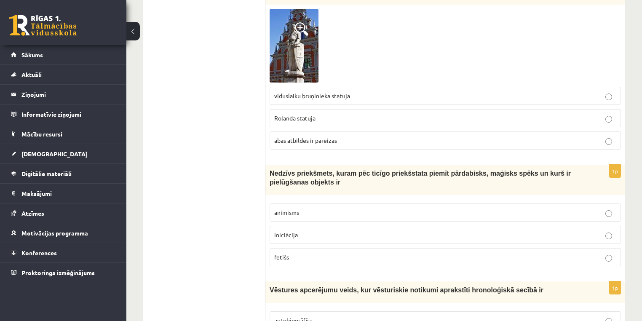
scroll to position [2562, 0]
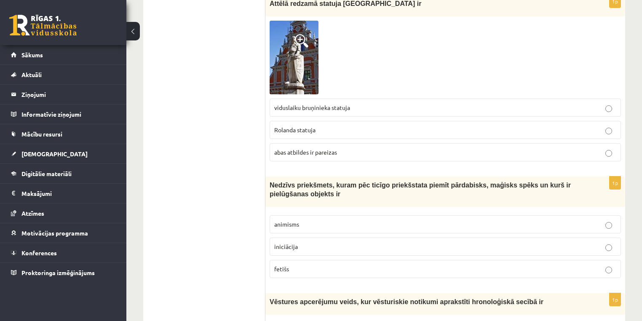
click at [293, 126] on span "Rolanda statuja" at bounding box center [294, 130] width 41 height 8
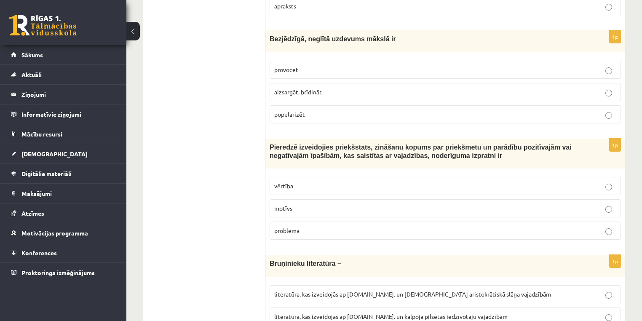
scroll to position [3034, 0]
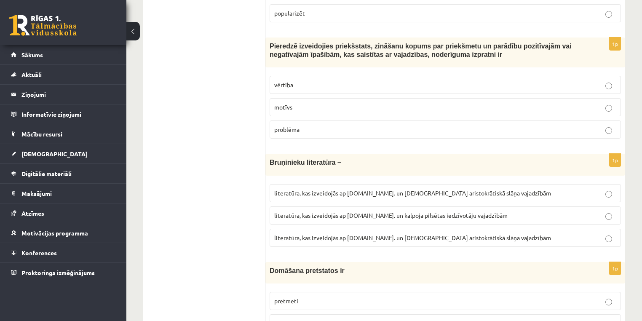
click at [318, 76] on label "vērtība" at bounding box center [445, 85] width 351 height 18
click at [346, 189] on span "literatūra, kas izveidojās ap 20.gs. un kalpoja aristokrātiskā slāņa vajadzībām" at bounding box center [412, 193] width 277 height 8
click at [387, 229] on label "literatūra, kas izveidojās ap 12.gs. un kalpoja aristokrātiskā slāņa vajadzībām" at bounding box center [445, 238] width 351 height 18
click at [384, 229] on label "literatūra, kas izveidojās ap 12.gs. un kalpoja aristokrātiskā slāņa vajadzībām" at bounding box center [445, 238] width 351 height 18
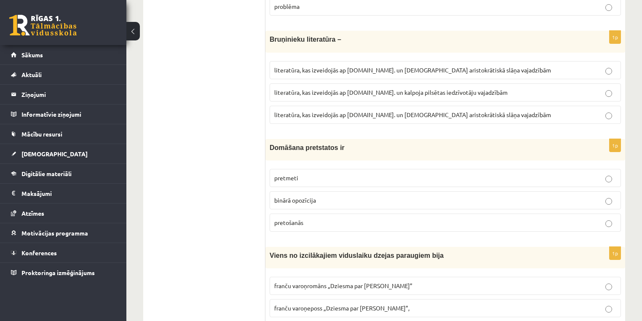
scroll to position [3183, 0]
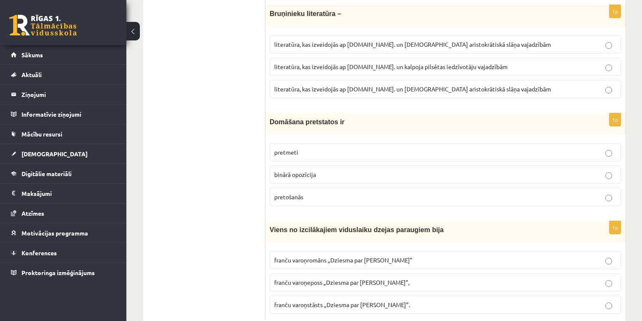
click at [329, 170] on p "binārā opozīcija" at bounding box center [445, 174] width 342 height 9
click at [324, 256] on span "franču varoņromāns „Dziesma par Rolandu”" at bounding box center [343, 260] width 138 height 8
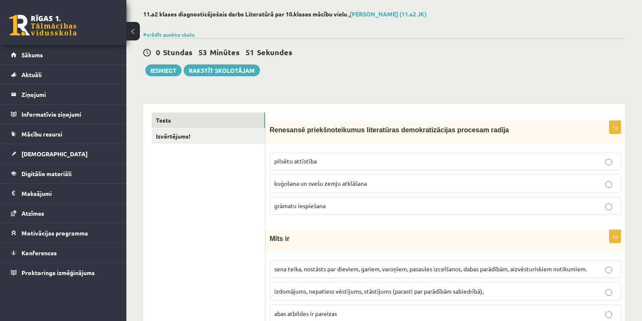
scroll to position [0, 0]
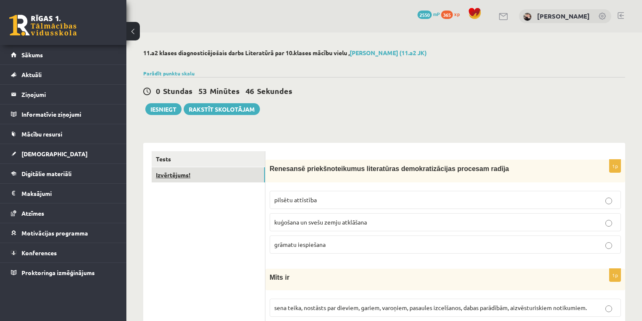
click at [216, 175] on link "Izvērtējums!" at bounding box center [208, 175] width 113 height 16
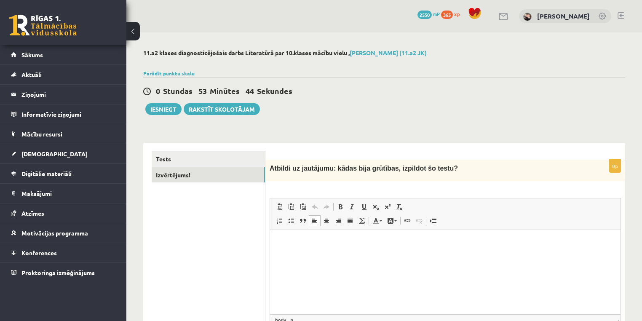
click at [393, 256] on html at bounding box center [445, 243] width 351 height 26
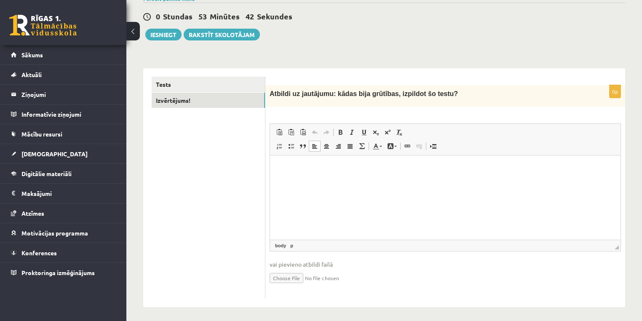
scroll to position [77, 0]
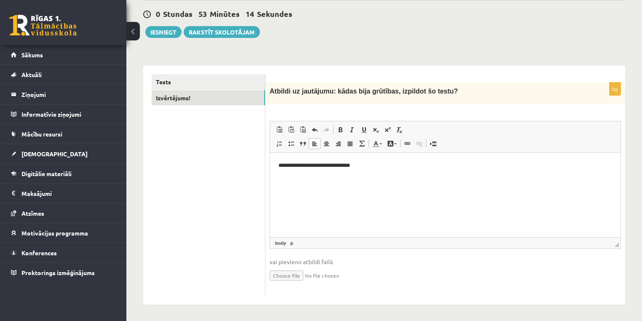
click at [350, 167] on p "**********" at bounding box center [446, 165] width 334 height 9
drag, startPoint x: 367, startPoint y: 167, endPoint x: 277, endPoint y: 166, distance: 89.8
click at [277, 166] on html "**********" at bounding box center [445, 166] width 351 height 26
click at [393, 179] on html at bounding box center [445, 166] width 351 height 26
click at [215, 73] on div "Tests Izvērtējums!" at bounding box center [204, 185] width 122 height 239
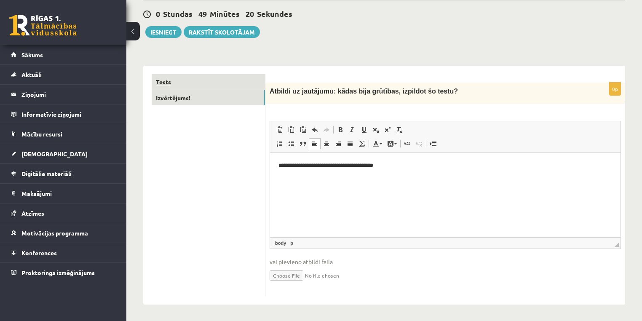
click at [214, 76] on link "Tests" at bounding box center [208, 82] width 113 height 16
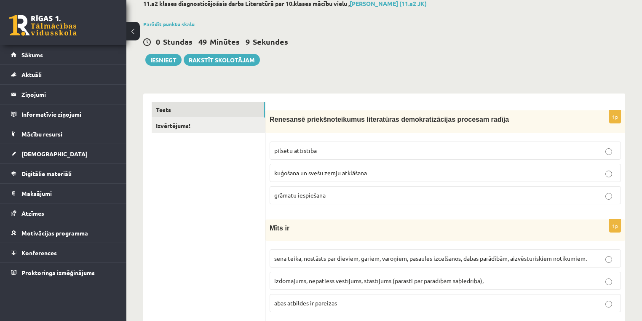
scroll to position [0, 0]
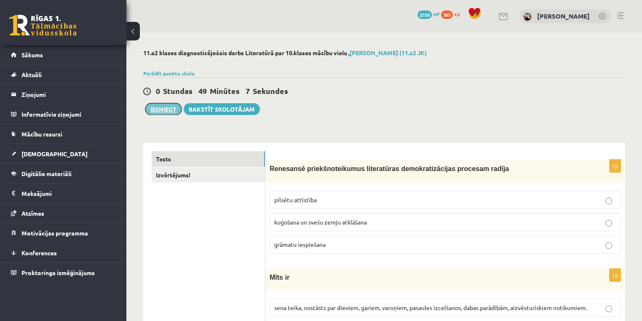
click at [161, 109] on button "Iesniegt" at bounding box center [163, 109] width 36 height 12
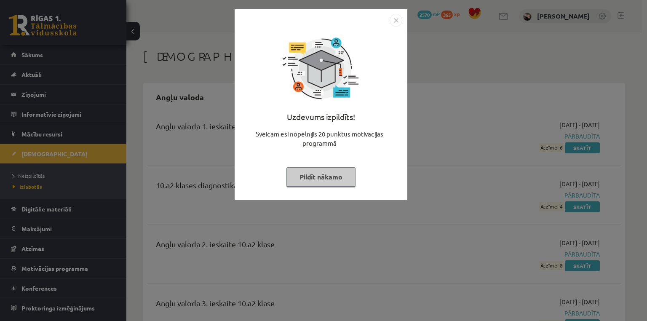
click at [331, 177] on button "Pildīt nākamo" at bounding box center [321, 176] width 69 height 19
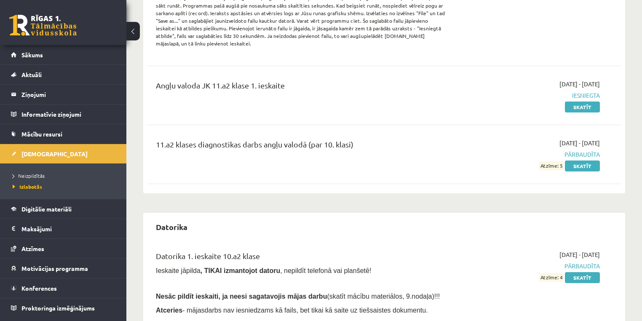
scroll to position [438, 0]
click at [26, 53] on span "Sākums" at bounding box center [31, 55] width 21 height 8
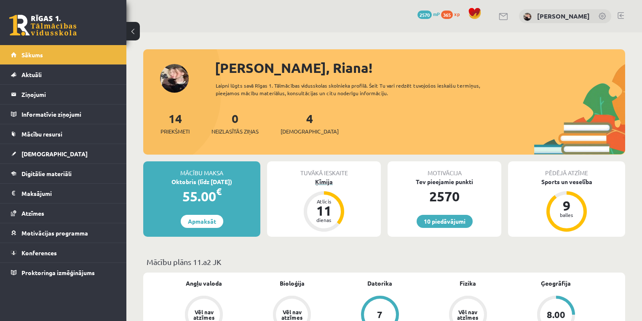
click at [329, 182] on div "Ķīmija" at bounding box center [324, 181] width 114 height 9
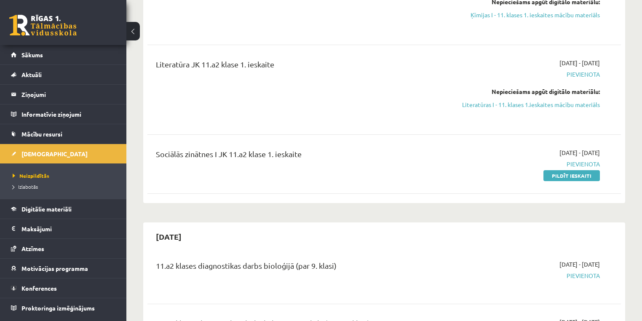
scroll to position [405, 0]
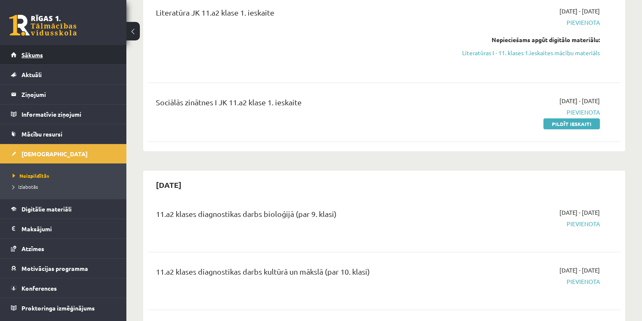
click at [29, 60] on link "Sākums" at bounding box center [63, 54] width 105 height 19
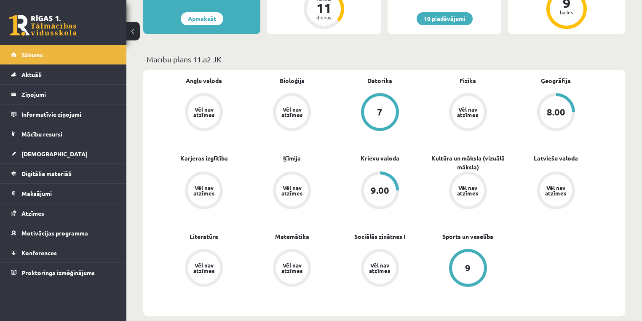
scroll to position [236, 0]
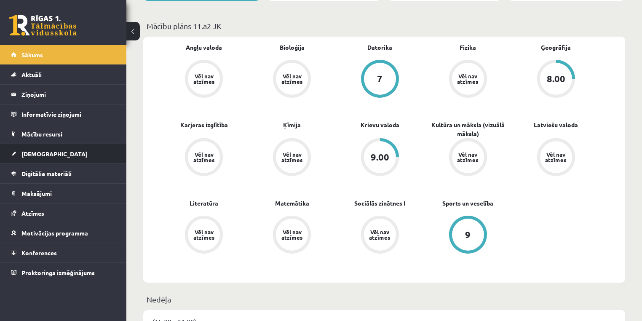
click at [42, 147] on link "[DEMOGRAPHIC_DATA]" at bounding box center [63, 153] width 105 height 19
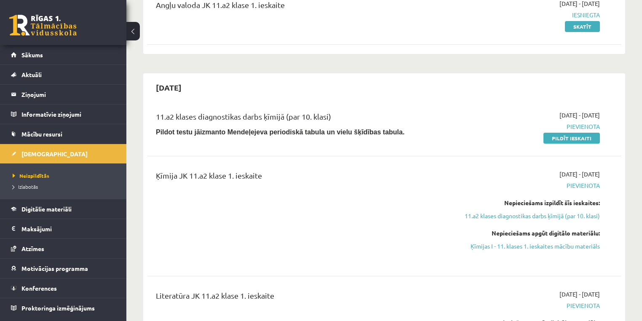
scroll to position [135, 0]
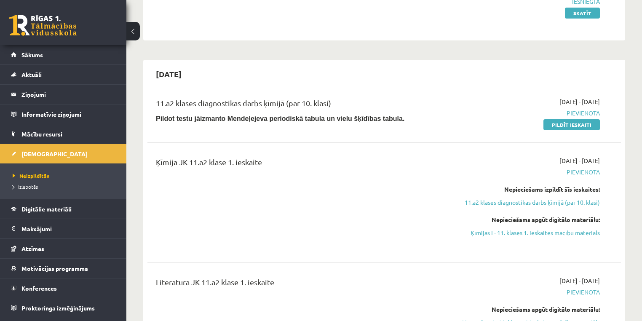
click at [29, 156] on span "[DEMOGRAPHIC_DATA]" at bounding box center [54, 154] width 66 height 8
click at [40, 59] on link "Sākums" at bounding box center [63, 54] width 105 height 19
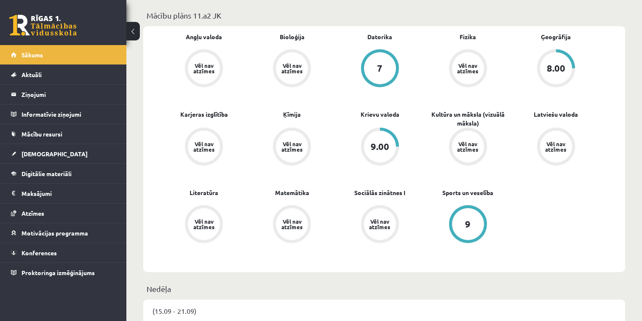
scroll to position [236, 0]
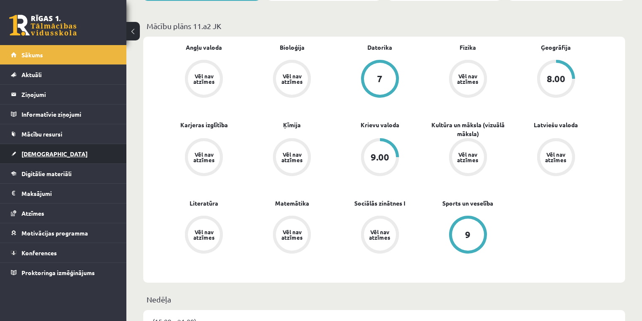
click at [72, 151] on link "[DEMOGRAPHIC_DATA]" at bounding box center [63, 153] width 105 height 19
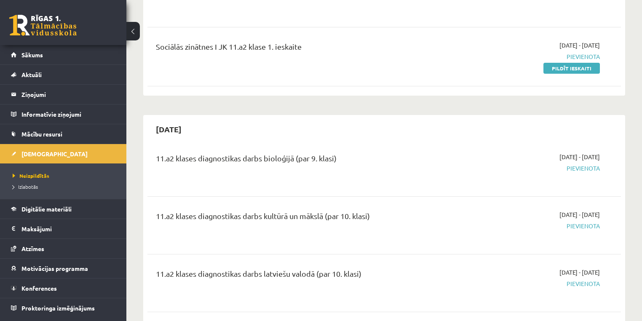
scroll to position [472, 0]
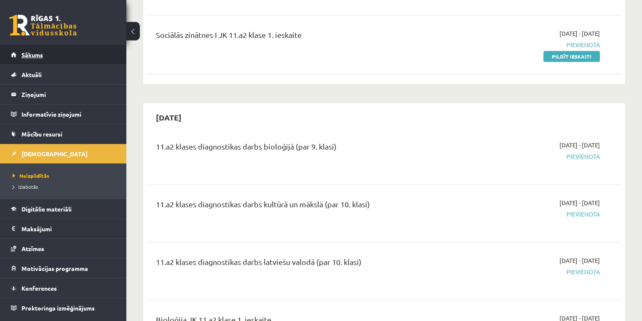
click at [45, 59] on link "Sākums" at bounding box center [63, 54] width 105 height 19
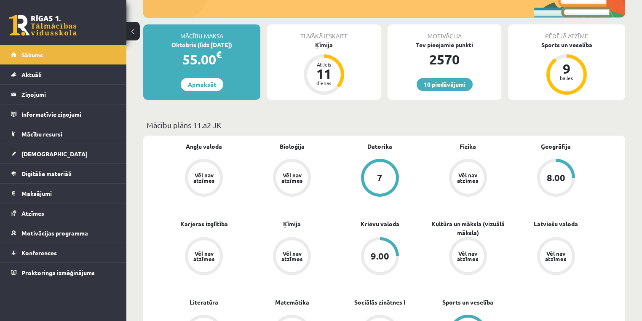
scroll to position [236, 0]
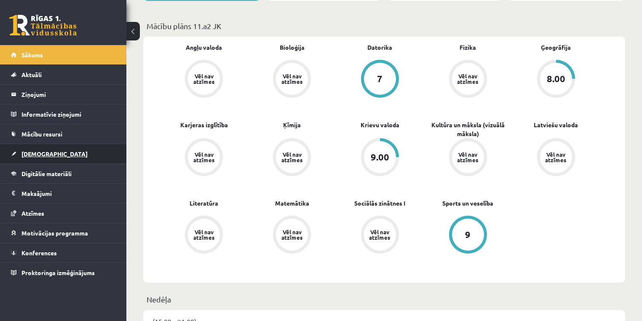
click at [29, 153] on span "[DEMOGRAPHIC_DATA]" at bounding box center [54, 154] width 66 height 8
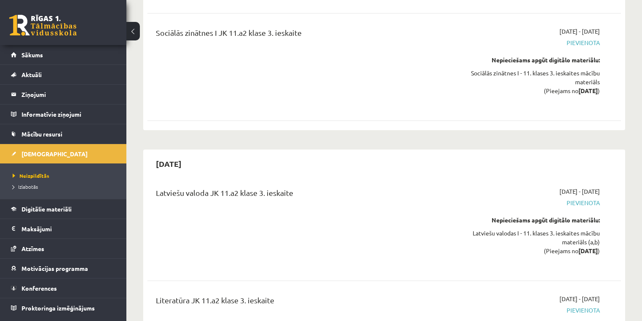
scroll to position [4181, 0]
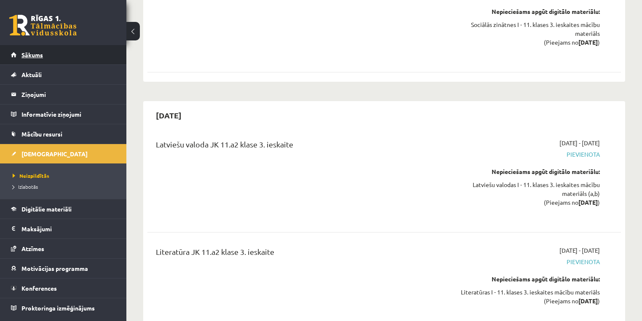
click at [31, 58] on link "Sākums" at bounding box center [63, 54] width 105 height 19
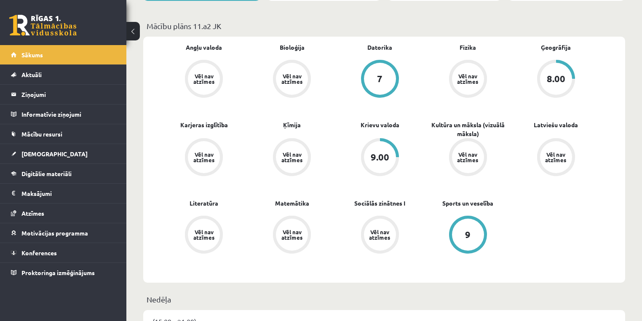
scroll to position [169, 0]
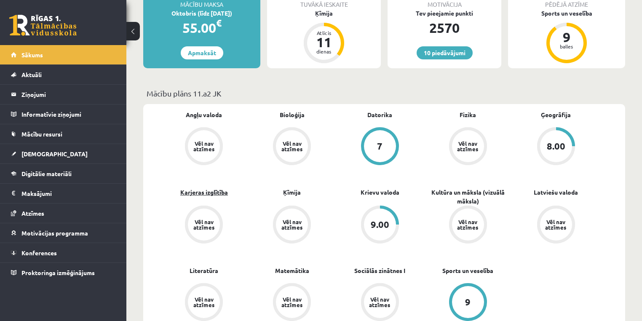
click at [190, 194] on link "Karjeras izglītība" at bounding box center [204, 192] width 48 height 9
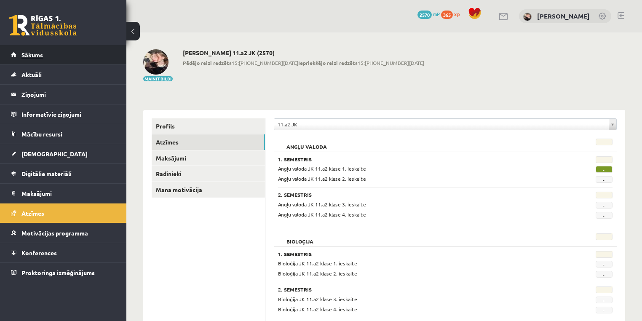
click at [47, 54] on link "Sākums" at bounding box center [63, 54] width 105 height 19
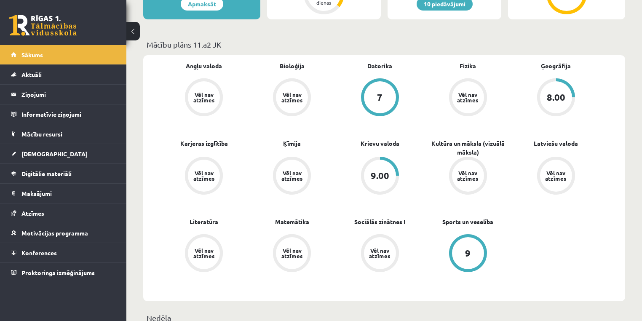
scroll to position [236, 0]
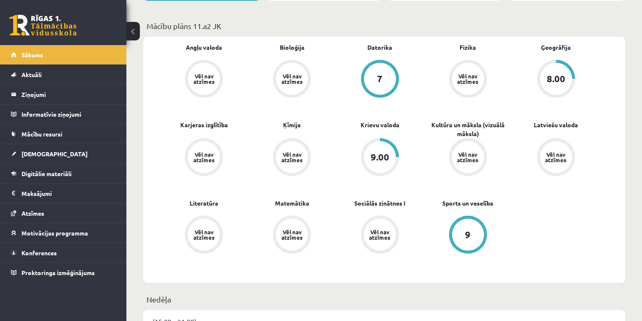
click at [194, 164] on div "Vēl nav atzīmes" at bounding box center [204, 157] width 32 height 32
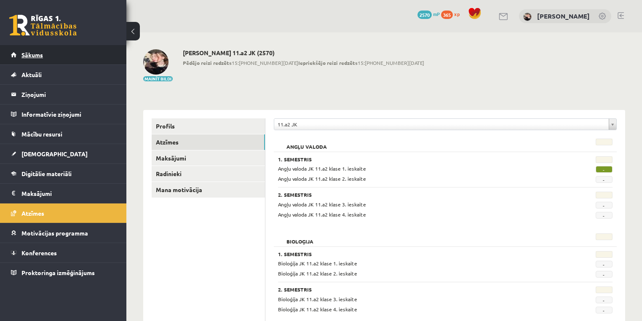
click at [58, 62] on link "Sākums" at bounding box center [63, 54] width 105 height 19
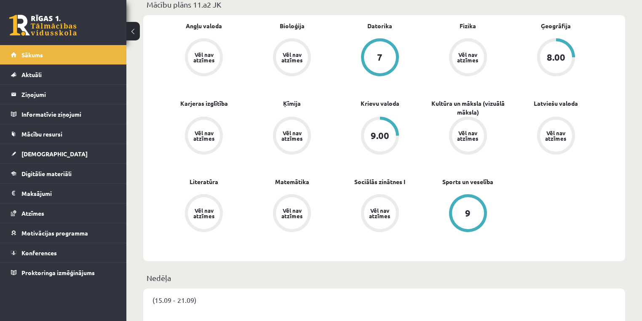
scroll to position [270, 0]
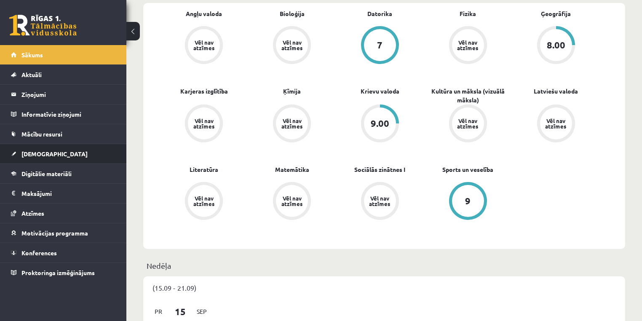
click at [7, 152] on li "[DEMOGRAPHIC_DATA] Neizpildītās [GEOGRAPHIC_DATA]" at bounding box center [63, 154] width 126 height 20
click at [209, 48] on div "Vēl nav atzīmes" at bounding box center [204, 45] width 24 height 11
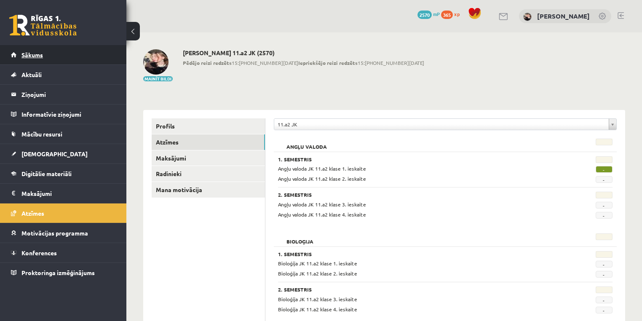
click at [46, 50] on link "Sākums" at bounding box center [63, 54] width 105 height 19
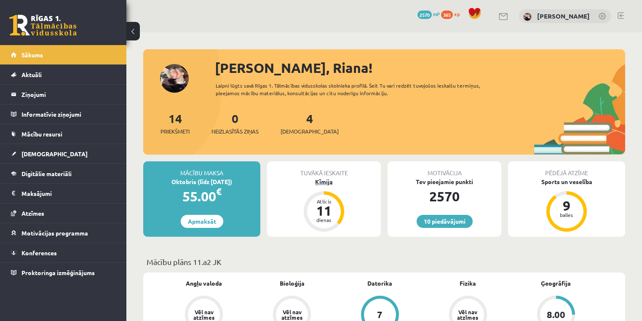
scroll to position [34, 0]
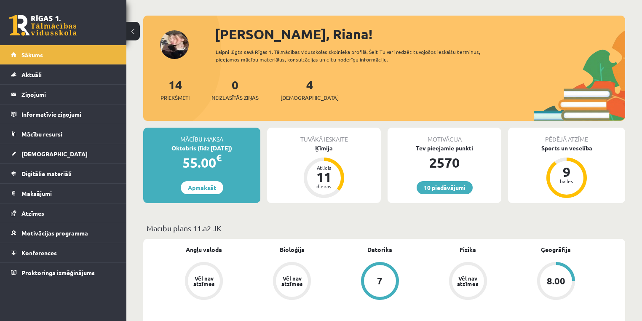
click at [331, 148] on div "Ķīmija" at bounding box center [324, 148] width 114 height 9
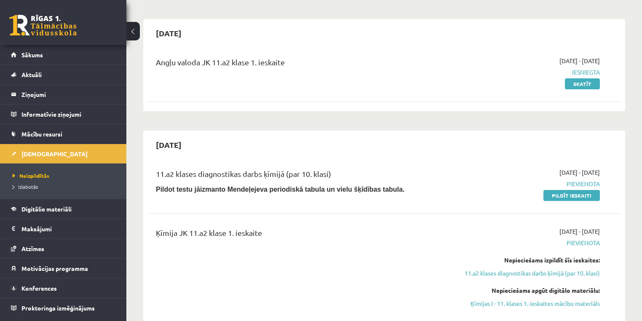
scroll to position [67, 0]
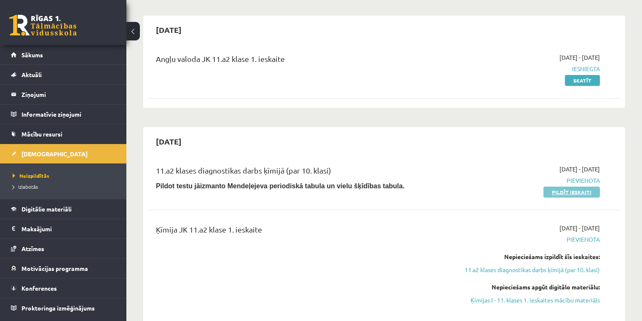
click at [565, 195] on link "Pildīt ieskaiti" at bounding box center [572, 192] width 56 height 11
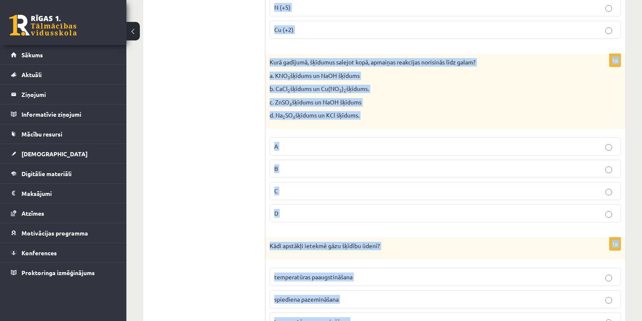
scroll to position [3843, 0]
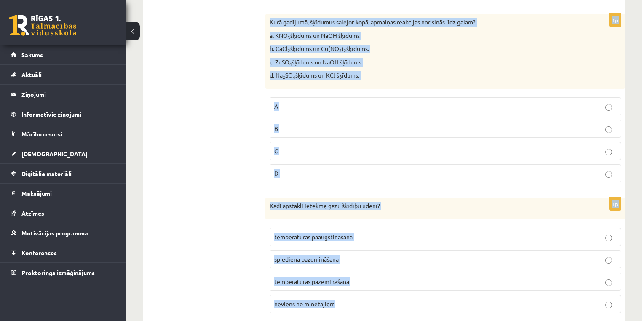
copy form "Lor ipsumdolor sitametconsecte adipiscin? elitsed doeiusmodte incididun utlabor…"
drag, startPoint x: 270, startPoint y: 75, endPoint x: 495, endPoint y: 289, distance: 310.6
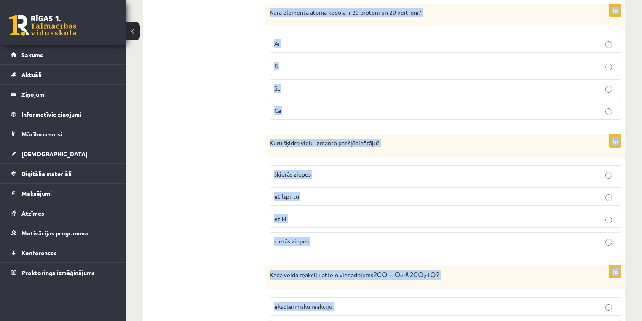
scroll to position [18, 0]
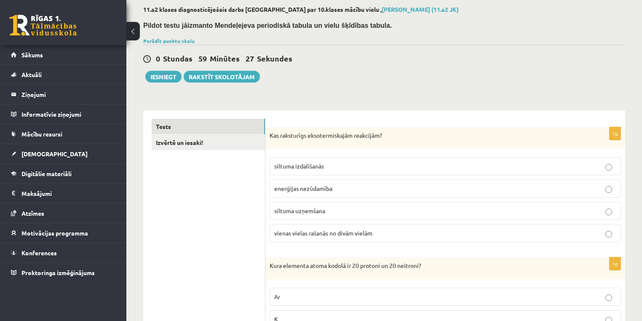
scroll to position [119, 0]
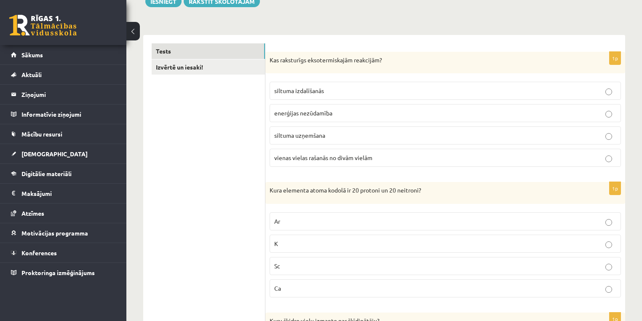
click at [292, 90] on span "siltuma izdalīšanās" at bounding box center [299, 91] width 50 height 8
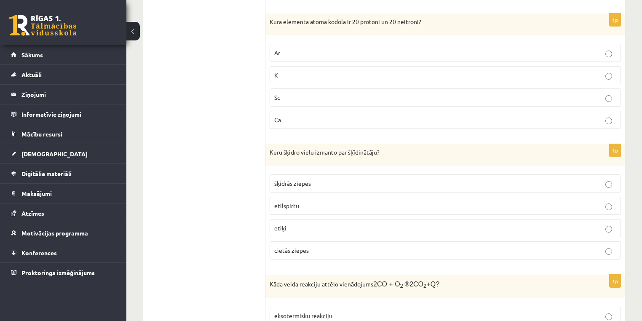
click at [300, 118] on p "Ca" at bounding box center [445, 119] width 342 height 9
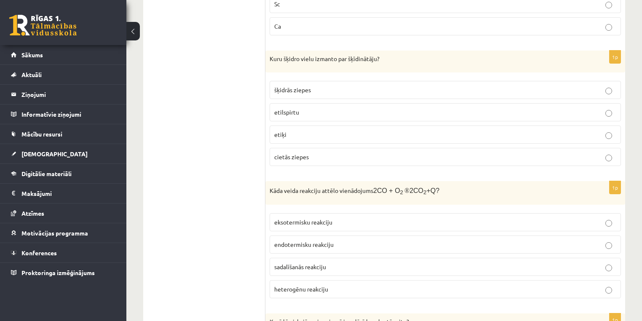
scroll to position [389, 0]
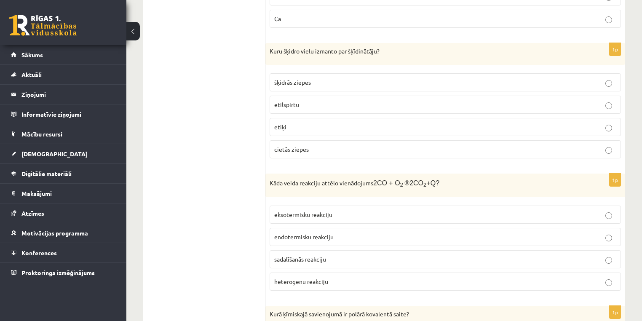
click at [322, 103] on p "etilspirtu" at bounding box center [445, 104] width 342 height 9
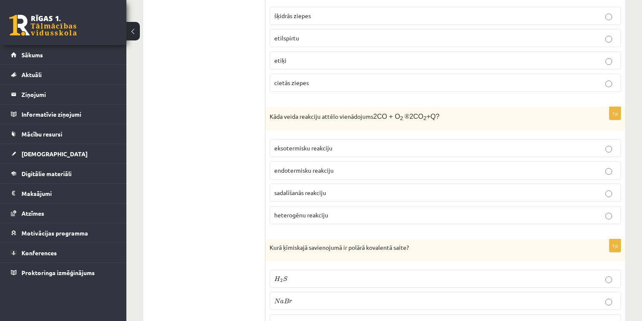
scroll to position [456, 0]
click at [333, 138] on label "eksotermisku reakciju" at bounding box center [445, 147] width 351 height 18
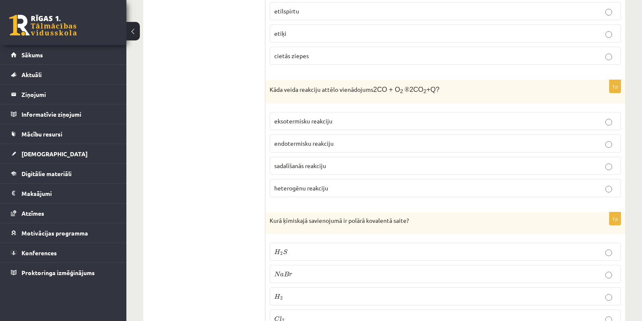
scroll to position [523, 0]
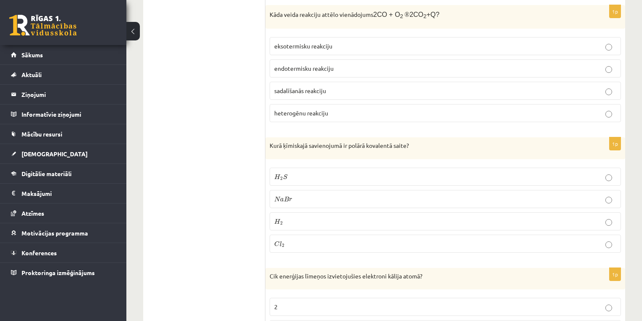
click at [287, 172] on p "H 2 S H 2 S" at bounding box center [445, 176] width 342 height 9
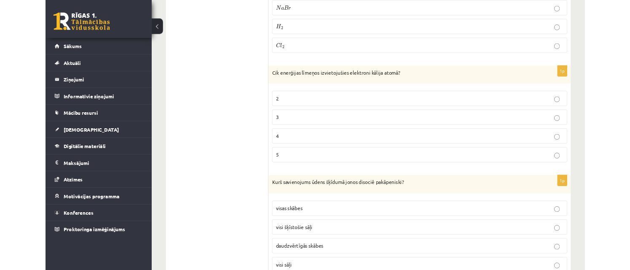
scroll to position [759, 0]
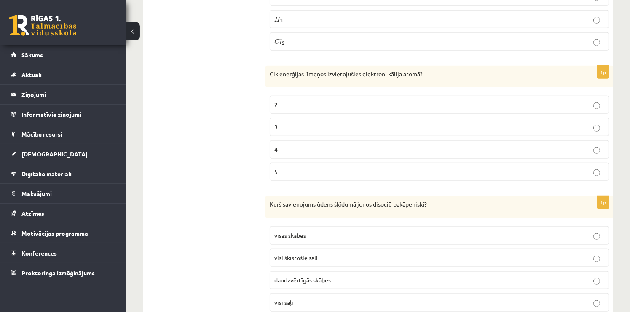
drag, startPoint x: 297, startPoint y: 147, endPoint x: 292, endPoint y: 141, distance: 7.8
click at [297, 146] on p "4" at bounding box center [439, 149] width 330 height 9
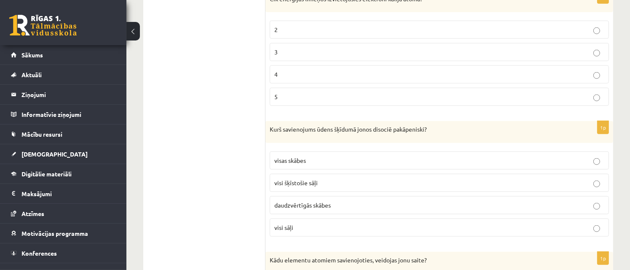
scroll to position [793, 0]
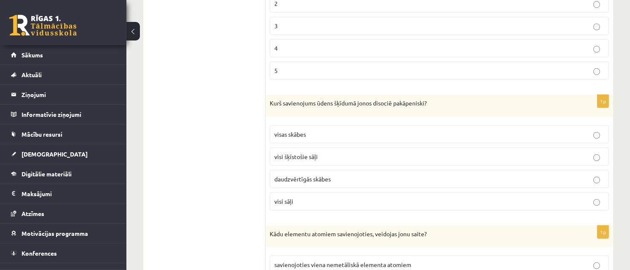
click at [365, 174] on p "daudzvērtīgās skābes" at bounding box center [439, 178] width 330 height 9
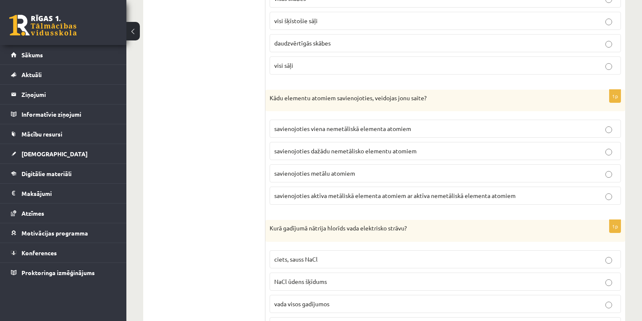
scroll to position [1029, 0]
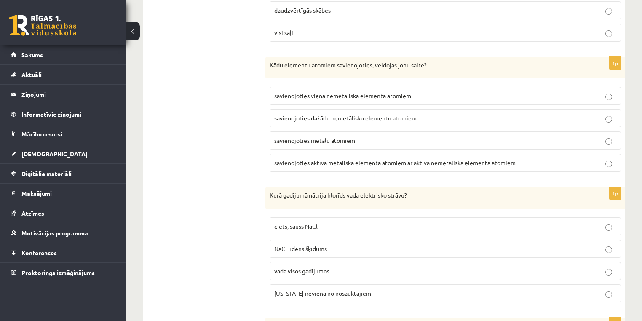
click at [351, 93] on p "savienojoties viena nemetāliskā elementa atomiem" at bounding box center [445, 95] width 342 height 9
click at [356, 159] on span "savienojoties aktīva metāliskā elementa atomiem ar aktīva nemetāliskā elementa …" at bounding box center [394, 163] width 241 height 8
click at [317, 163] on label "savienojoties aktīva metāliskā elementa atomiem ar aktīva nemetāliskā elementa …" at bounding box center [445, 163] width 351 height 18
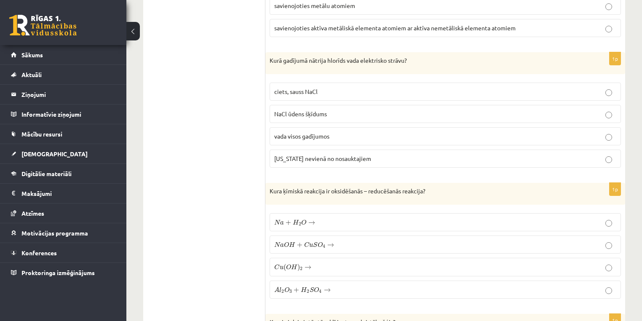
scroll to position [1130, 0]
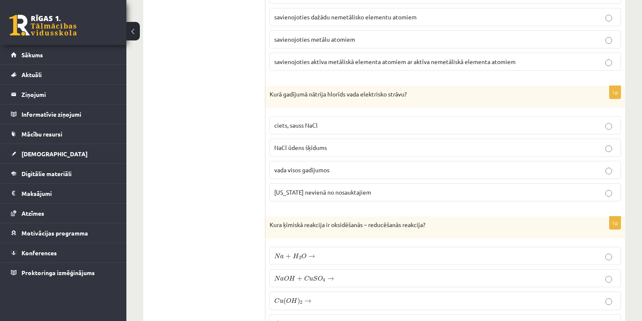
click at [327, 121] on p "ciets, sauss NaCl" at bounding box center [445, 125] width 342 height 9
click at [323, 143] on p "NaCl ūdens šķīdums" at bounding box center [445, 147] width 342 height 9
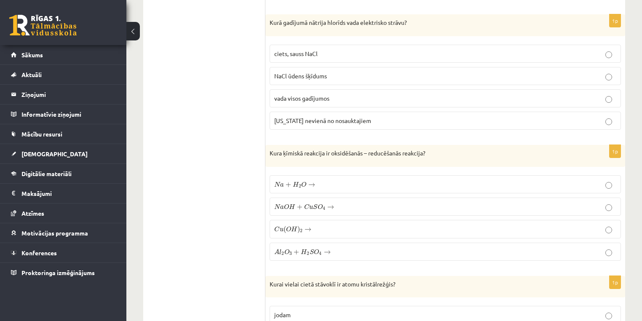
scroll to position [1299, 0]
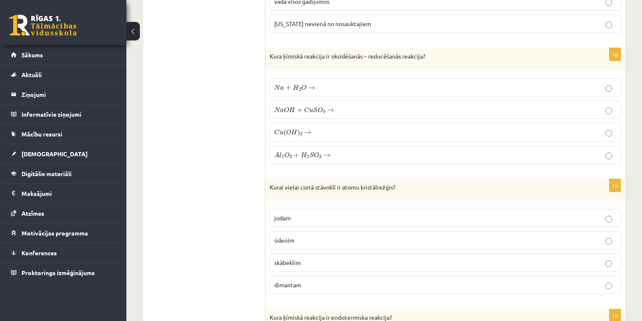
click at [291, 84] on span "N a + H 2 O → N a + H 2 O →" at bounding box center [294, 88] width 41 height 8
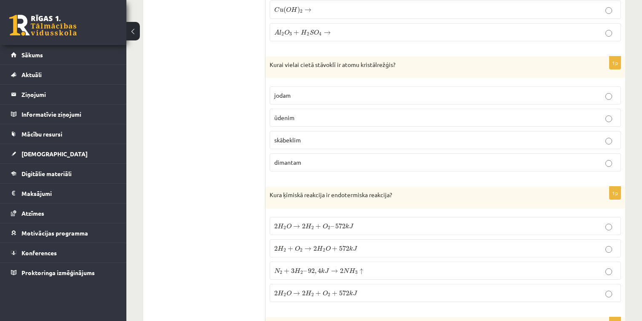
scroll to position [1434, 0]
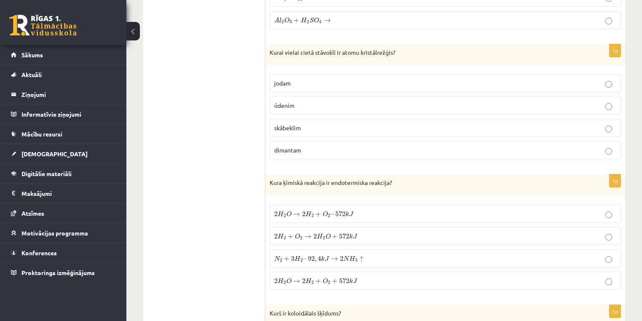
click at [296, 146] on span "dimantam" at bounding box center [287, 150] width 27 height 8
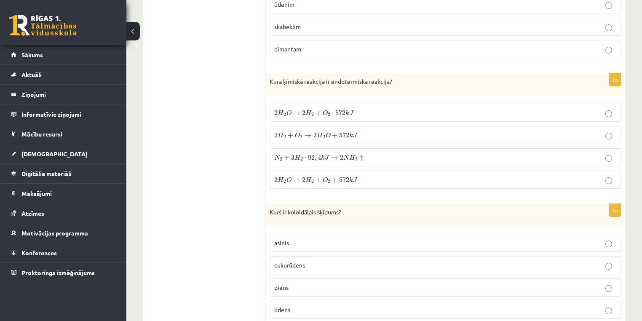
scroll to position [1569, 0]
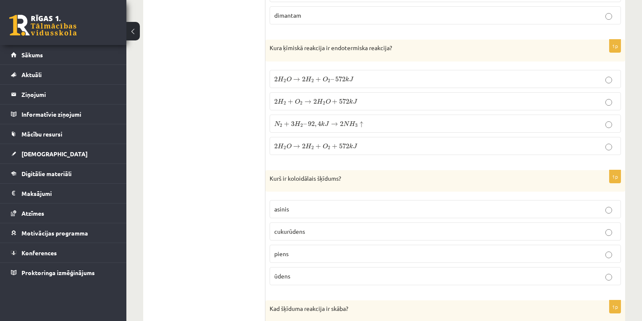
click at [362, 97] on p "2 H 2 + O 2 → 2 H 2 O + 572 k J 2 H 2 + O 2 → 2 H 2 O + 572 k J" at bounding box center [445, 101] width 342 height 9
click at [287, 76] on span "O" at bounding box center [289, 78] width 5 height 5
click at [344, 77] on span "572" at bounding box center [340, 79] width 10 height 5
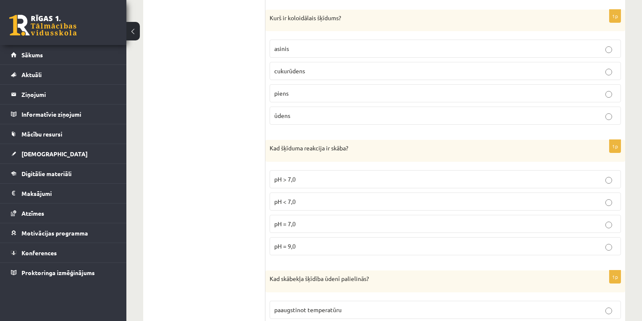
scroll to position [1747, 0]
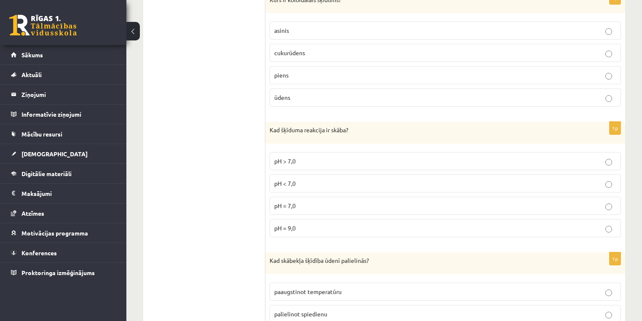
click at [310, 71] on label "piens" at bounding box center [445, 75] width 351 height 18
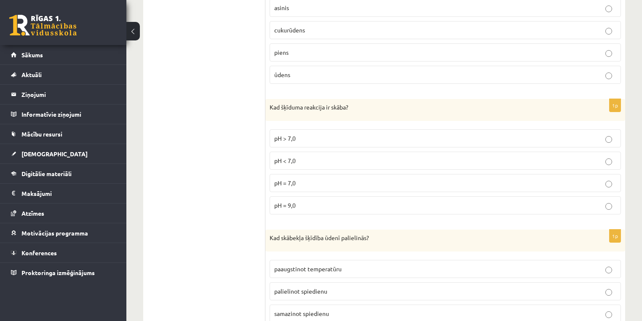
scroll to position [1815, 0]
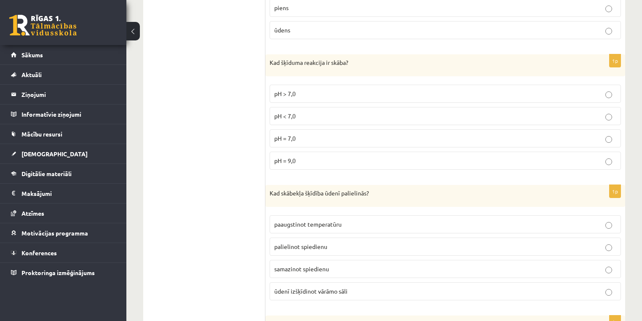
click at [328, 112] on p "pH < 7,0" at bounding box center [445, 116] width 342 height 9
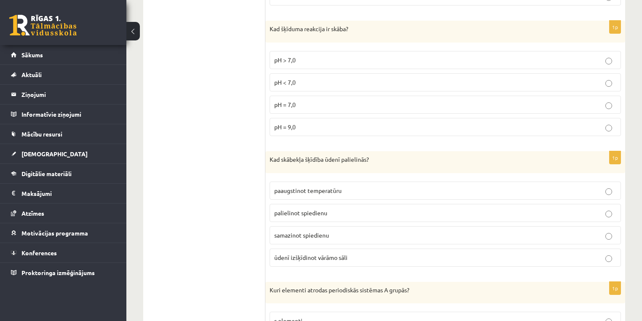
scroll to position [1882, 0]
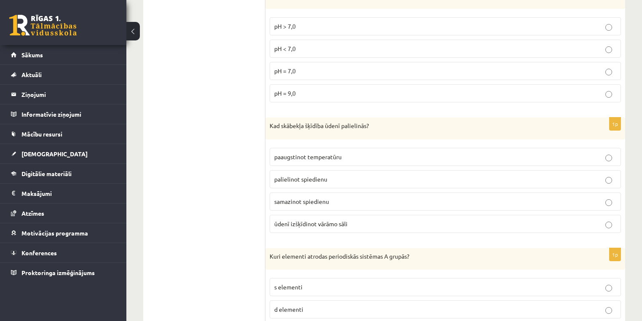
click at [309, 175] on p "palielinot spiedienu" at bounding box center [445, 179] width 342 height 9
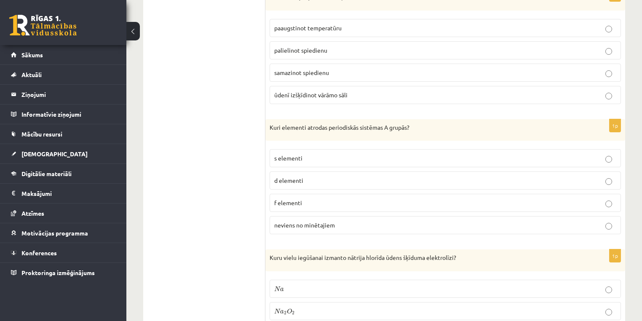
scroll to position [2051, 0]
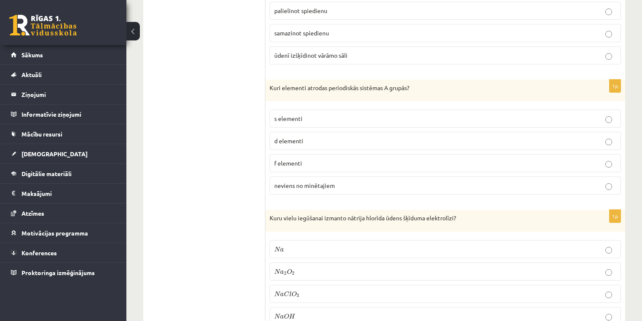
click at [342, 114] on p "s elementi" at bounding box center [445, 118] width 342 height 9
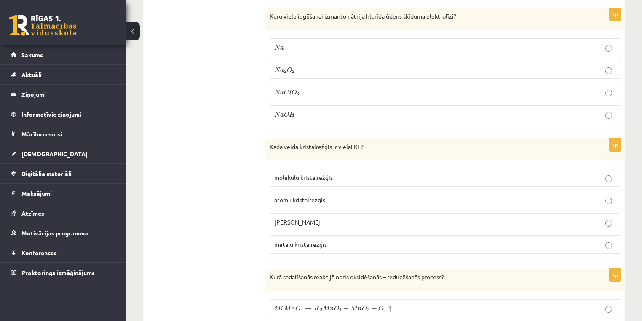
scroll to position [2253, 0]
drag, startPoint x: 295, startPoint y: 54, endPoint x: 260, endPoint y: 32, distance: 40.6
click at [294, 66] on span "N a 2 O 2 N a 2 O 2" at bounding box center [284, 70] width 21 height 8
click at [311, 65] on p "N a 2 O 2 N a 2 O 2" at bounding box center [445, 69] width 342 height 9
click at [322, 110] on p "N a O H N a O H" at bounding box center [445, 114] width 342 height 9
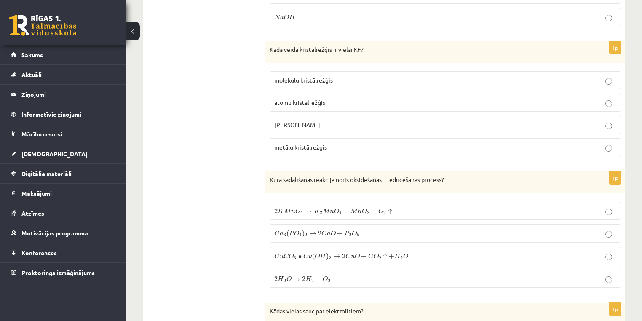
scroll to position [2388, 0]
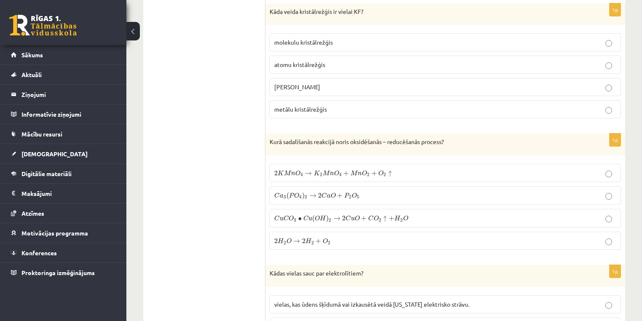
click at [317, 81] on label "jonu kristālrežģis" at bounding box center [445, 87] width 351 height 18
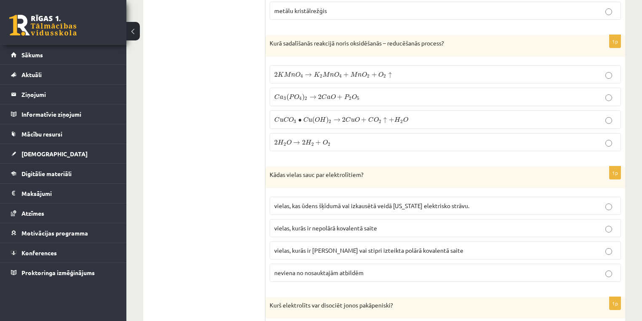
scroll to position [2523, 0]
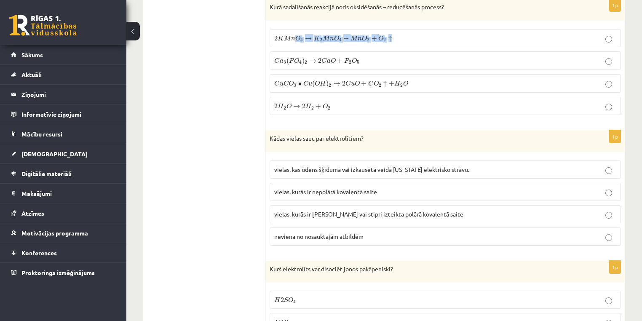
click at [292, 35] on span "2 K M n O 4 → K 2 M n O 4 + M n O 2 + O 2 ↑ 2 K M n O 4 → K 2 M n O 4 + M n O 2…" at bounding box center [333, 39] width 118 height 8
click at [286, 35] on span "M" at bounding box center [287, 37] width 7 height 5
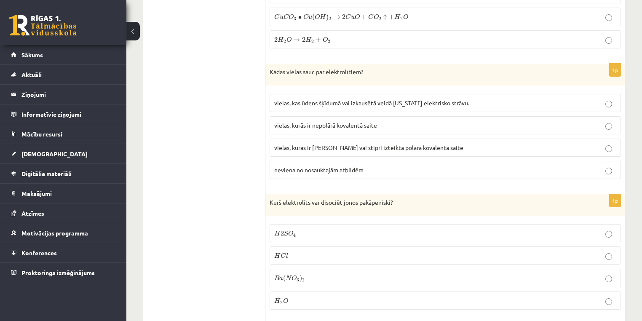
scroll to position [2590, 0]
click at [337, 143] on span "vielas, kurās ir jonu saite vai stipri izteikta polārā kovalentā saite" at bounding box center [368, 147] width 189 height 8
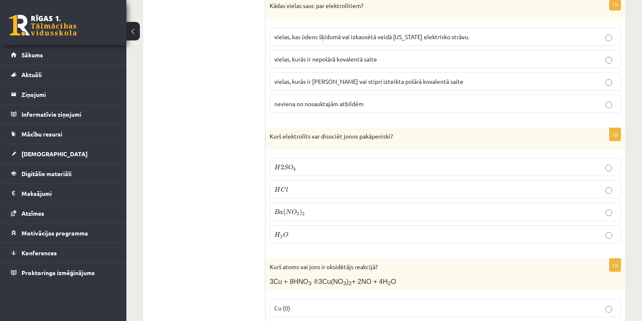
scroll to position [2658, 0]
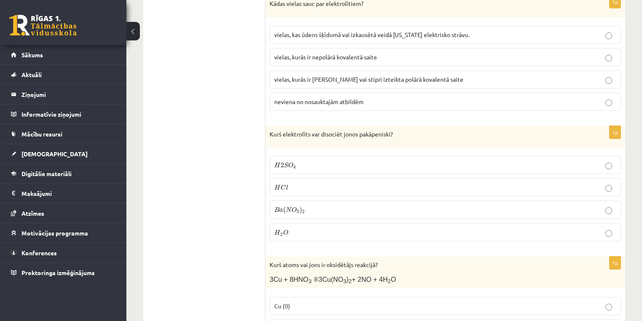
click at [316, 161] on p "H 2 S O 4 H 2 S O 4" at bounding box center [445, 165] width 342 height 9
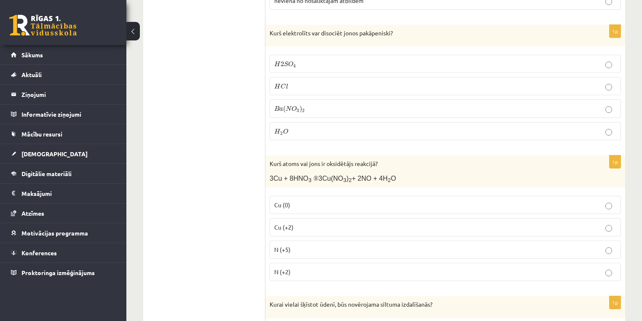
scroll to position [2792, 0]
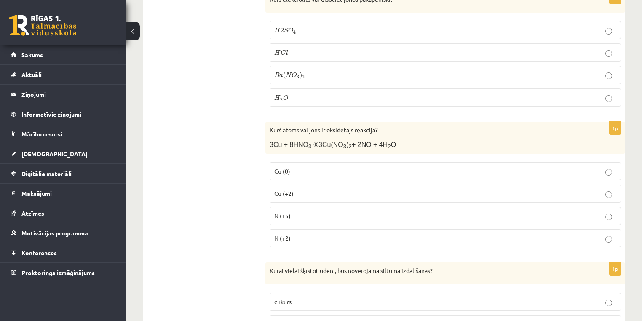
click at [296, 207] on label "N (+5)" at bounding box center [445, 216] width 351 height 18
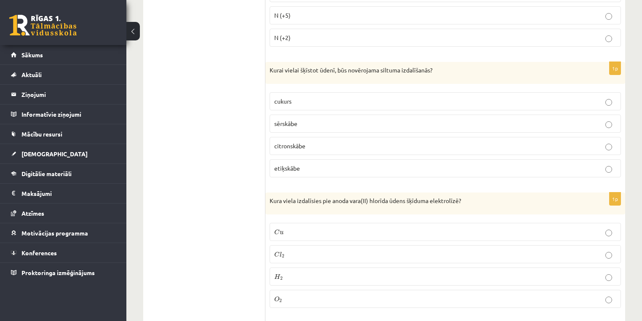
scroll to position [3028, 0]
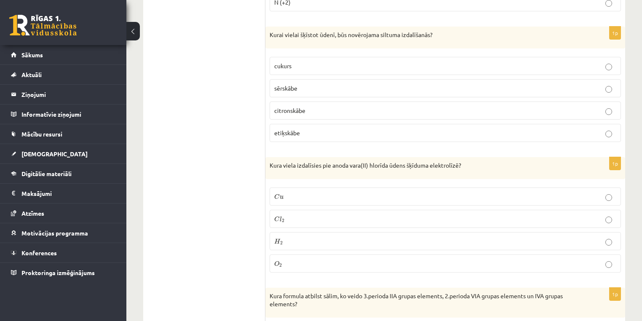
drag, startPoint x: 296, startPoint y: 94, endPoint x: 292, endPoint y: 93, distance: 4.3
click at [295, 107] on span "citronskābe" at bounding box center [289, 111] width 31 height 8
click at [320, 84] on p "sērskābe" at bounding box center [445, 88] width 342 height 9
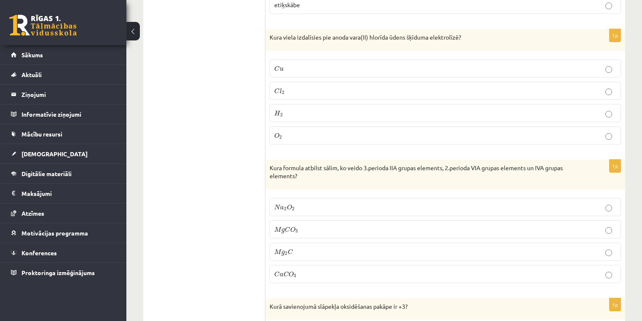
scroll to position [3163, 0]
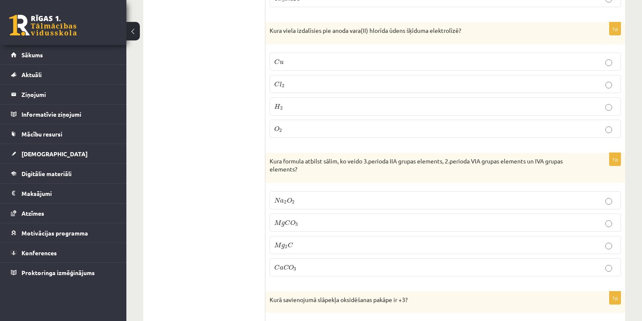
click at [302, 57] on p "C u C u" at bounding box center [445, 61] width 342 height 9
click at [317, 80] on p "C l 2 C l 2" at bounding box center [445, 84] width 342 height 9
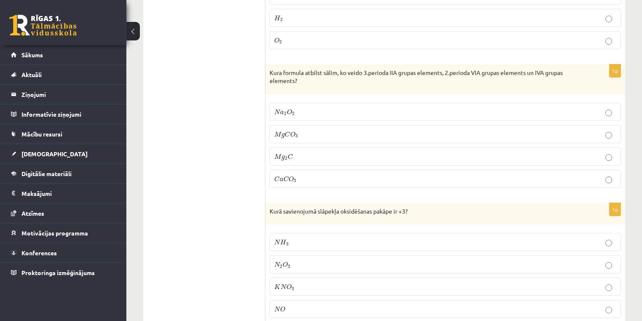
scroll to position [3264, 0]
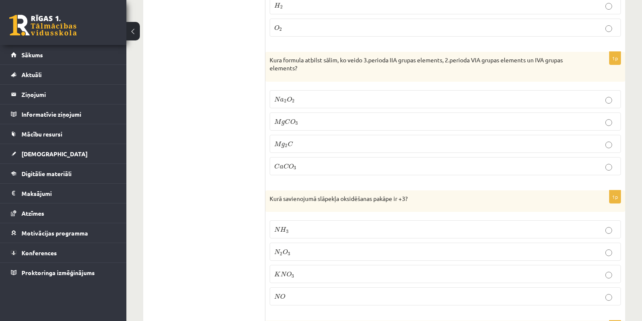
click at [303, 113] on label "M g C O 3 M g C O 3" at bounding box center [445, 122] width 351 height 18
click at [316, 247] on p "N 2 O 3 N 2 O 3" at bounding box center [445, 251] width 342 height 9
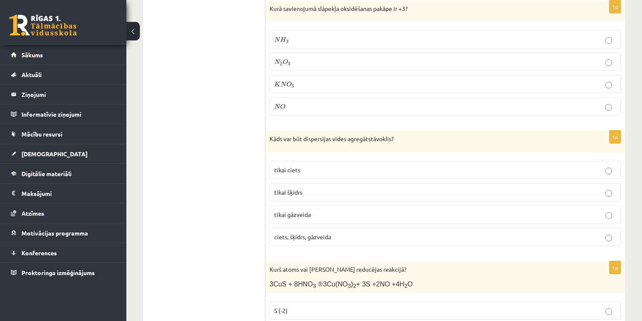
scroll to position [3467, 0]
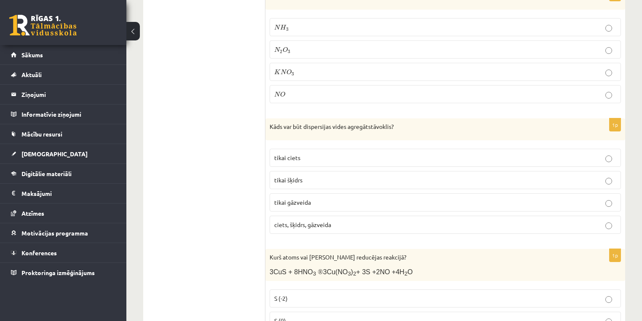
click at [344, 220] on p "ciets, šķidrs, gāzveida" at bounding box center [445, 224] width 342 height 9
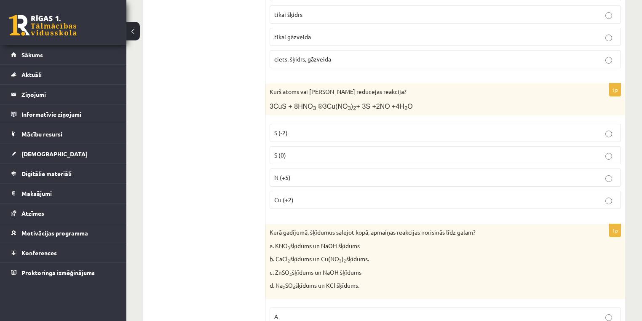
scroll to position [3635, 0]
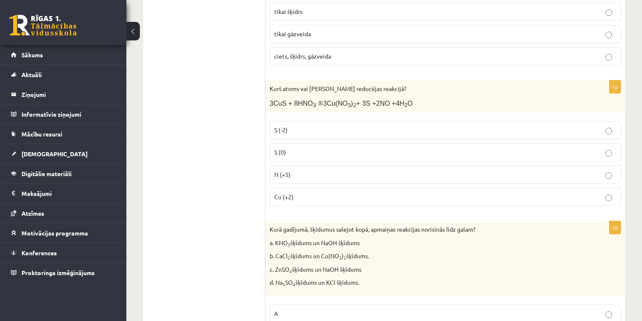
click at [309, 148] on p "S (0)" at bounding box center [445, 152] width 342 height 9
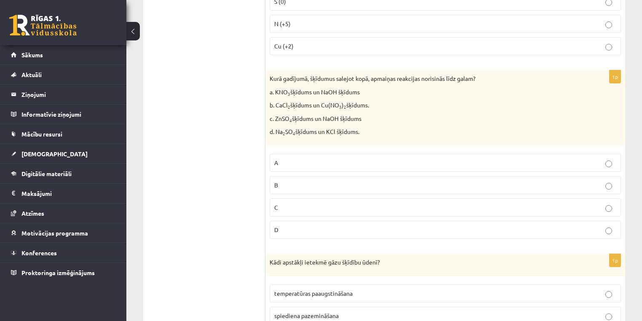
scroll to position [3804, 0]
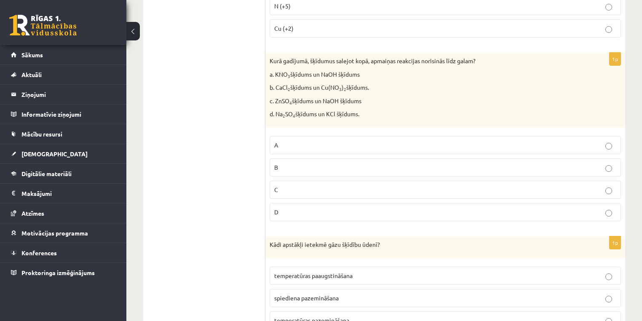
click at [294, 185] on p "C" at bounding box center [445, 189] width 342 height 9
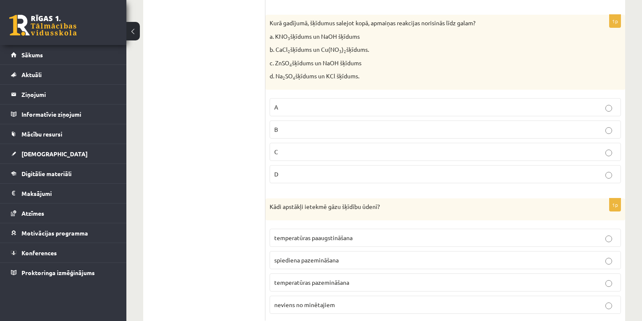
scroll to position [3843, 0]
click at [362, 233] on p "temperatūras paaugstināšana" at bounding box center [445, 237] width 342 height 9
click at [334, 278] on span "temperatūras pazemināšana" at bounding box center [311, 282] width 75 height 8
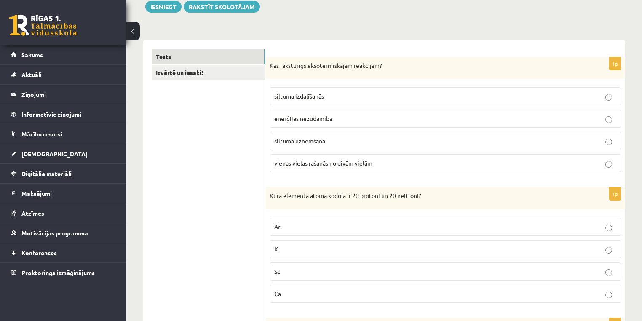
scroll to position [0, 0]
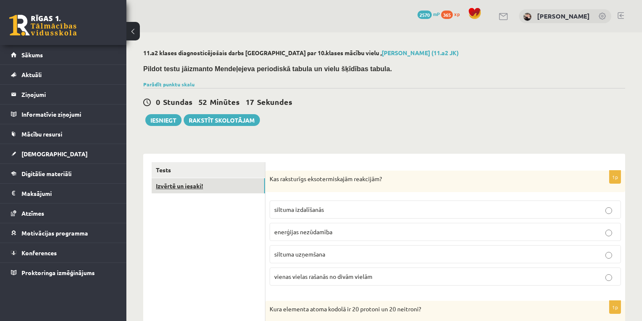
click at [209, 188] on link "Izvērtē un iesaki!" at bounding box center [208, 186] width 113 height 16
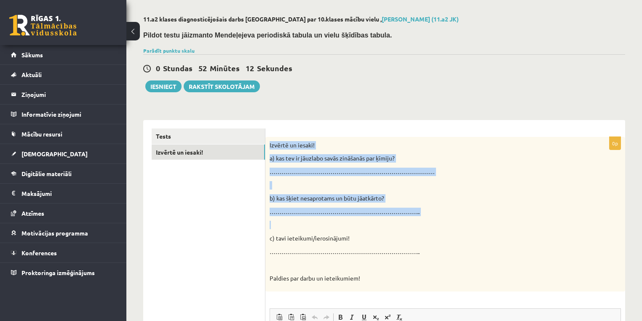
drag, startPoint x: 268, startPoint y: 142, endPoint x: 432, endPoint y: 225, distance: 183.6
click at [432, 225] on div "Izvērtē un iesaki! a) kas tev ir jāuzlabo savās zināšanās par ķīmiju? …………………………" at bounding box center [446, 214] width 360 height 155
click at [447, 225] on p at bounding box center [424, 225] width 309 height 8
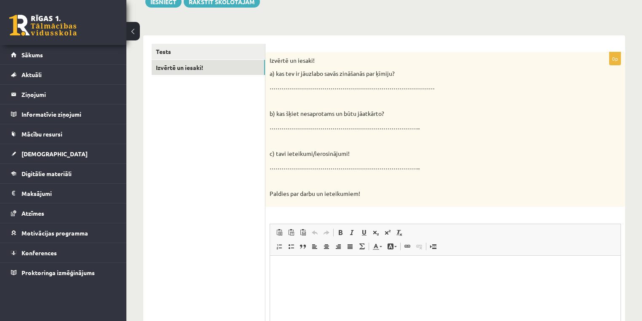
scroll to position [135, 0]
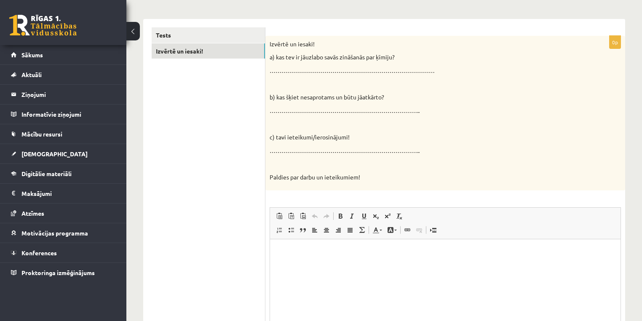
click at [357, 265] on html at bounding box center [445, 252] width 351 height 26
click at [177, 34] on link "Tests" at bounding box center [208, 35] width 113 height 16
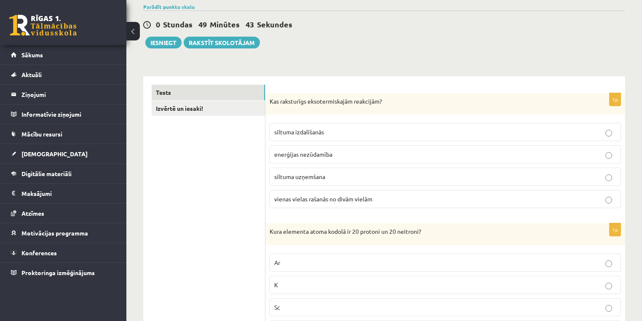
scroll to position [50, 0]
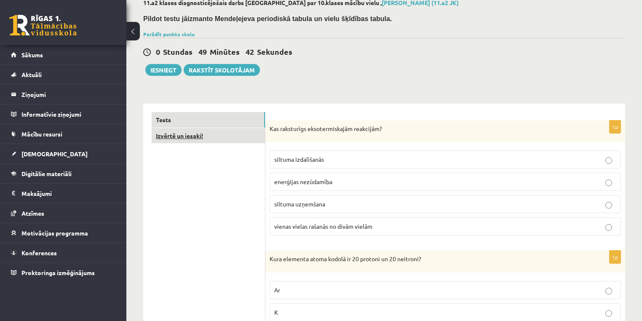
click at [239, 134] on link "Izvērtē un iesaki!" at bounding box center [208, 136] width 113 height 16
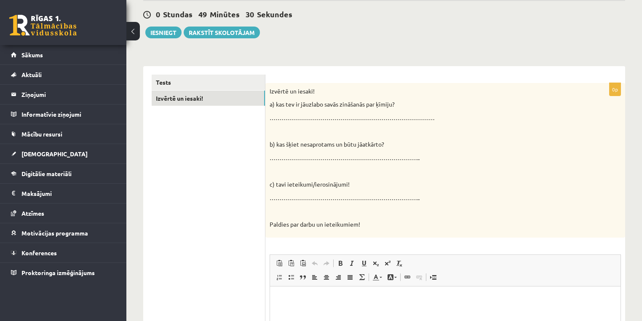
scroll to position [118, 0]
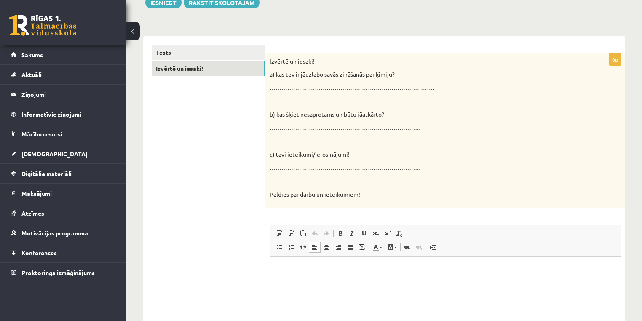
click at [284, 282] on html at bounding box center [445, 270] width 351 height 26
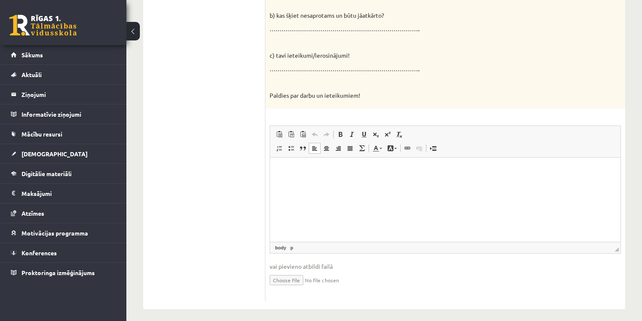
scroll to position [219, 0]
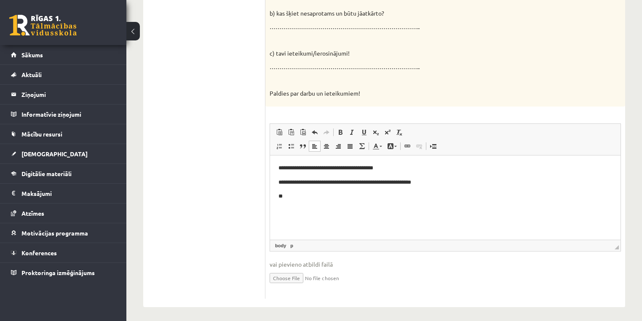
click at [290, 202] on html "**********" at bounding box center [445, 183] width 351 height 54
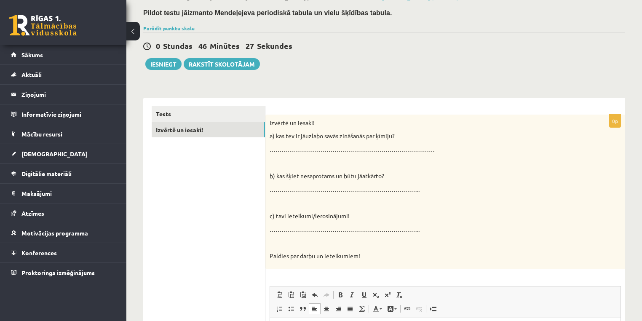
scroll to position [0, 0]
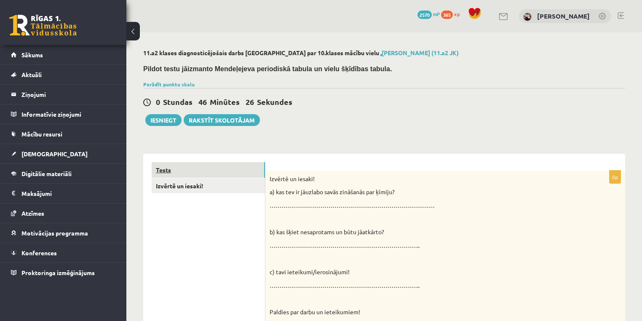
click at [201, 169] on link "Tests" at bounding box center [208, 170] width 113 height 16
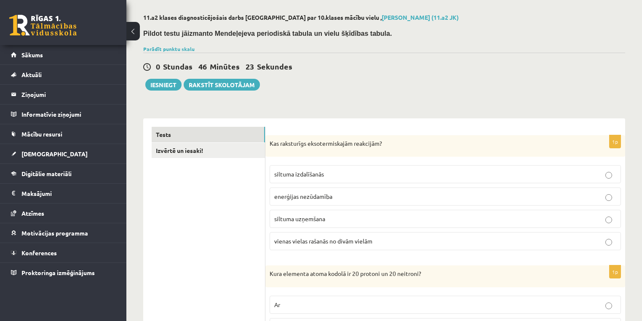
scroll to position [34, 0]
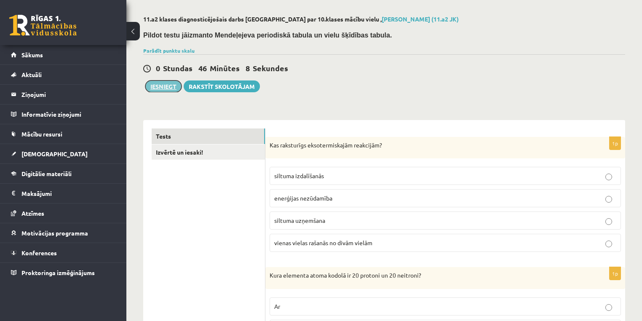
click at [172, 86] on button "Iesniegt" at bounding box center [163, 86] width 36 height 12
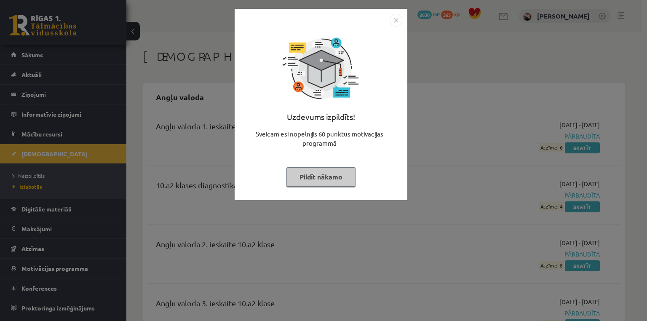
click at [333, 175] on button "Pildīt nākamo" at bounding box center [321, 176] width 69 height 19
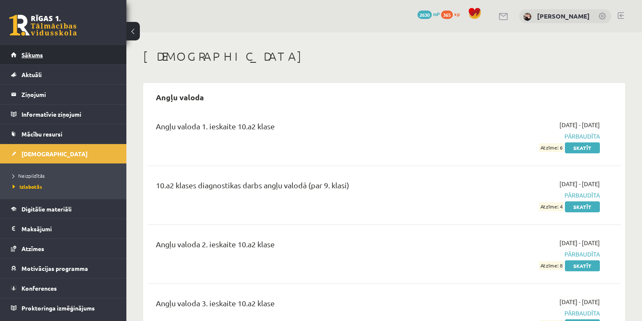
click at [80, 58] on link "Sākums" at bounding box center [63, 54] width 105 height 19
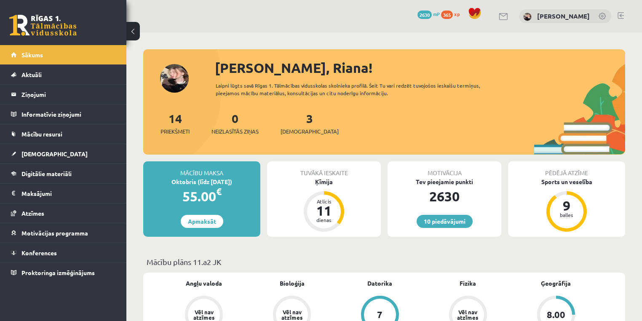
click at [333, 177] on div "Tuvākā ieskaite" at bounding box center [324, 169] width 114 height 16
click at [331, 183] on div "Ķīmija" at bounding box center [324, 181] width 114 height 9
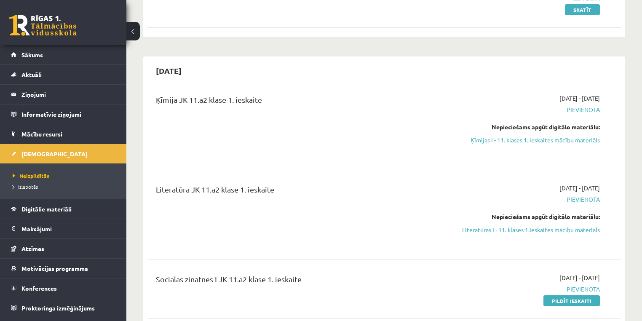
scroll to position [202, 0]
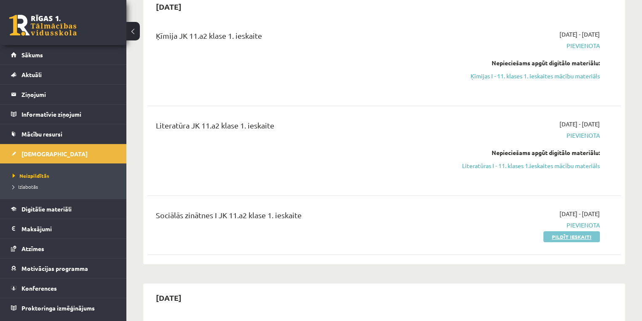
click at [576, 241] on link "Pildīt ieskaiti" at bounding box center [572, 236] width 56 height 11
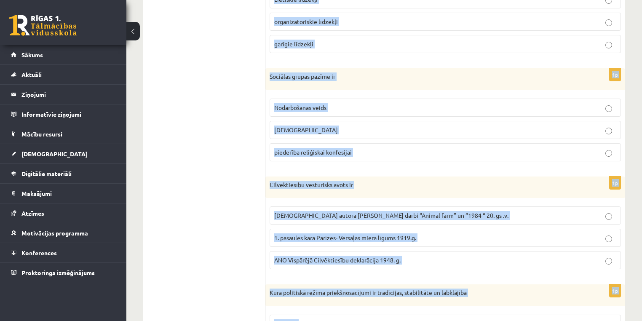
scroll to position [393, 0]
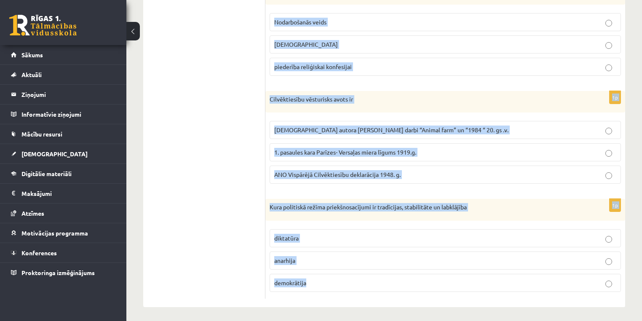
copy form "Loremipsumdo sitametcon adipi elitsed doei te I. Utlabo 98 etdol M. Aliqua / En…"
drag, startPoint x: 270, startPoint y: 99, endPoint x: 537, endPoint y: 285, distance: 325.6
click at [539, 287] on form "1p Demokrātijas vēsturisks avots tiesību jomā ir M. Lutera 95 tēzes V. [GEOGRAP…" at bounding box center [445, 28] width 343 height 541
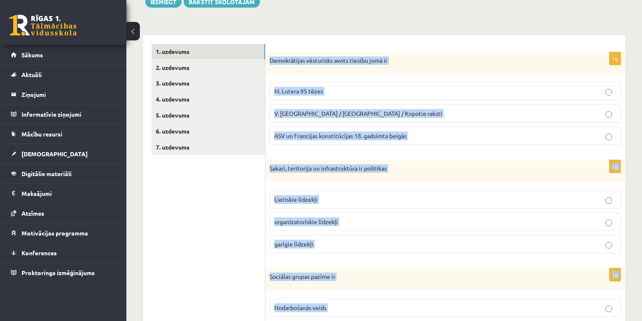
scroll to position [0, 0]
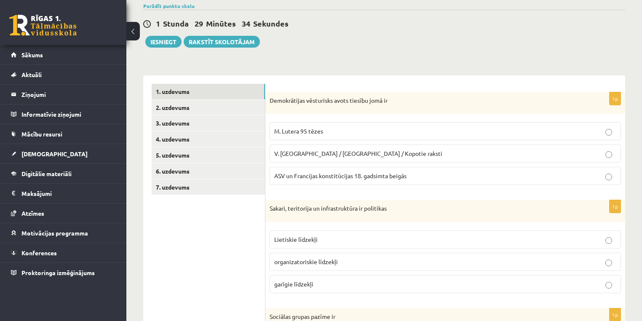
click at [373, 177] on span "ASV un Francijas konstitūcijas 18. gadsimta beigās" at bounding box center [340, 176] width 132 height 8
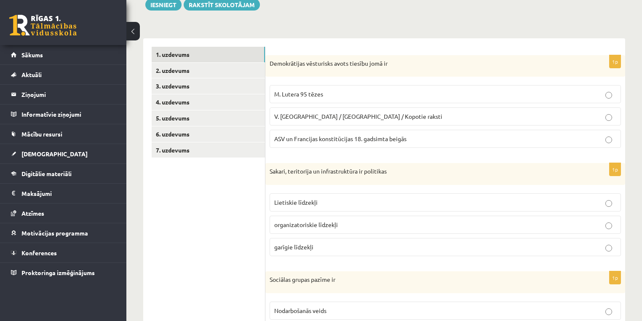
scroll to position [169, 0]
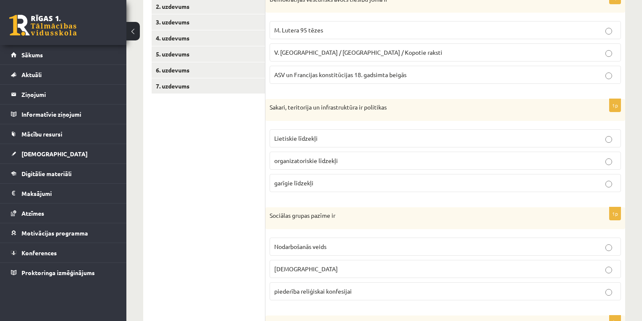
click at [290, 143] on label "Lietiskie līdzekļi" at bounding box center [445, 138] width 351 height 18
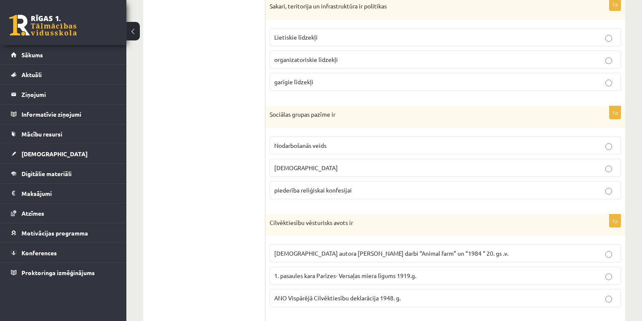
scroll to position [303, 0]
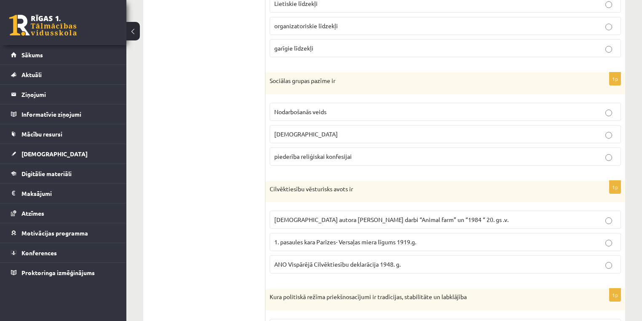
click at [313, 115] on p "Nodarbošanās veids" at bounding box center [445, 111] width 342 height 9
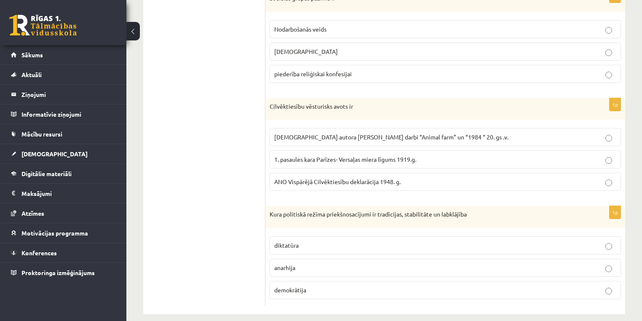
scroll to position [393, 0]
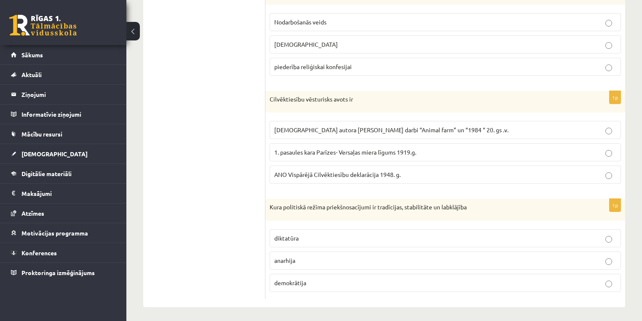
click at [395, 129] on span "[DEMOGRAPHIC_DATA] autora [PERSON_NAME] darbi “Animal farm” un “1984 “ 20. gs .…" at bounding box center [391, 130] width 234 height 8
click at [322, 174] on span "ANO Vispārējā Cilvēktiesību deklarācija 1948. g." at bounding box center [337, 175] width 126 height 8
click at [317, 285] on label "demokrātija" at bounding box center [445, 283] width 351 height 18
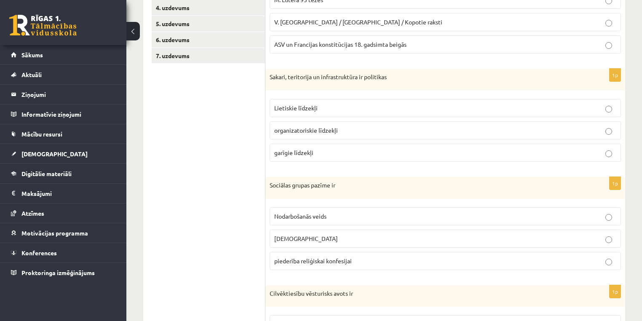
scroll to position [123, 0]
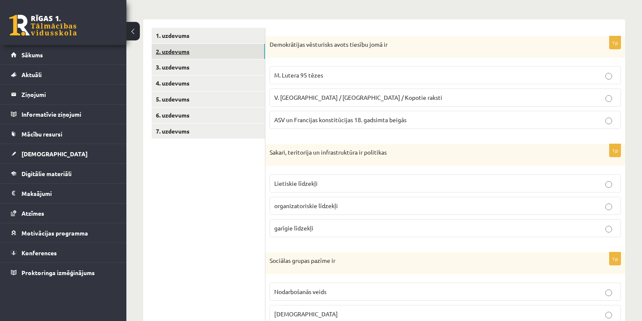
click at [180, 55] on link "2. uzdevums" at bounding box center [208, 52] width 113 height 16
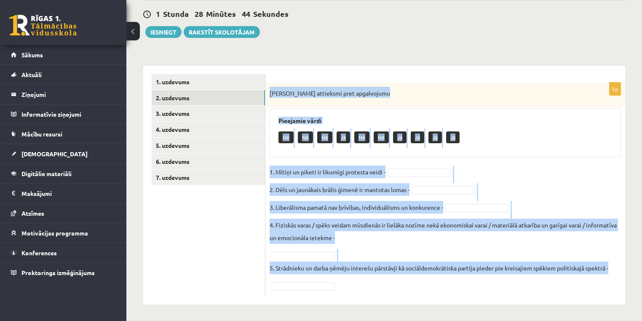
copy div "[PERSON_NAME] attieksmi pret apgalvojumu Pieejamie vārdi Nē Nē Nē Jā Nē Nē Jā J…"
drag, startPoint x: 267, startPoint y: 89, endPoint x: 455, endPoint y: 283, distance: 270.0
click at [455, 285] on div "5p Izsaki attieksmi pret apgalvojumu Pieejamie vārdi Nē Nē Nē Jā Nē Nē Jā Jā Jā…" at bounding box center [446, 190] width 360 height 214
click at [423, 167] on fieldset "1. Mītiņi un piketi ir likumīgi protesta veidi - 2. Dēls un jaunākais brālis ģi…" at bounding box center [445, 229] width 351 height 126
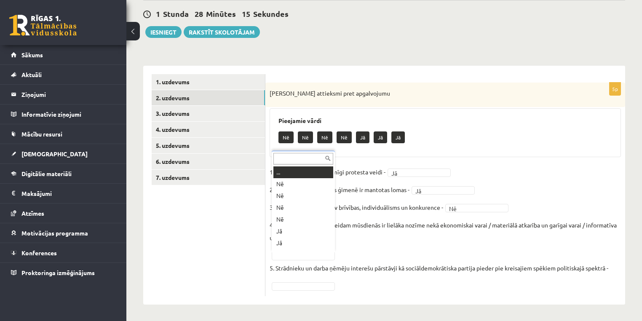
scroll to position [10, 0]
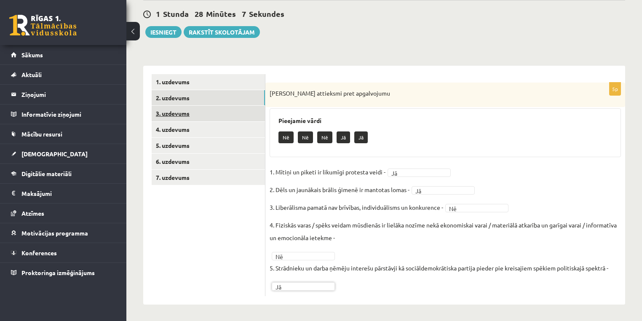
click at [194, 118] on link "3. uzdevums" at bounding box center [208, 114] width 113 height 16
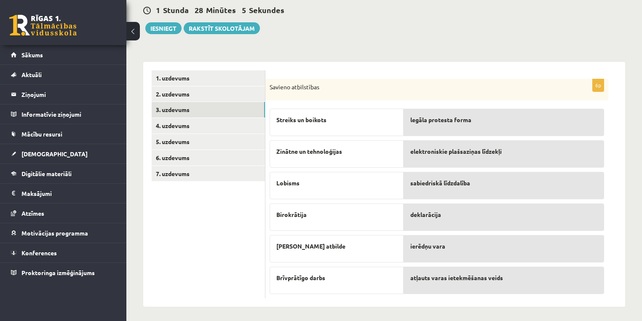
scroll to position [83, 0]
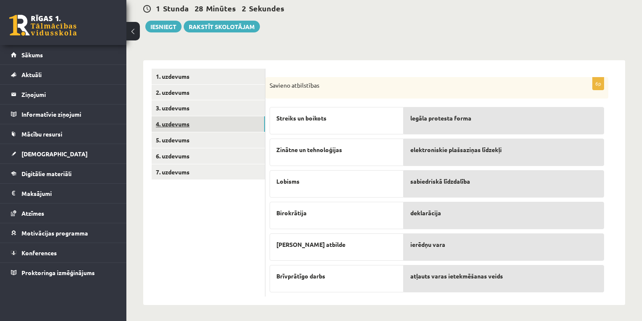
click at [181, 126] on link "4. uzdevums" at bounding box center [208, 124] width 113 height 16
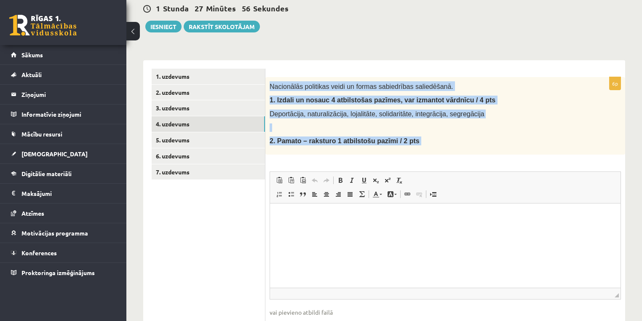
copy div "Loremipsum dolorsita conse ad elitse doeiusmodte incididuntu. 8. Labore et dolo…"
drag, startPoint x: 270, startPoint y: 86, endPoint x: 501, endPoint y: 156, distance: 241.6
click at [501, 156] on div "6p Nacionālās politikas veidi un formas sabiedrības saliedēšanā. 1. Izdali un n…" at bounding box center [446, 212] width 360 height 270
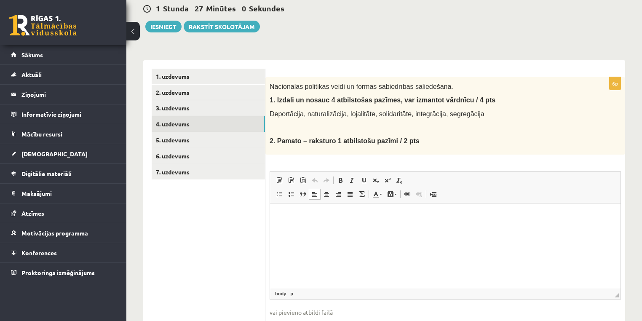
click at [319, 221] on html at bounding box center [445, 216] width 351 height 26
click at [278, 198] on link "Вставить / удалить нумерованный список" at bounding box center [280, 194] width 12 height 11
click at [312, 216] on li "**********" at bounding box center [445, 216] width 300 height 9
click at [314, 226] on li "Визуальный текстовый редактор, wiswyg-editor-user-answer-47433912097620" at bounding box center [445, 224] width 300 height 9
click at [314, 243] on li "**********" at bounding box center [445, 242] width 300 height 9
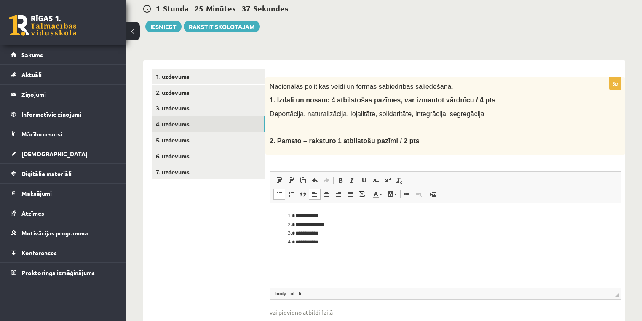
click at [336, 244] on li "****** *****" at bounding box center [445, 242] width 300 height 9
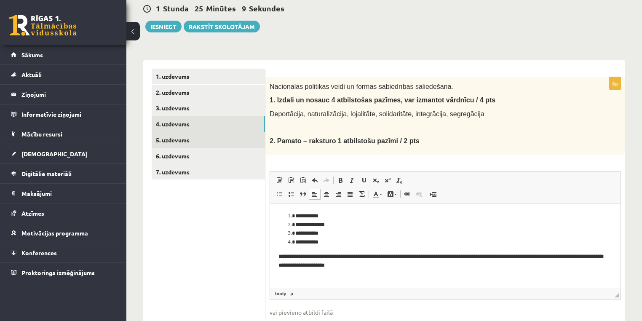
click at [231, 145] on link "5. uzdevums" at bounding box center [208, 140] width 113 height 16
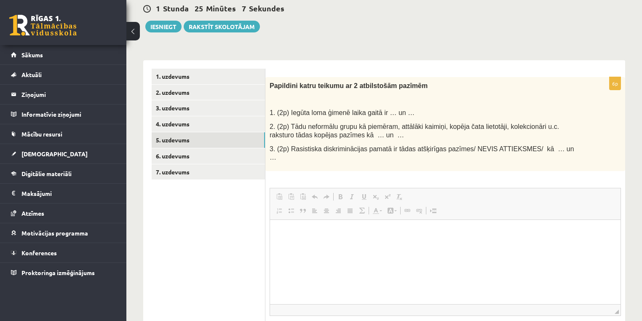
scroll to position [0, 0]
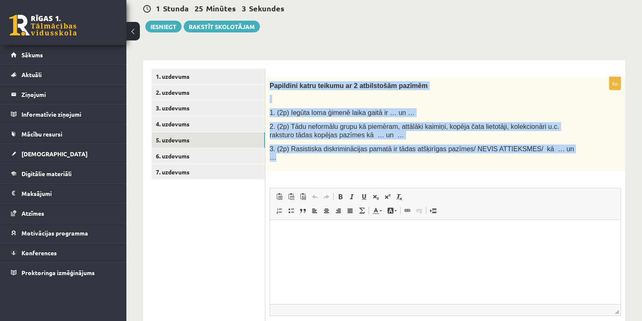
copy div "Papildini katru teikumu ar 2 atbilstošām pazīmēm 1. (2p) Iegūta loma ģimenē lai…"
drag, startPoint x: 271, startPoint y: 83, endPoint x: 515, endPoint y: 127, distance: 247.9
click at [551, 144] on div "Papildini katru teikumu ar 2 atbilstošām pazīmēm 1. (2p) Iegūta loma ģimenē lai…" at bounding box center [446, 124] width 360 height 94
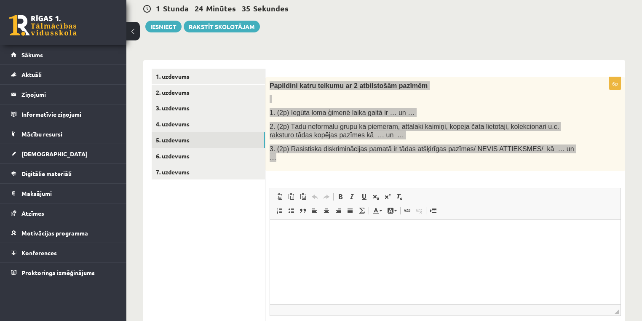
click at [317, 245] on html at bounding box center [445, 233] width 351 height 26
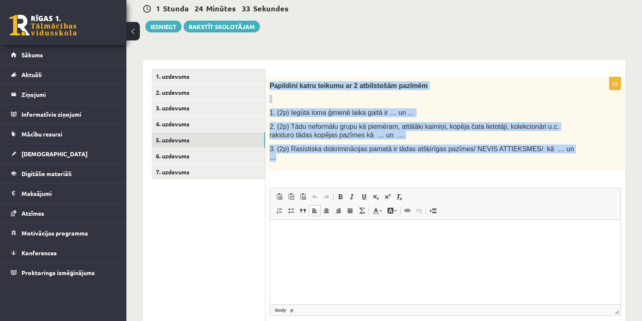
click at [411, 110] on p "1. (2p) Iegūta loma ģimenē laika gaitā ir … un …" at bounding box center [424, 112] width 309 height 9
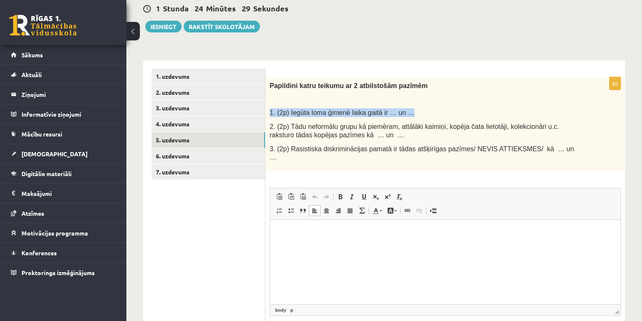
copy span "1. (2p) Iegūta loma ģimenē laika gaitā ir … un …"
drag, startPoint x: 269, startPoint y: 113, endPoint x: 400, endPoint y: 115, distance: 130.7
click at [400, 115] on div "Papildini katru teikumu ar 2 atbilstošām pazīmēm 1. (2p) Iegūta loma ģimenē lai…" at bounding box center [446, 124] width 360 height 94
click at [285, 233] on p "Визуальный текстовый редактор, wiswyg-editor-user-answer-47433811035580" at bounding box center [446, 232] width 334 height 9
paste body "Визуальный текстовый редактор, wiswyg-editor-user-answer-47433811035580"
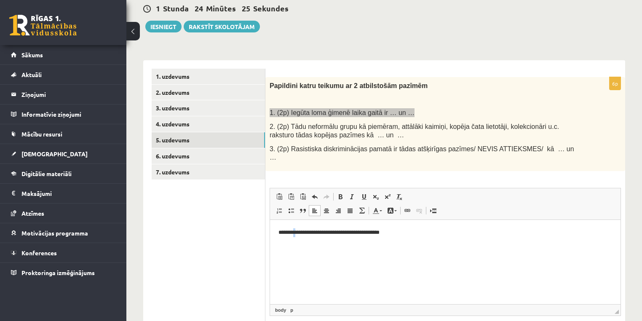
click at [296, 231] on p "**********" at bounding box center [446, 232] width 334 height 9
click at [370, 231] on p "**********" at bounding box center [446, 232] width 334 height 9
drag, startPoint x: 402, startPoint y: 228, endPoint x: 395, endPoint y: 229, distance: 7.2
click at [395, 229] on p "**********" at bounding box center [446, 232] width 334 height 9
click at [408, 233] on p "**********" at bounding box center [446, 232] width 334 height 9
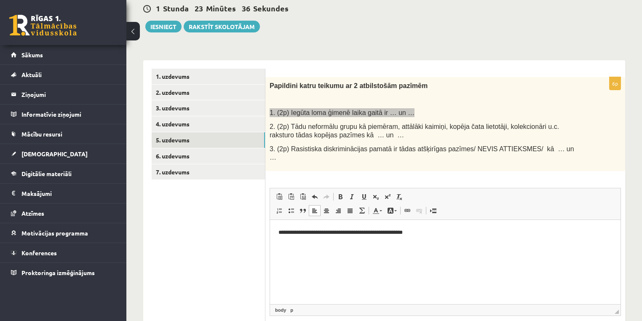
click at [433, 234] on p "**********" at bounding box center [446, 232] width 334 height 9
click at [278, 207] on span at bounding box center [279, 210] width 7 height 7
click at [282, 233] on p "**********" at bounding box center [446, 232] width 334 height 9
click at [279, 207] on span at bounding box center [279, 210] width 7 height 7
click at [295, 243] on li "Визуальный текстовый редактор, wiswyg-editor-user-answer-47433811035580" at bounding box center [445, 241] width 300 height 9
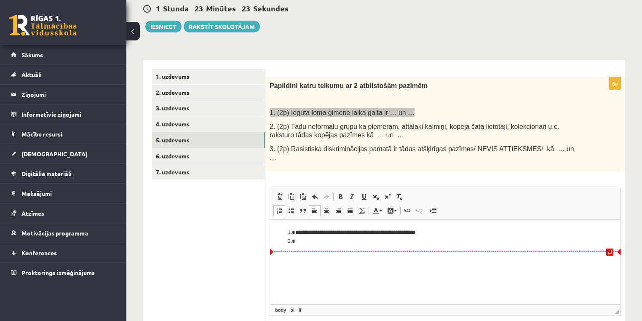
click at [296, 234] on li "**********" at bounding box center [445, 232] width 300 height 9
click at [296, 233] on li "**********" at bounding box center [445, 232] width 300 height 9
click at [295, 238] on li "Визуальный текстовый редактор, wiswyg-editor-user-answer-47433811035580" at bounding box center [445, 241] width 300 height 9
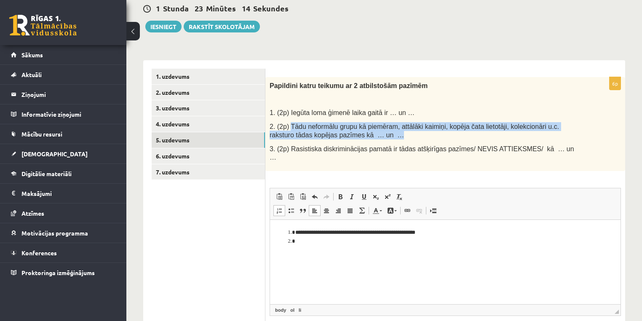
copy span "Tādu neformālu grupu kā piemēram, attālāki kaimiņi, kopēja čata lietotāji, kole…"
drag, startPoint x: 289, startPoint y: 124, endPoint x: 352, endPoint y: 175, distance: 81.2
click at [351, 138] on p "2. (2p) Tādu neformālu grupu kā piemēram, attālāki kaimiņi, kopēja čata lietotā…" at bounding box center [424, 130] width 309 height 17
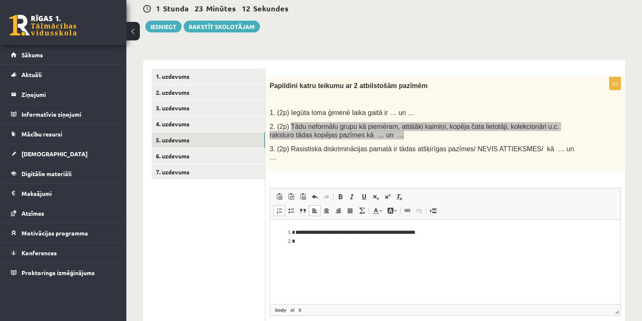
click at [306, 244] on li "Визуальный текстовый редактор, wiswyg-editor-user-answer-47433811035580" at bounding box center [445, 241] width 300 height 9
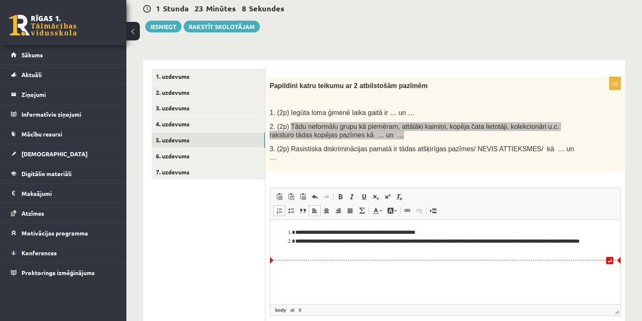
click at [307, 249] on li "**********" at bounding box center [445, 246] width 300 height 18
click at [343, 253] on li "**********" at bounding box center [445, 246] width 300 height 18
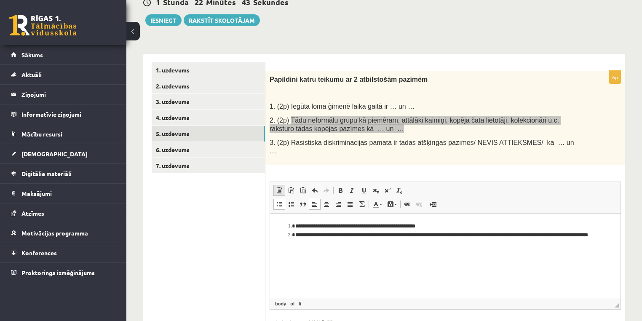
scroll to position [101, 0]
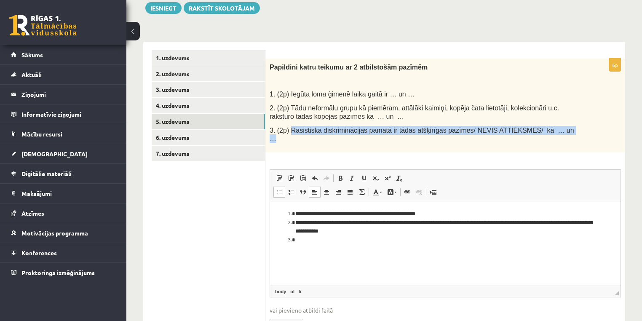
copy span "Rasistiska diskriminācijas pamatā ir tādas atšķirīgas pazīmes/ NEVIS ATTIEKSMES…"
drag, startPoint x: 290, startPoint y: 129, endPoint x: 543, endPoint y: 128, distance: 253.3
click at [543, 128] on p "3. (2p) Rasistiska diskriminācijas pamatā ir tādas atšķirīgas pazīmes/ NEVIS AT…" at bounding box center [424, 134] width 309 height 17
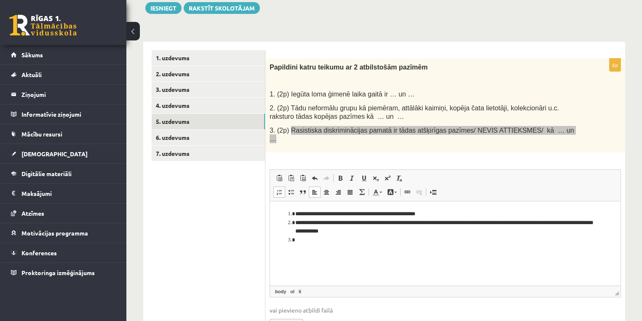
click at [316, 242] on li "Визуальный текстовый редактор, wiswyg-editor-user-answer-47433811035580" at bounding box center [445, 240] width 300 height 9
click at [499, 239] on li "**********" at bounding box center [445, 240] width 300 height 9
drag, startPoint x: 503, startPoint y: 239, endPoint x: 447, endPoint y: 241, distance: 56.1
click at [445, 240] on li "**********" at bounding box center [445, 240] width 300 height 9
click at [444, 239] on li "**********" at bounding box center [445, 240] width 300 height 9
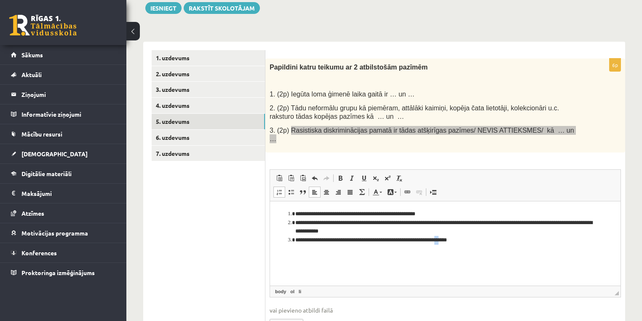
drag, startPoint x: 461, startPoint y: 239, endPoint x: 454, endPoint y: 239, distance: 6.7
click at [454, 239] on li "**********" at bounding box center [445, 240] width 300 height 9
drag, startPoint x: 496, startPoint y: 241, endPoint x: 489, endPoint y: 241, distance: 7.2
click at [489, 241] on li "**********" at bounding box center [445, 240] width 300 height 9
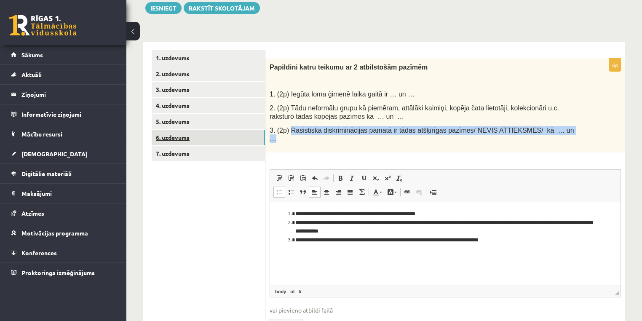
click at [207, 140] on link "6. uzdevums" at bounding box center [208, 138] width 113 height 16
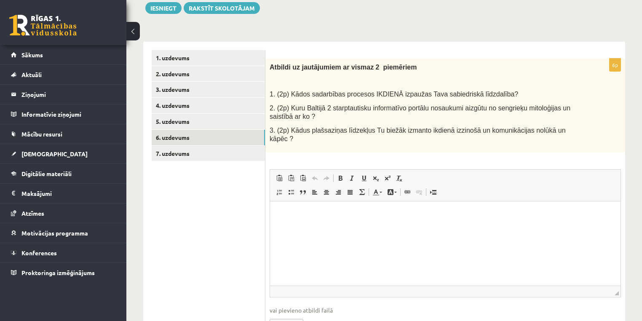
scroll to position [0, 0]
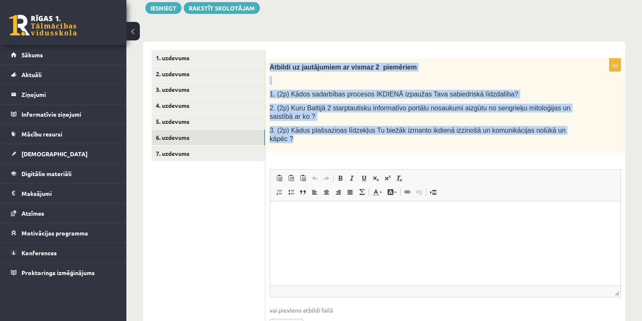
copy div "Atbildi uz jautājumiem ar vismaz 2 piemēriem 1. (2p) Kādos sadarbības procesos …"
drag, startPoint x: 270, startPoint y: 67, endPoint x: 557, endPoint y: 138, distance: 296.2
click at [557, 138] on div "Atbildi uz jautājumiem ar vismaz 2 piemēriem 1. (2p) Kādos sadarbības procesos …" at bounding box center [446, 106] width 360 height 94
click at [281, 189] on span at bounding box center [279, 192] width 7 height 7
click at [284, 97] on span "1. (2p) Kādos sadarbības procesos IKDIENĀ izpaužas Tava sabiedriskā līdzdalība?" at bounding box center [394, 94] width 249 height 7
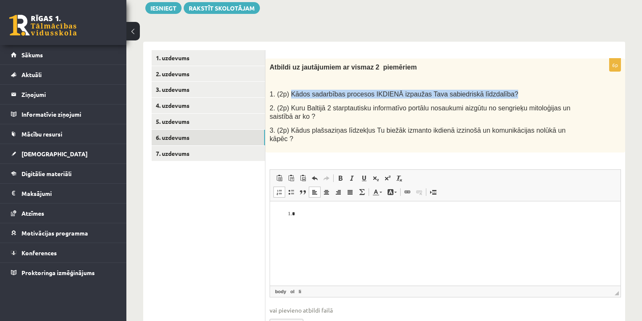
copy span "Kādos sadarbības procesos IKDIENĀ izpaužas Tava sabiedriskā līdzdalība?"
drag, startPoint x: 288, startPoint y: 93, endPoint x: 504, endPoint y: 87, distance: 215.9
click at [504, 87] on div "Atbildi uz jautājumiem ar vismaz 2 piemēriem 1. (2p) Kādos sadarbības procesos …" at bounding box center [446, 106] width 360 height 94
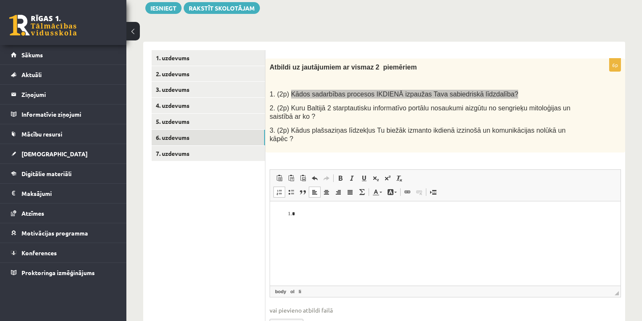
click at [298, 216] on li "Визуальный текстовый редактор, wiswyg-editor-user-answer-47433808878220" at bounding box center [445, 213] width 300 height 9
paste body "Визуальный текстовый редактор, wiswyg-editor-user-answer-47433808878220"
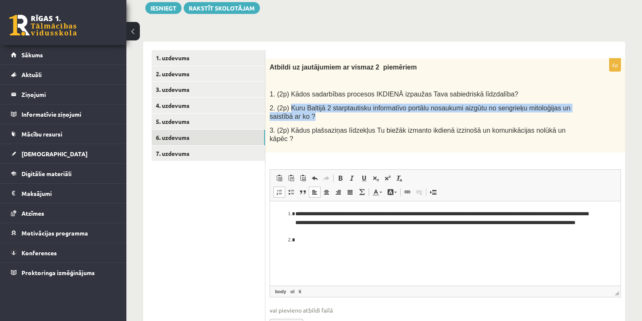
copy span "Kuru Baltijā 2 starptautisku informatīvo portālu nosaukumi aizgūtu no sengrieķu…"
drag, startPoint x: 289, startPoint y: 108, endPoint x: 298, endPoint y: 116, distance: 12.5
click at [298, 116] on p "2. (2p) Kuru Baltijā 2 starptautisku informatīvo portālu nosaukumi aizgūtu no s…" at bounding box center [424, 112] width 309 height 17
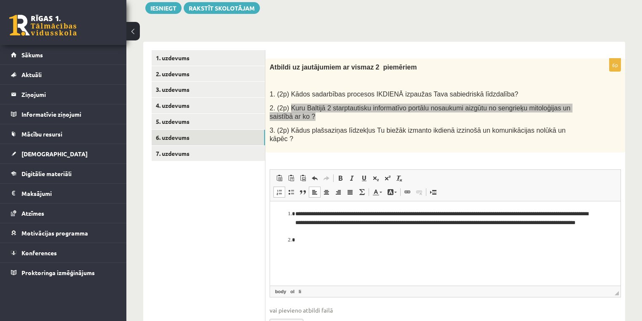
click at [323, 244] on html "**********" at bounding box center [445, 227] width 351 height 52
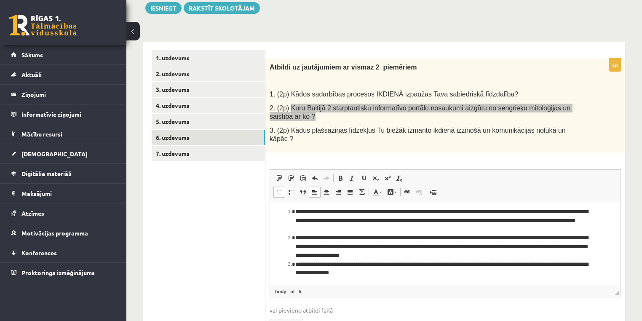
scroll to position [3, 0]
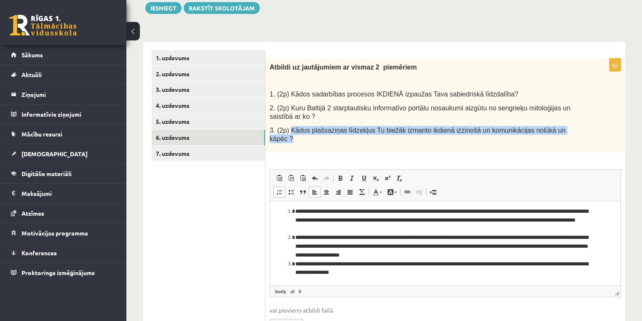
drag, startPoint x: 288, startPoint y: 131, endPoint x: 593, endPoint y: 128, distance: 304.3
click at [593, 128] on div "Atbildi uz jautājumiem ar vismaz 2 piemēriem 1. (2p) Kādos sadarbības procesos …" at bounding box center [446, 106] width 360 height 94
click at [593, 129] on div "Atbildi uz jautājumiem ar vismaz 2 piemēriem 1. (2p) Kādos sadarbības procesos …" at bounding box center [446, 106] width 360 height 94
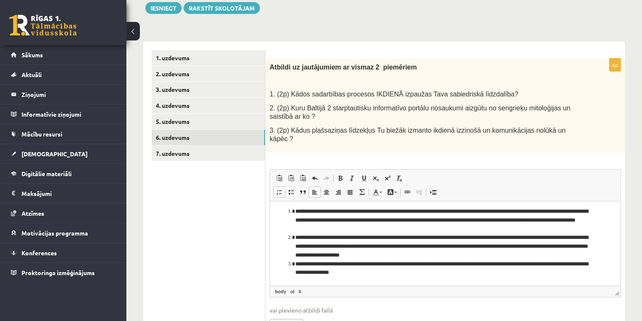
click at [295, 261] on li "**********" at bounding box center [442, 269] width 295 height 18
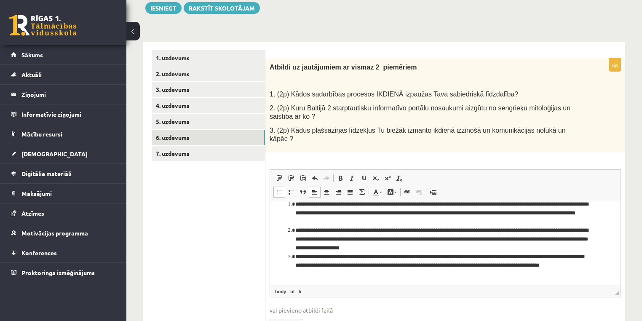
scroll to position [11, 0]
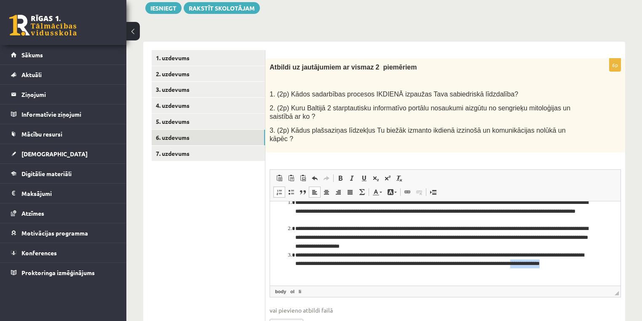
drag, startPoint x: 335, startPoint y: 273, endPoint x: 295, endPoint y: 273, distance: 40.5
click at [295, 273] on ol "**********" at bounding box center [446, 237] width 334 height 79
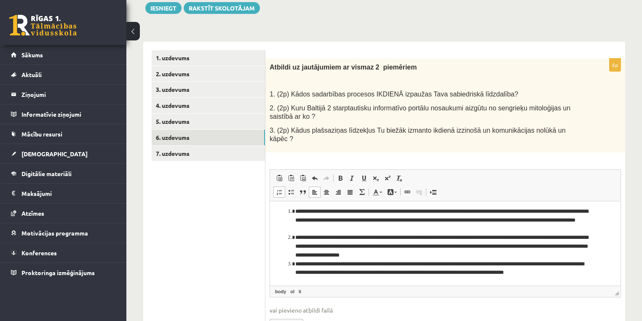
click at [478, 209] on li "**********" at bounding box center [442, 220] width 295 height 26
drag, startPoint x: 480, startPoint y: 211, endPoint x: 295, endPoint y: 212, distance: 185.4
click at [295, 212] on li "**********" at bounding box center [442, 220] width 295 height 26
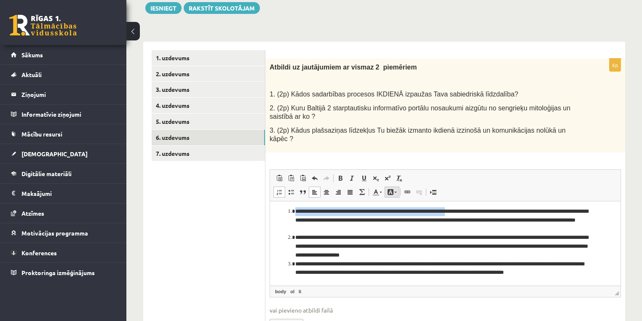
click at [389, 189] on span at bounding box center [390, 192] width 7 height 7
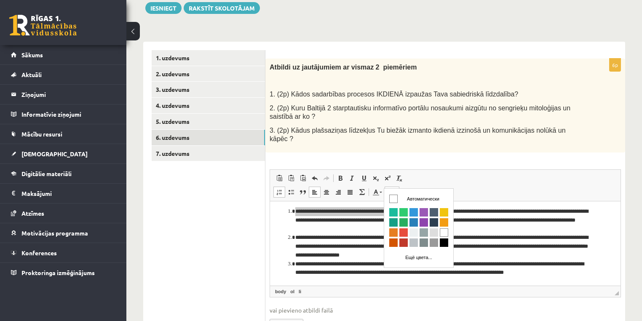
scroll to position [0, 0]
drag, startPoint x: 445, startPoint y: 212, endPoint x: 557, endPoint y: 209, distance: 111.3
click at [445, 212] on span "Цвета" at bounding box center [444, 212] width 8 height 8
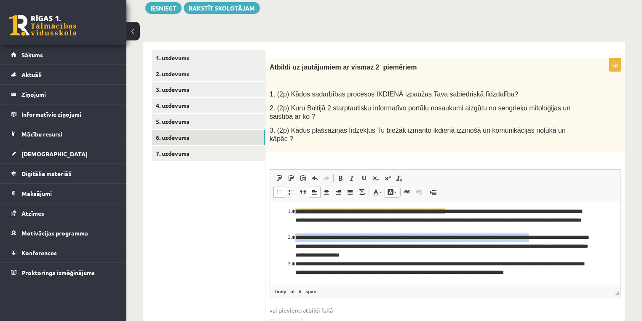
drag, startPoint x: 561, startPoint y: 237, endPoint x: 296, endPoint y: 236, distance: 264.2
click at [296, 236] on li "**********" at bounding box center [442, 246] width 295 height 26
drag, startPoint x: 396, startPoint y: 186, endPoint x: 0, endPoint y: 17, distance: 430.7
click at [396, 187] on link "Цвет фона" at bounding box center [392, 192] width 15 height 11
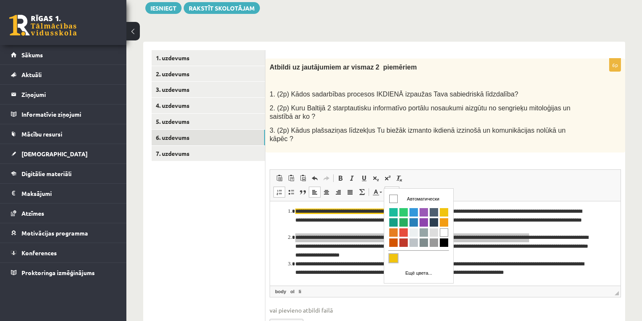
click at [388, 259] on link "Цвета" at bounding box center [393, 258] width 10 height 10
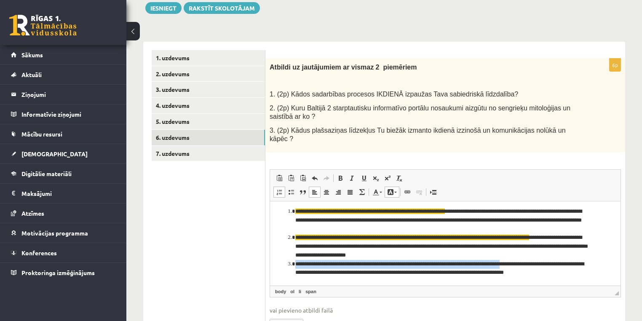
drag, startPoint x: 539, startPoint y: 264, endPoint x: 297, endPoint y: 259, distance: 242.4
click at [297, 260] on li "**********" at bounding box center [442, 269] width 295 height 18
click at [398, 187] on link "Цвет фона" at bounding box center [392, 192] width 15 height 11
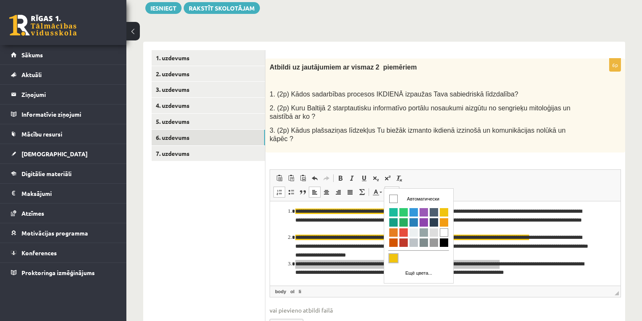
click at [394, 255] on span "Цвета" at bounding box center [393, 258] width 8 height 8
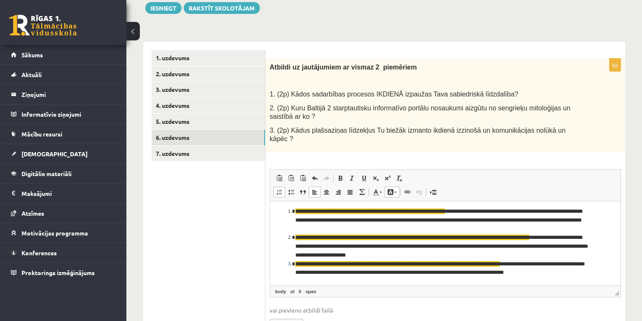
click at [579, 264] on li "**********" at bounding box center [442, 269] width 295 height 18
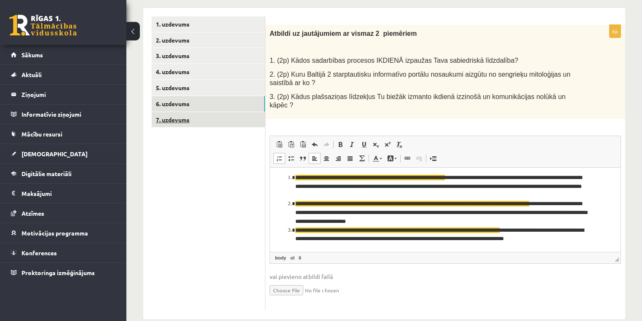
click at [172, 115] on link "7. uzdevums" at bounding box center [208, 120] width 113 height 16
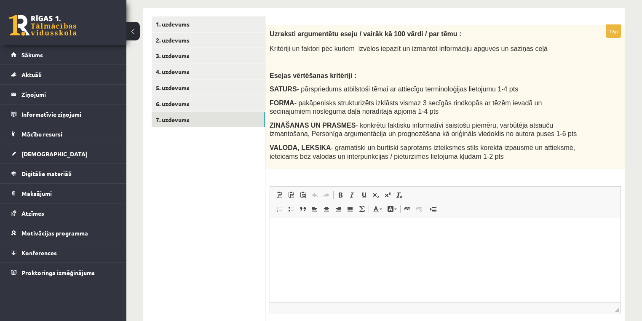
scroll to position [0, 0]
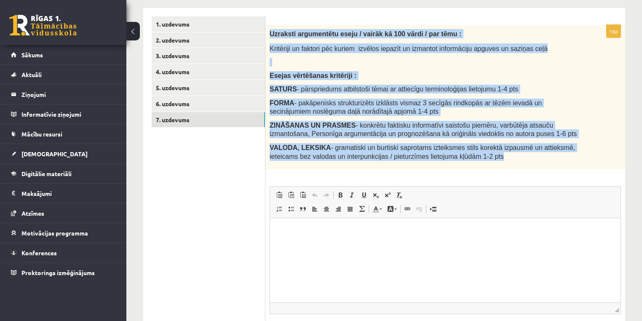
drag, startPoint x: 270, startPoint y: 34, endPoint x: 520, endPoint y: 154, distance: 277.7
click at [520, 154] on div "Uzraksti argumentētu eseju / vairāk kā 100 vārdi / par tēmu : Kritēriji un fakt…" at bounding box center [446, 97] width 360 height 145
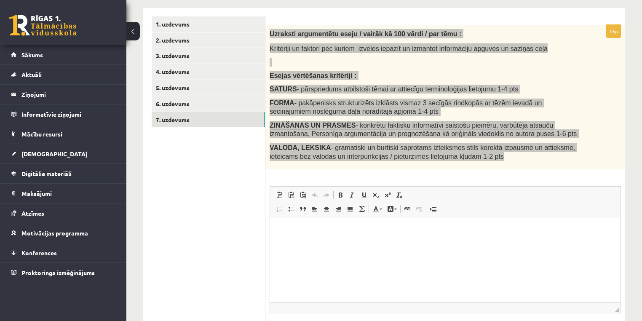
click at [286, 242] on html at bounding box center [445, 231] width 351 height 26
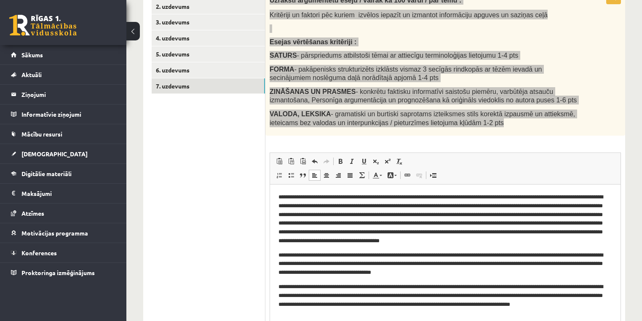
drag, startPoint x: 619, startPoint y: 277, endPoint x: 632, endPoint y: 334, distance: 58.4
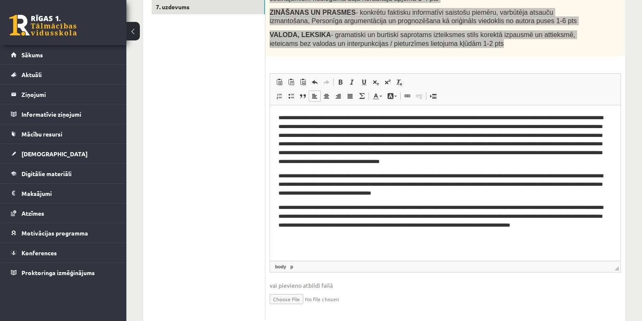
scroll to position [236, 0]
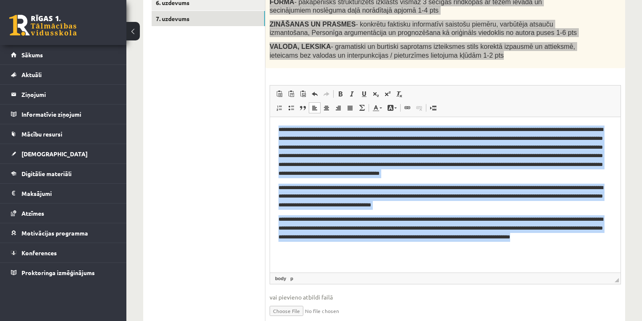
drag, startPoint x: 278, startPoint y: 130, endPoint x: 294, endPoint y: 209, distance: 80.4
click at [338, 247] on html "**********" at bounding box center [445, 188] width 351 height 142
click at [606, 176] on p "**********" at bounding box center [446, 152] width 334 height 53
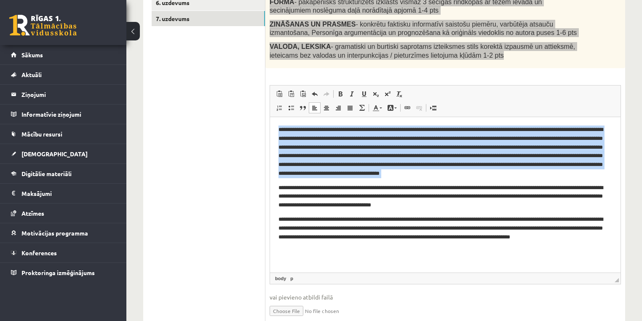
drag, startPoint x: 606, startPoint y: 176, endPoint x: 537, endPoint y: 239, distance: 92.8
click at [270, 122] on html "**********" at bounding box center [445, 188] width 351 height 142
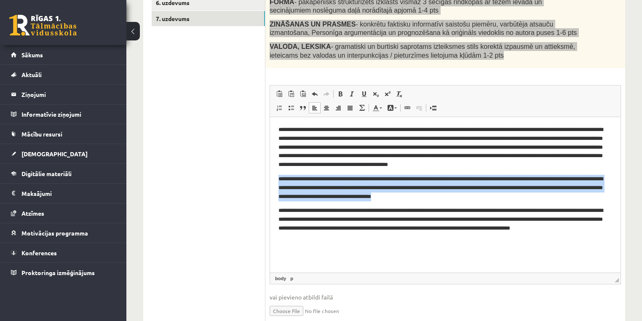
drag, startPoint x: 278, startPoint y: 178, endPoint x: 512, endPoint y: 197, distance: 235.5
click at [512, 197] on html "**********" at bounding box center [445, 183] width 351 height 133
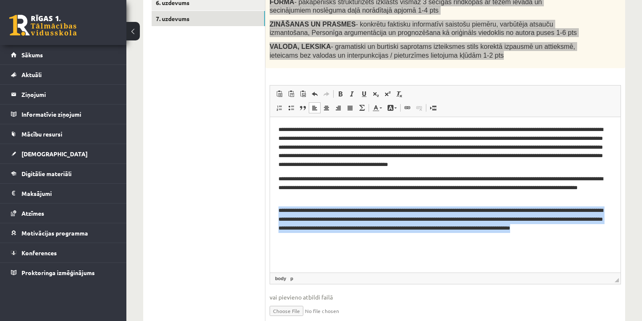
drag, startPoint x: 279, startPoint y: 212, endPoint x: 299, endPoint y: 195, distance: 26.6
click at [354, 242] on html "**********" at bounding box center [445, 183] width 351 height 133
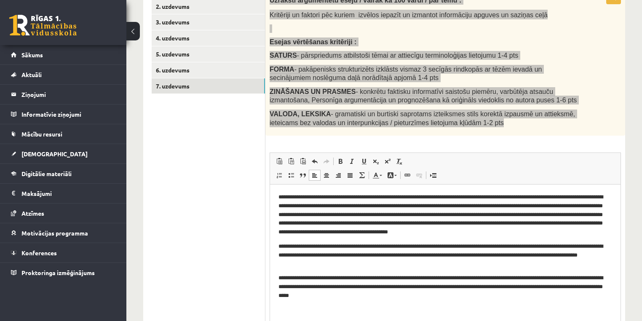
scroll to position [169, 0]
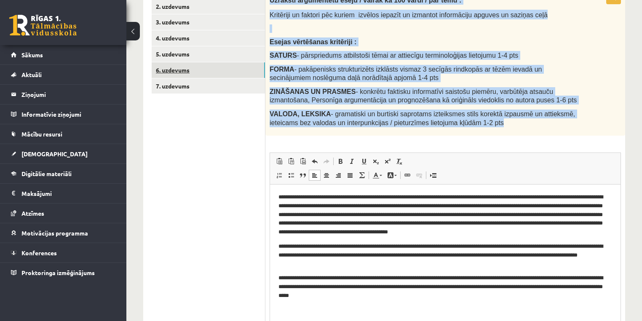
click at [221, 73] on link "6. uzdevums" at bounding box center [208, 70] width 113 height 16
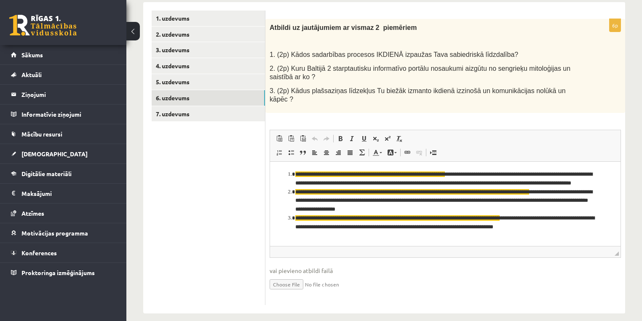
scroll to position [0, 0]
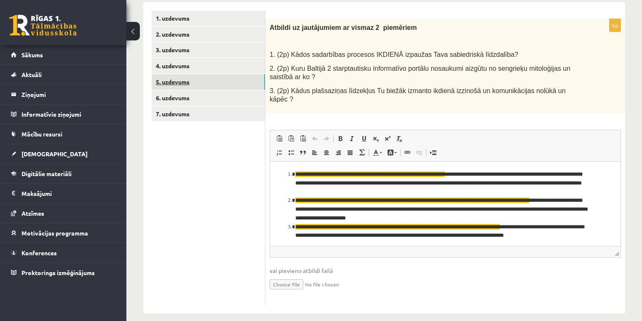
click at [186, 80] on link "5. uzdevums" at bounding box center [208, 82] width 113 height 16
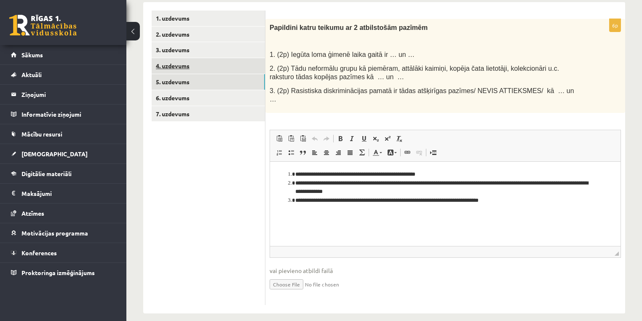
click at [199, 66] on link "4. uzdevums" at bounding box center [208, 66] width 113 height 16
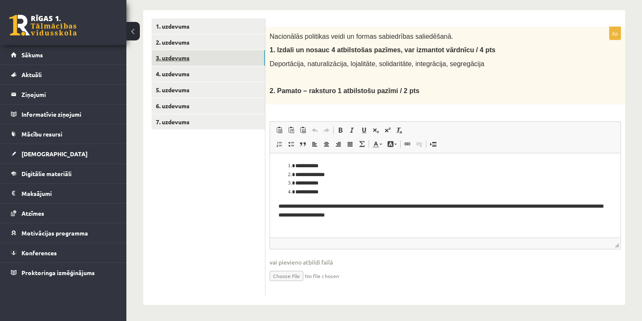
click at [217, 60] on link "3. uzdevums" at bounding box center [208, 58] width 113 height 16
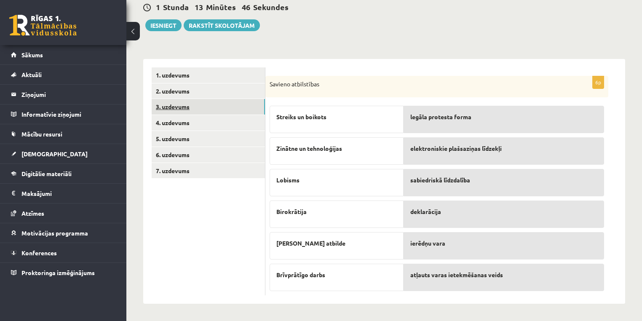
scroll to position [83, 0]
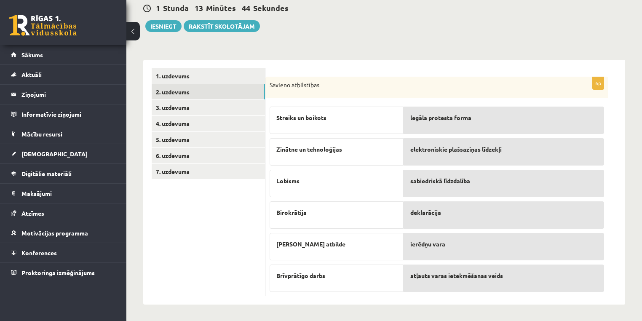
click at [192, 90] on link "2. uzdevums" at bounding box center [208, 92] width 113 height 16
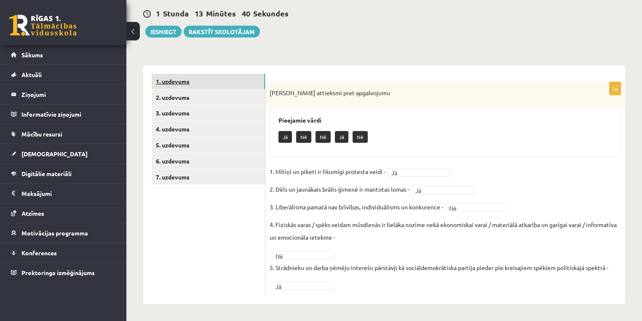
click at [189, 78] on link "1. uzdevums" at bounding box center [208, 82] width 113 height 16
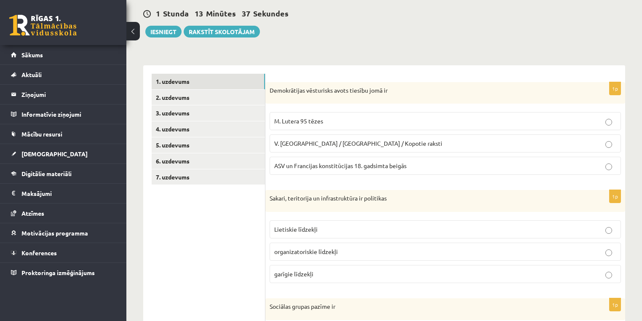
drag, startPoint x: 642, startPoint y: 105, endPoint x: 647, endPoint y: 146, distance: 41.6
click at [642, 146] on html "0 Dāvanas 2630 mP 365 xp [PERSON_NAME] Sākums Aktuāli Kā mācīties eSKOLĀ Kontak…" at bounding box center [321, 82] width 642 height 321
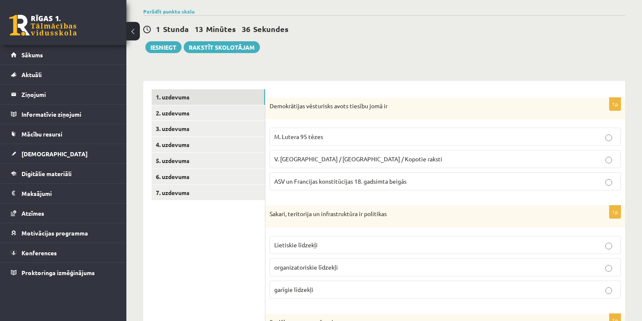
scroll to position [0, 0]
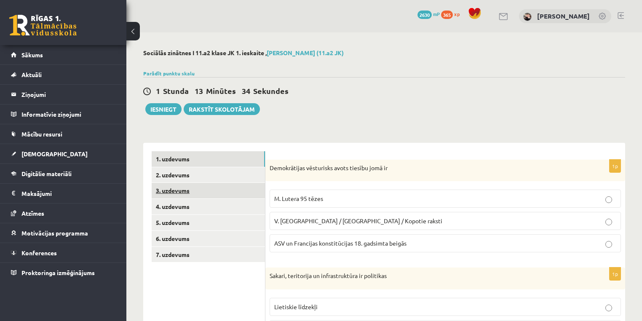
click at [197, 193] on link "3. uzdevums" at bounding box center [208, 191] width 113 height 16
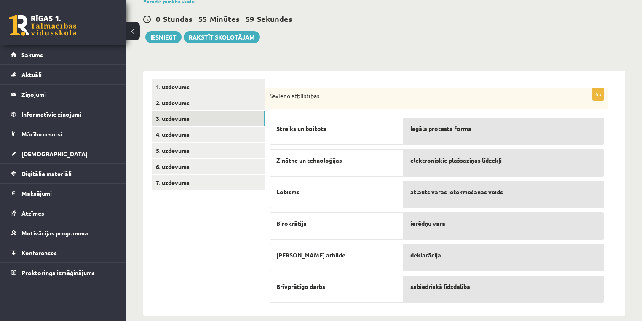
scroll to position [83, 0]
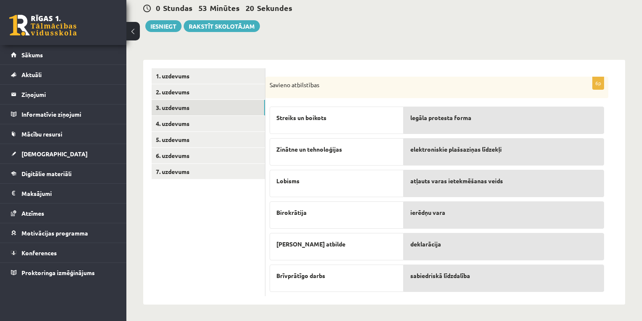
click at [456, 252] on div "deklarācija" at bounding box center [504, 246] width 201 height 27
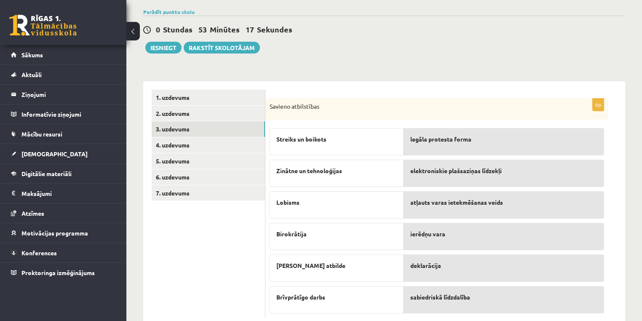
scroll to position [49, 0]
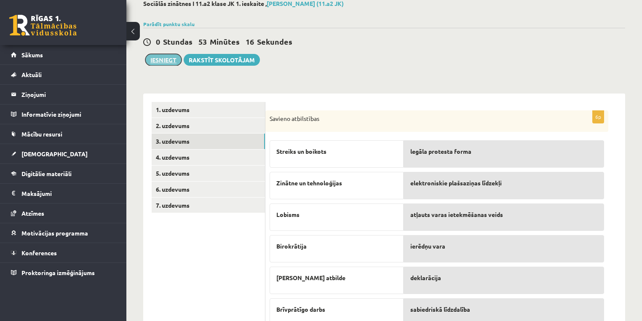
click at [162, 59] on button "Iesniegt" at bounding box center [163, 60] width 36 height 12
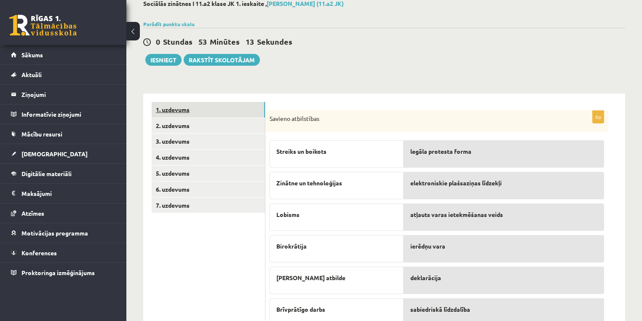
click at [184, 112] on link "1. uzdevums" at bounding box center [208, 110] width 113 height 16
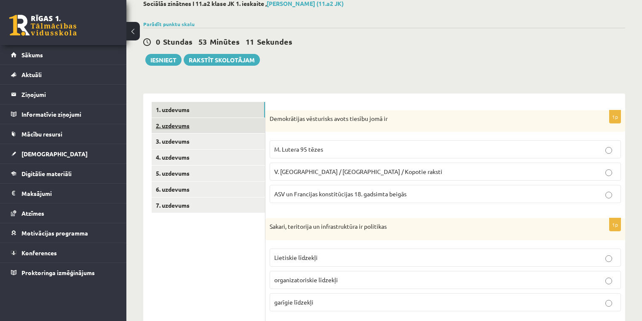
click at [190, 126] on link "2. uzdevums" at bounding box center [208, 126] width 113 height 16
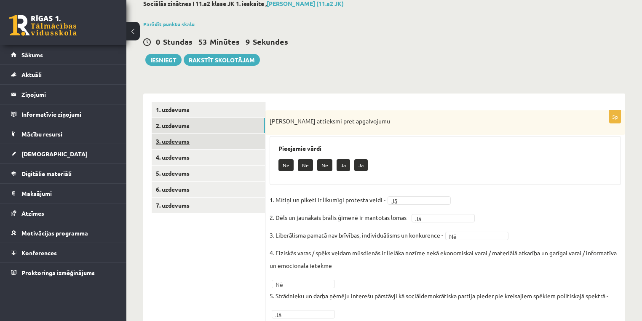
click at [188, 145] on link "3. uzdevums" at bounding box center [208, 142] width 113 height 16
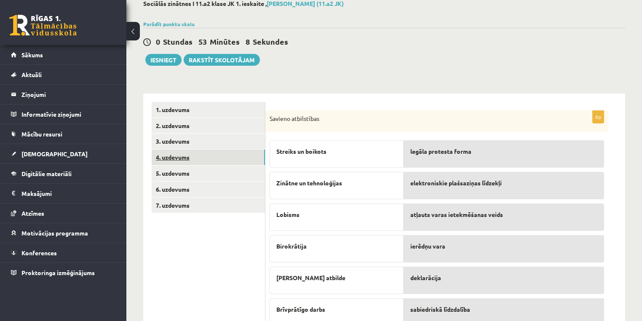
click at [189, 156] on link "4. uzdevums" at bounding box center [208, 158] width 113 height 16
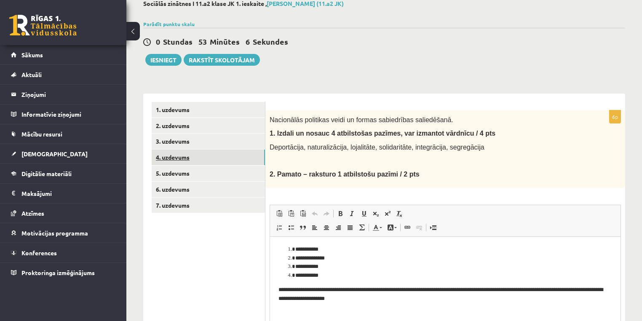
scroll to position [0, 0]
click at [191, 173] on link "5. uzdevums" at bounding box center [208, 174] width 113 height 16
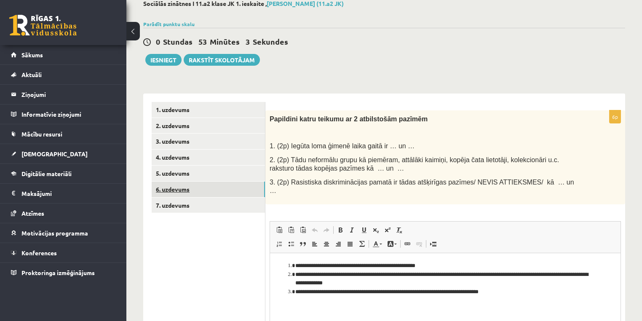
click at [189, 184] on link "6. uzdevums" at bounding box center [208, 190] width 113 height 16
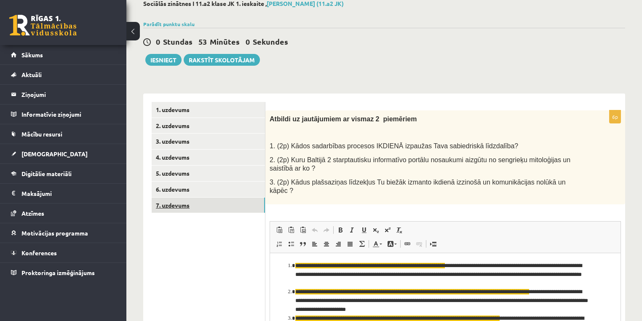
click at [184, 204] on link "7. uzdevums" at bounding box center [208, 206] width 113 height 16
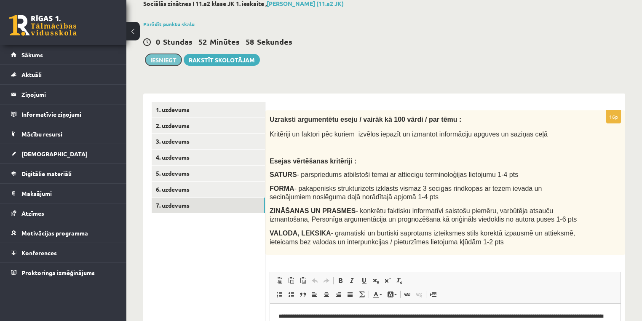
click at [167, 56] on button "Iesniegt" at bounding box center [163, 60] width 36 height 12
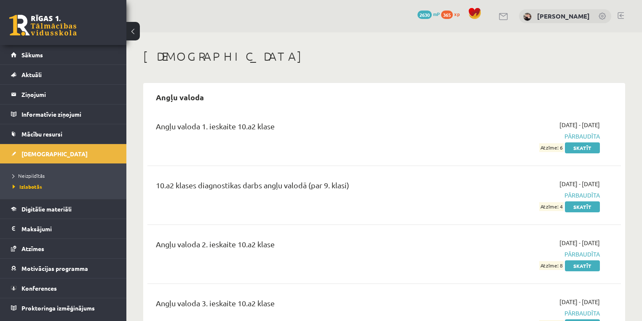
click at [424, 0] on html "0 Dāvanas 2630 mP 365 xp [PERSON_NAME] Sākums Aktuāli Kā mācīties eSKOLĀ Kontak…" at bounding box center [321, 160] width 642 height 321
